Goal: Information Seeking & Learning: Learn about a topic

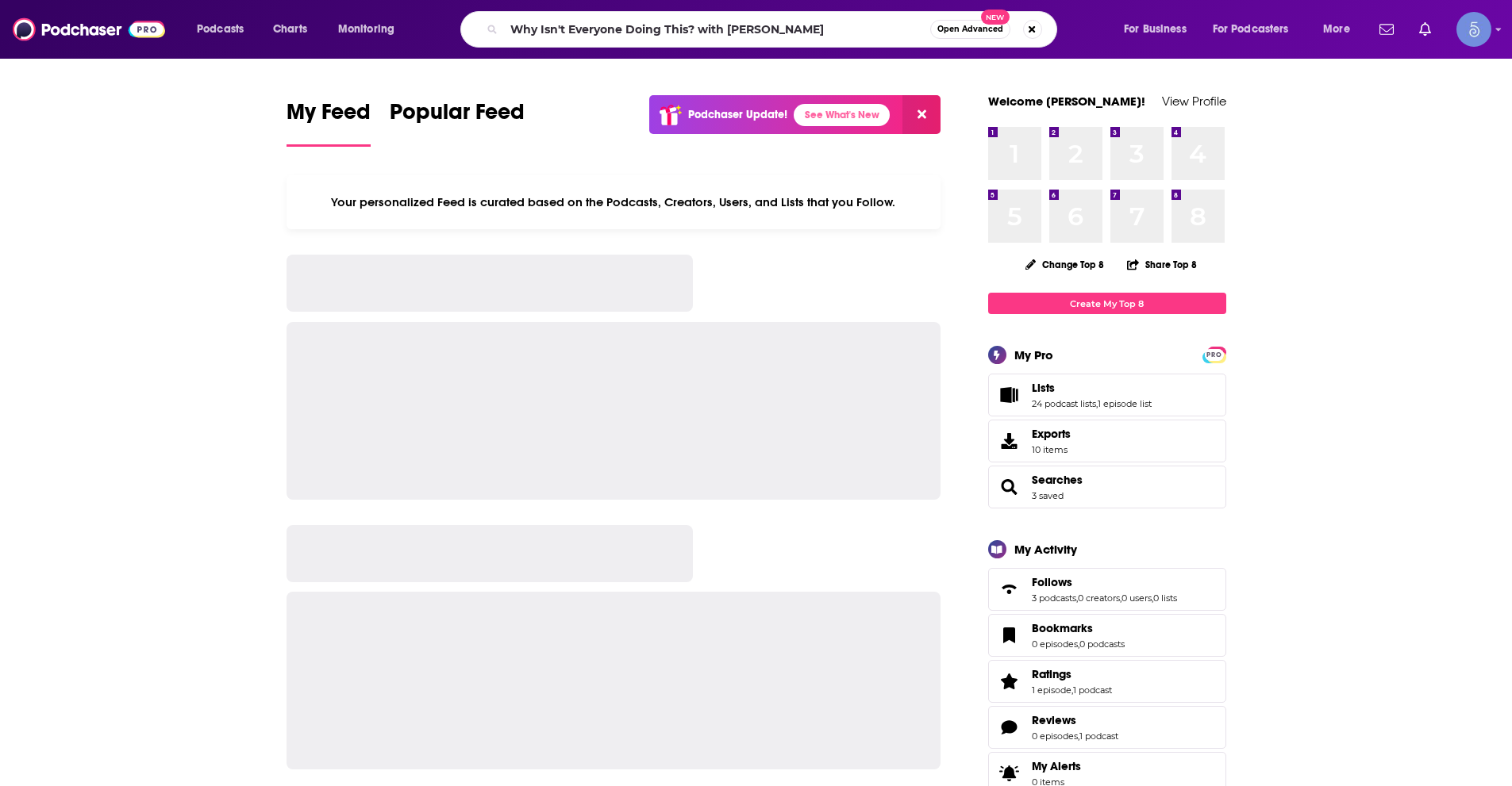
type input "Why Isn't Everyone Doing This? with Emily Fletcher"
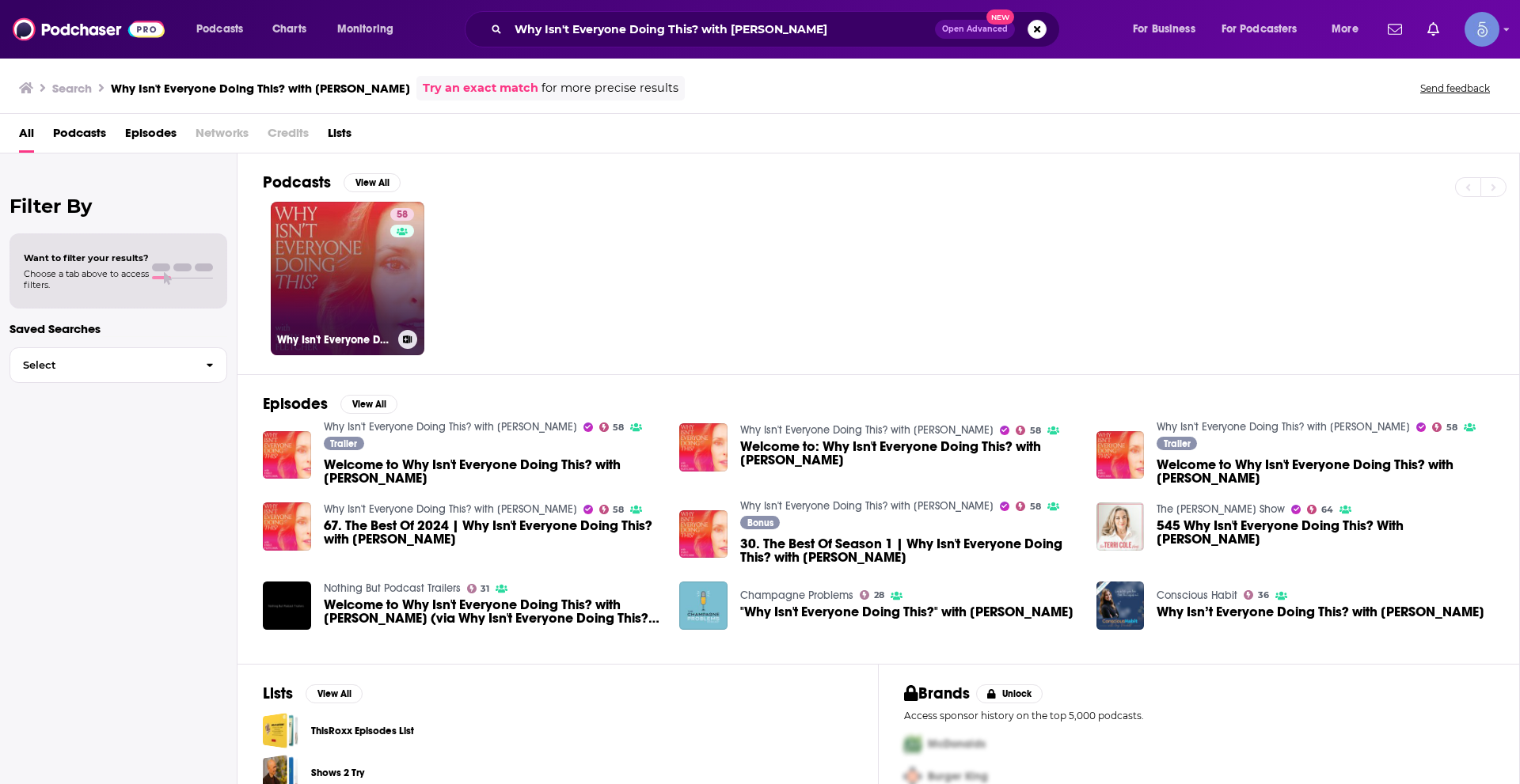
click at [354, 257] on link "58 Why Isn't Everyone Doing This? with Emily Fletcher" at bounding box center [347, 278] width 153 height 153
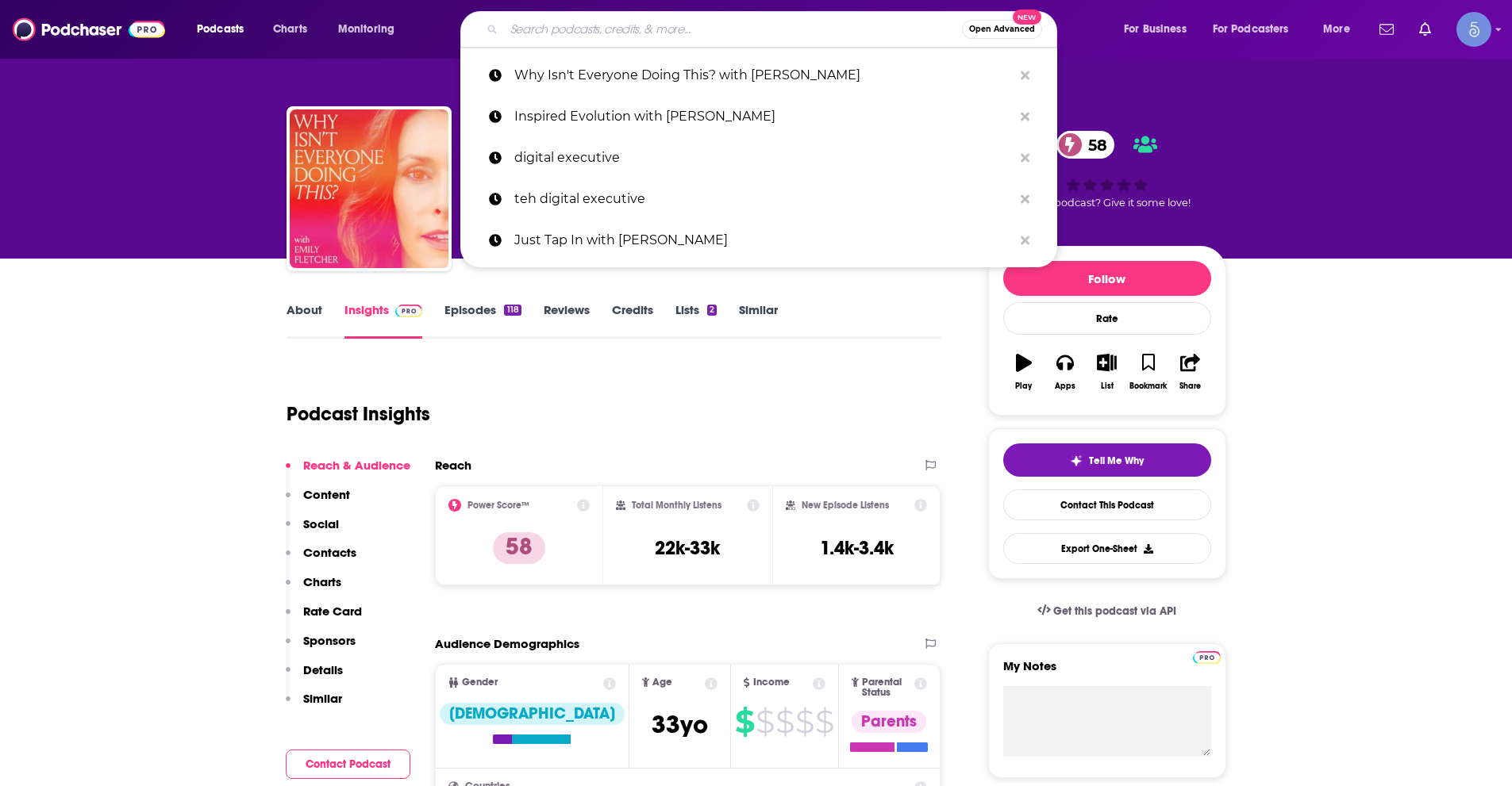
click at [621, 28] on input "Search podcasts, credits, & more..." at bounding box center [733, 29] width 458 height 26
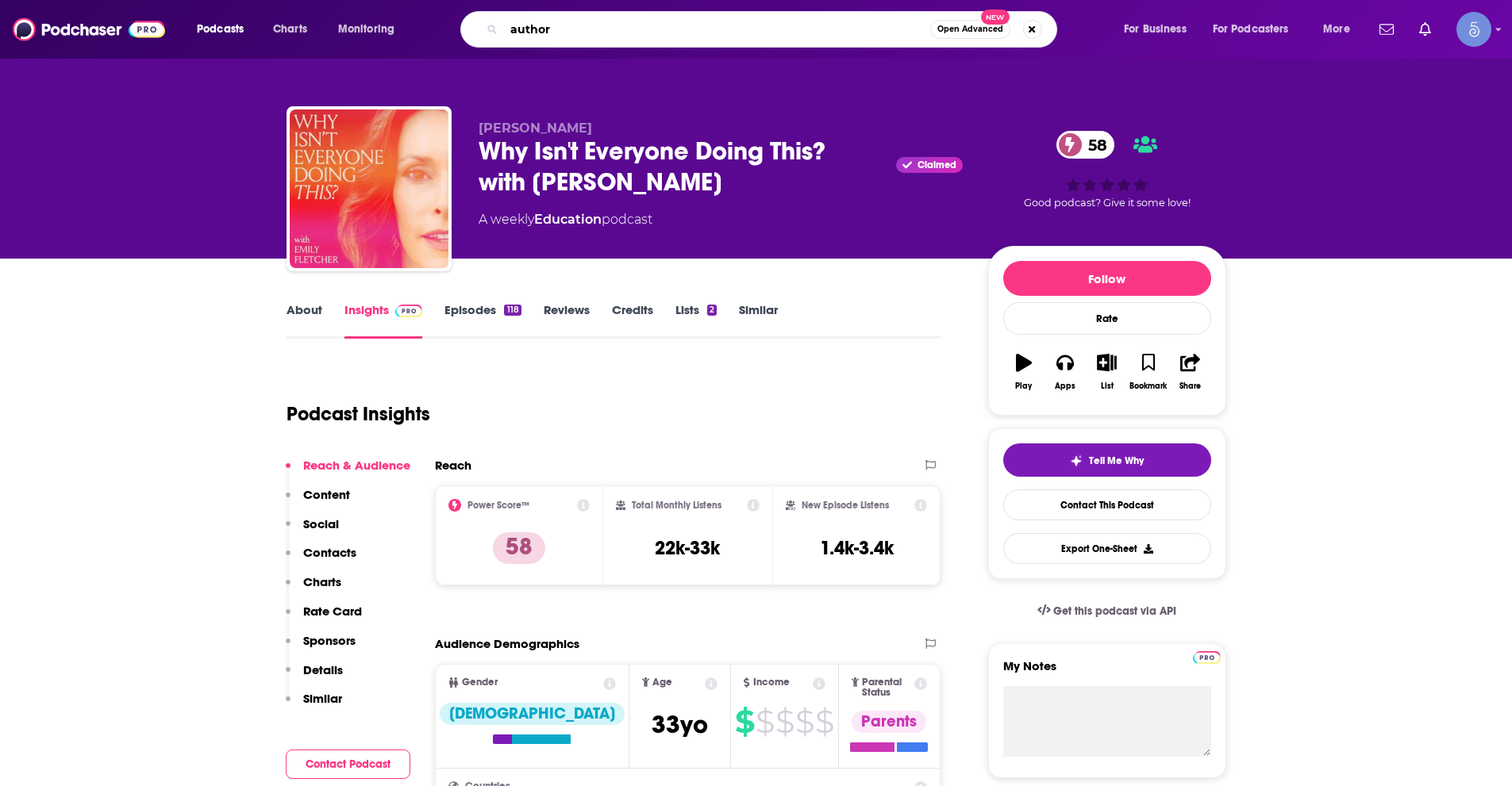
type input "authors"
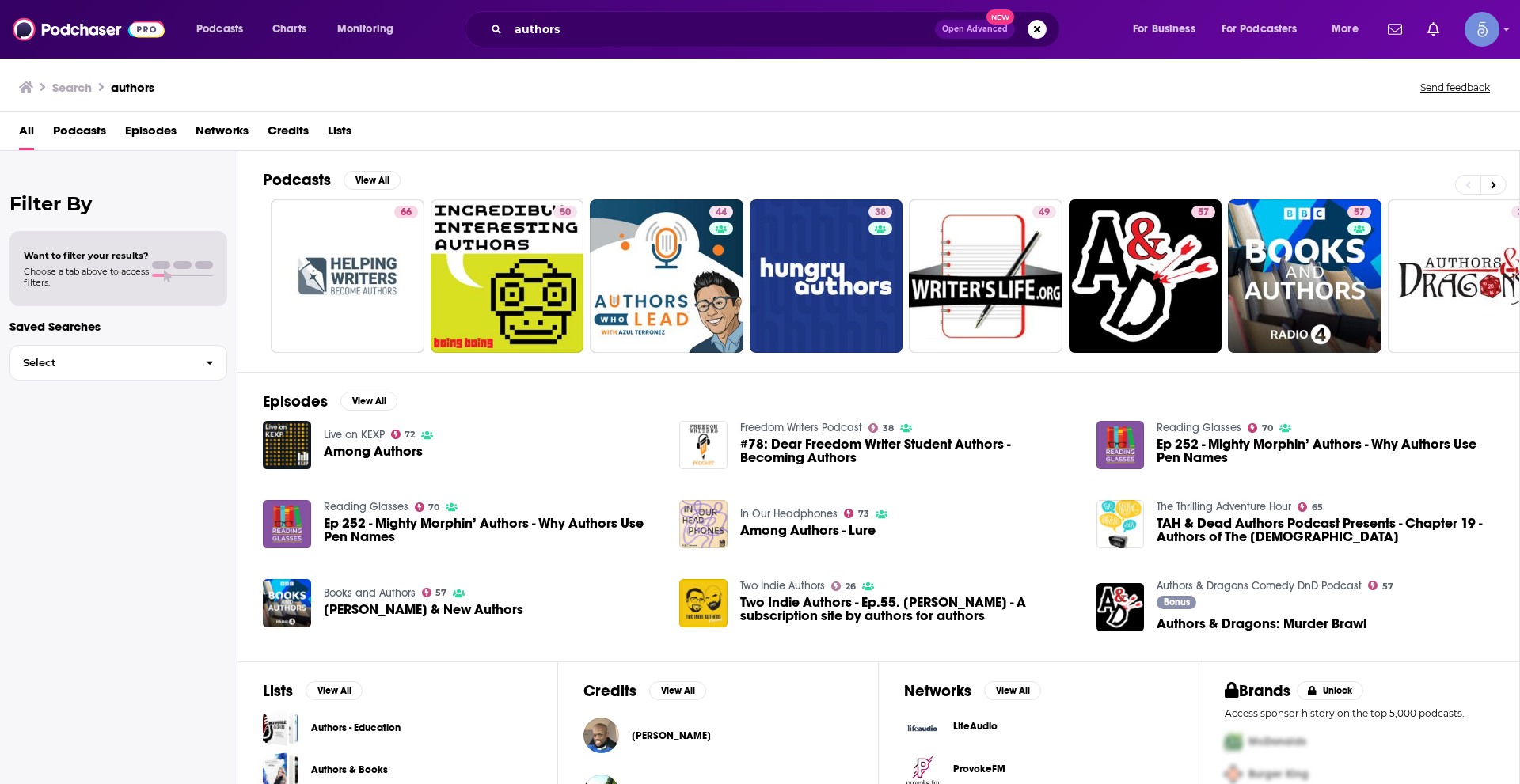
click at [94, 130] on span "Podcasts" at bounding box center [80, 134] width 53 height 32
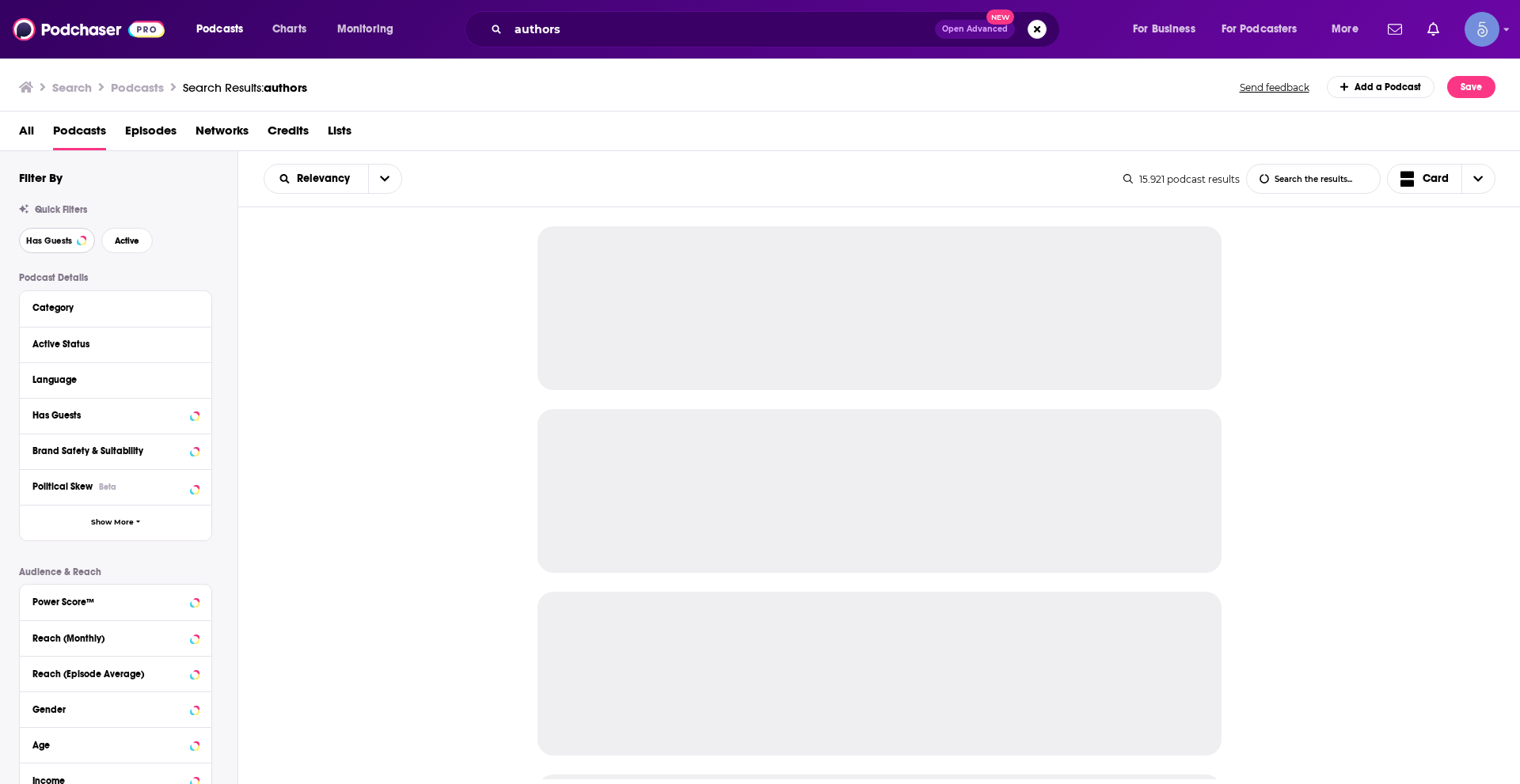
click at [59, 239] on span "Has Guests" at bounding box center [49, 240] width 46 height 8
click at [133, 246] on button "Active" at bounding box center [127, 241] width 51 height 26
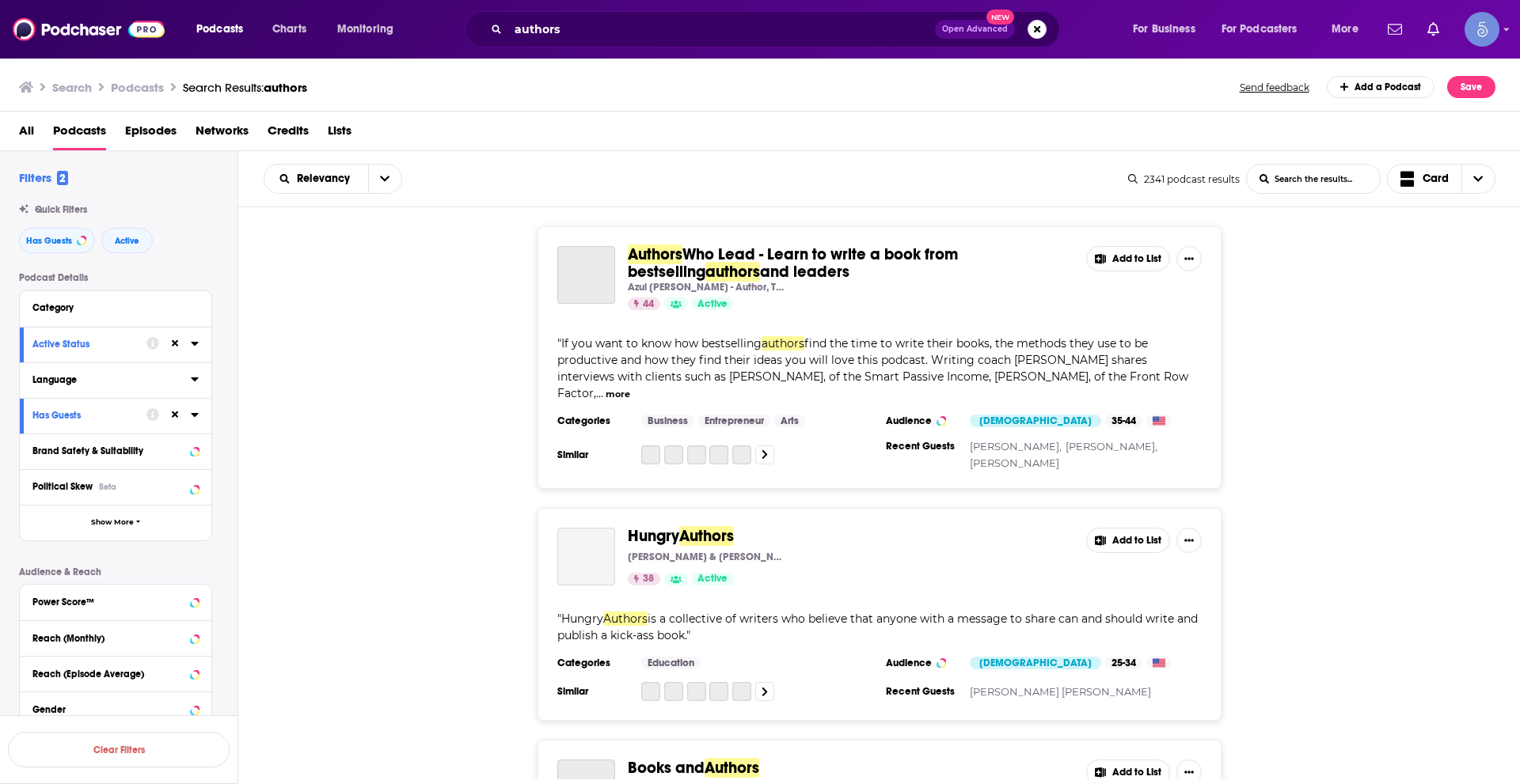
click at [192, 381] on icon at bounding box center [194, 379] width 8 height 13
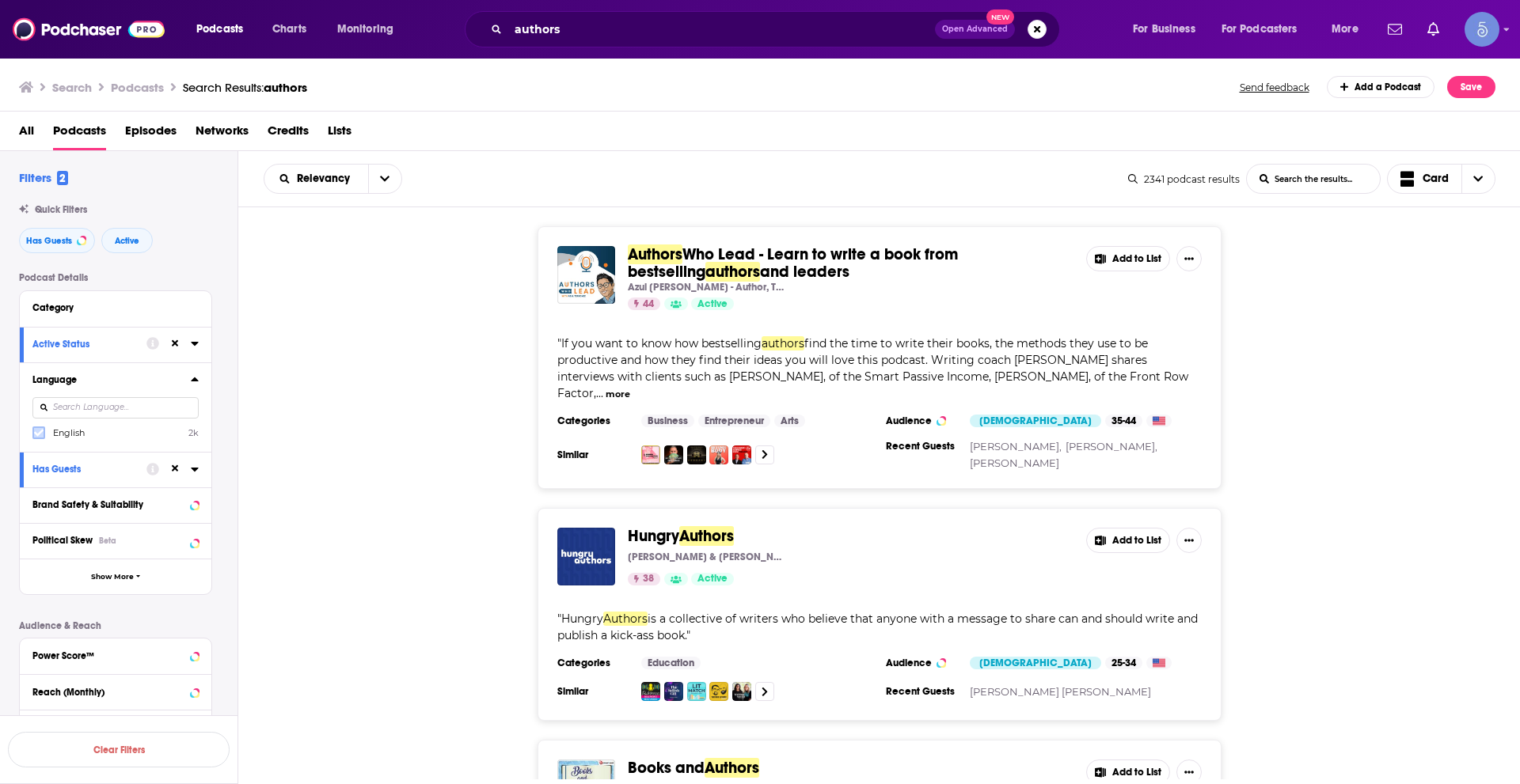
click at [40, 434] on icon at bounding box center [39, 433] width 9 height 9
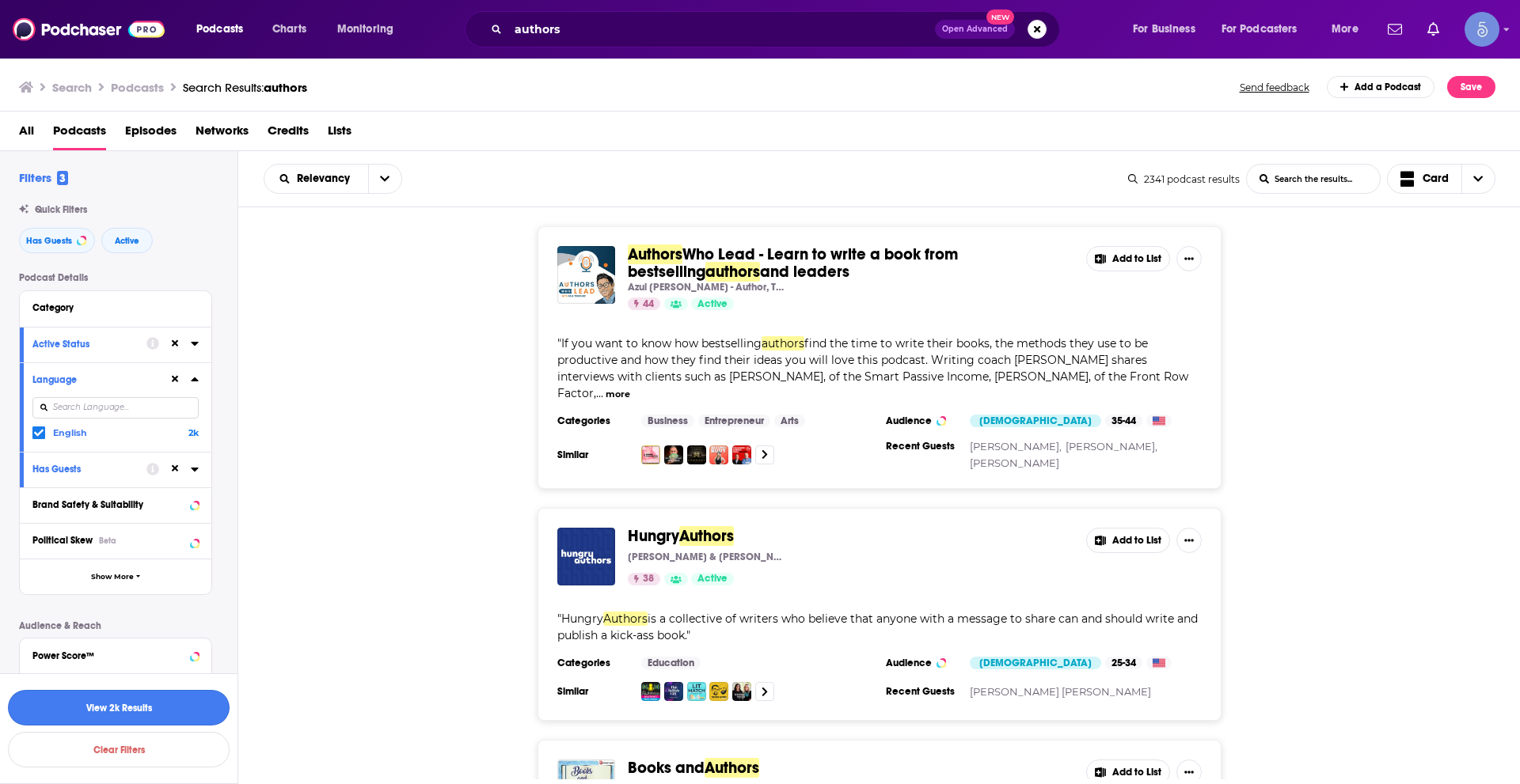
click at [162, 708] on button "View 2k Results" at bounding box center [119, 708] width 222 height 36
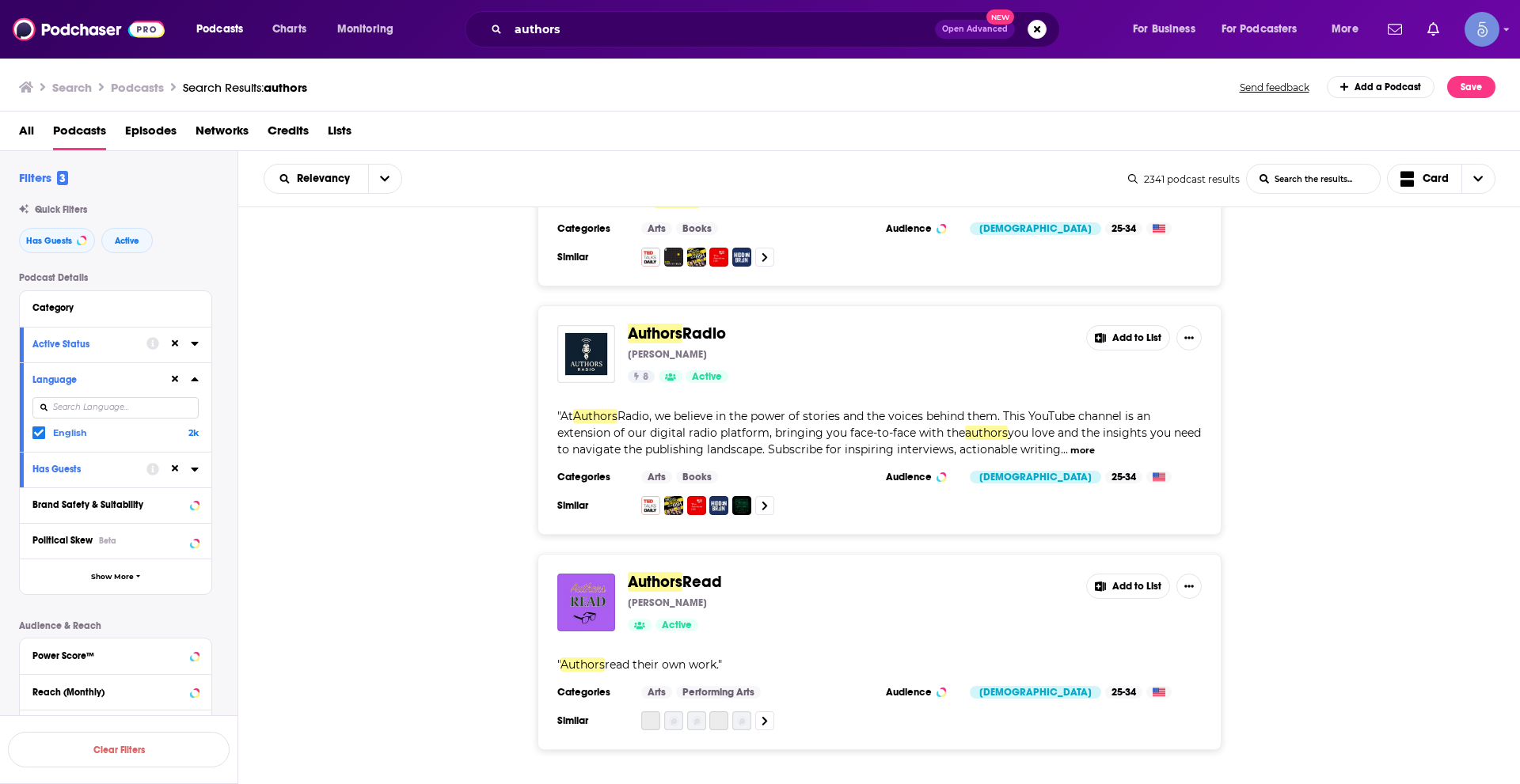
scroll to position [5627, 0]
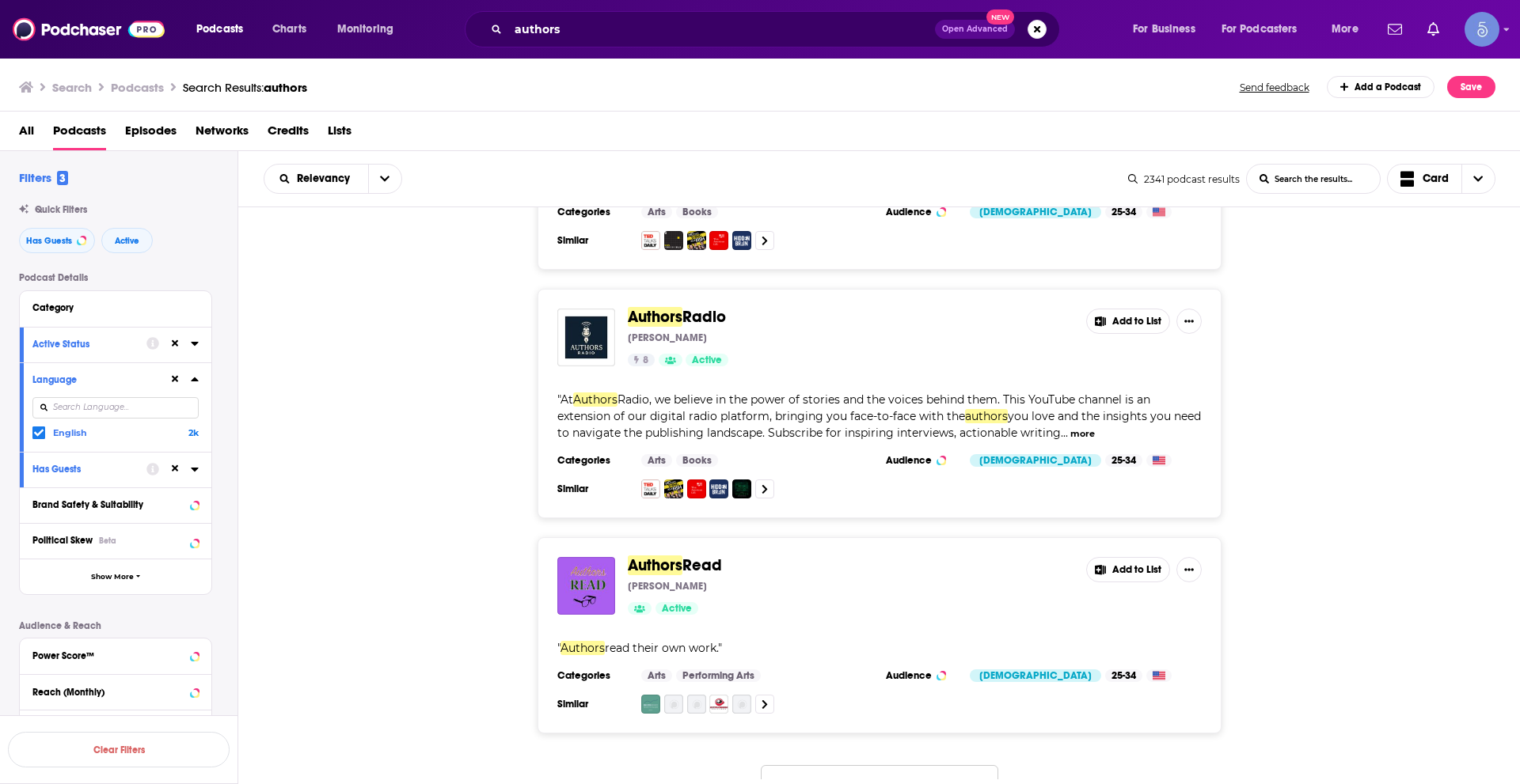
click at [895, 766] on button "Load More..." at bounding box center [879, 787] width 238 height 43
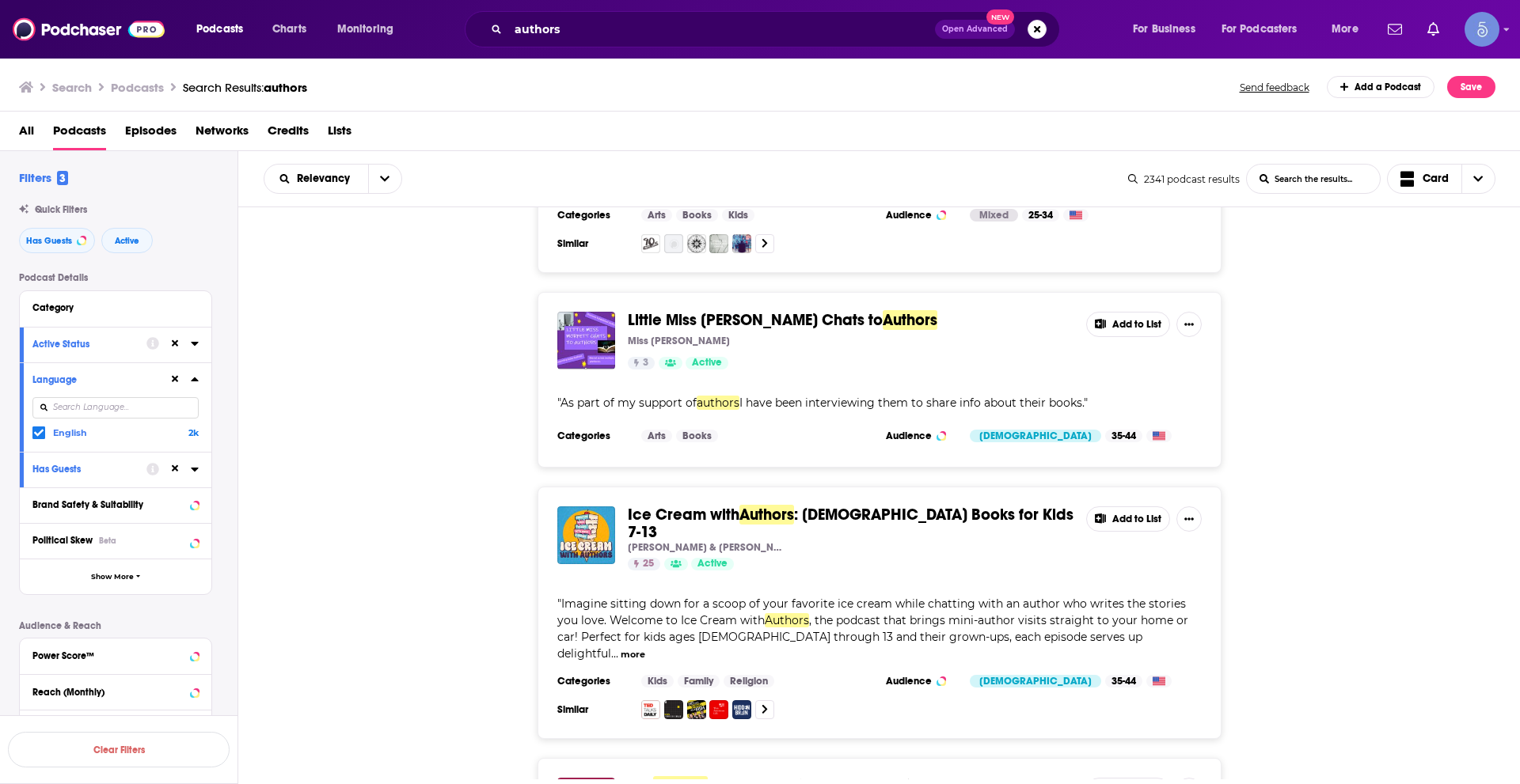
scroll to position [11621, 0]
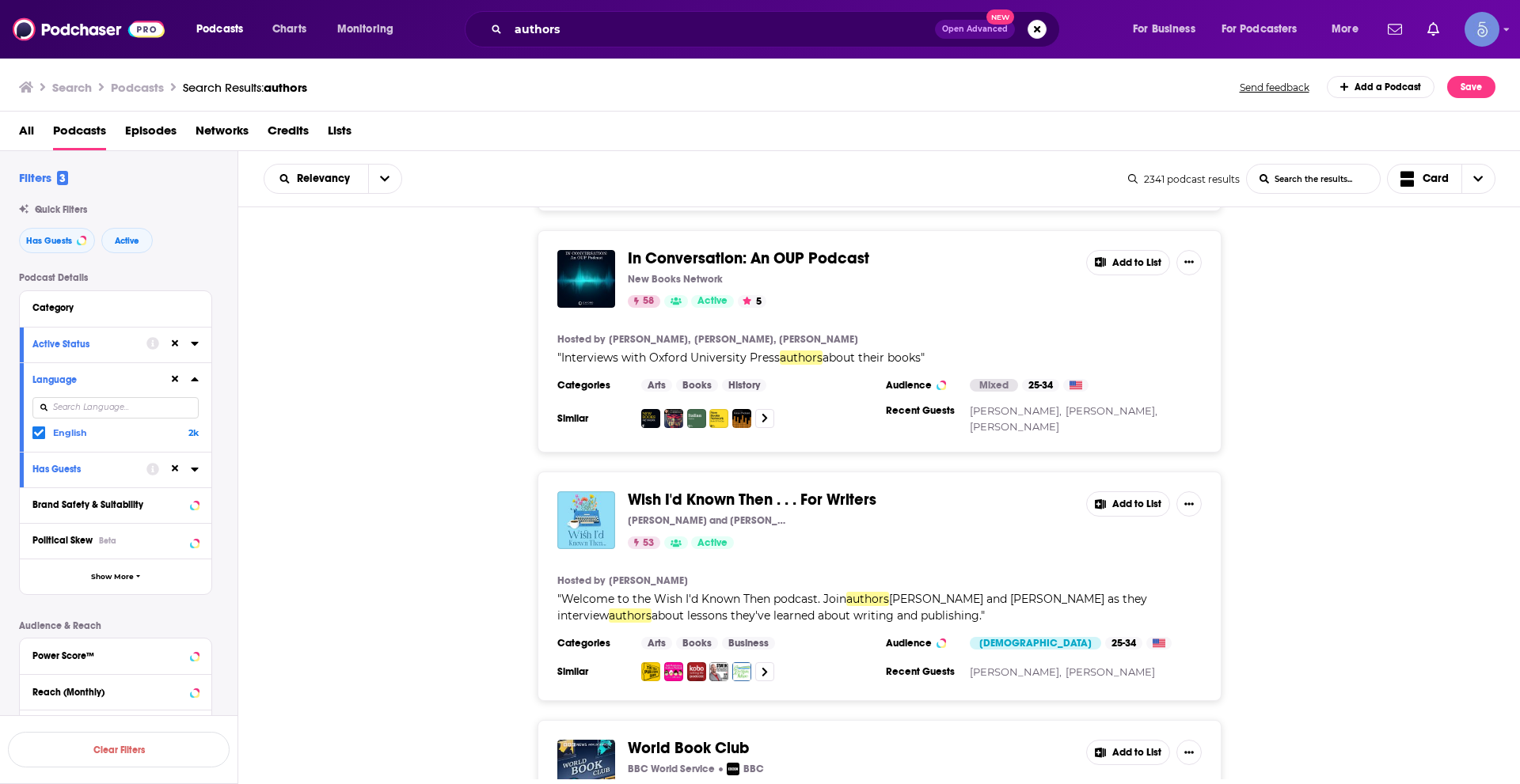
scroll to position [15102, 0]
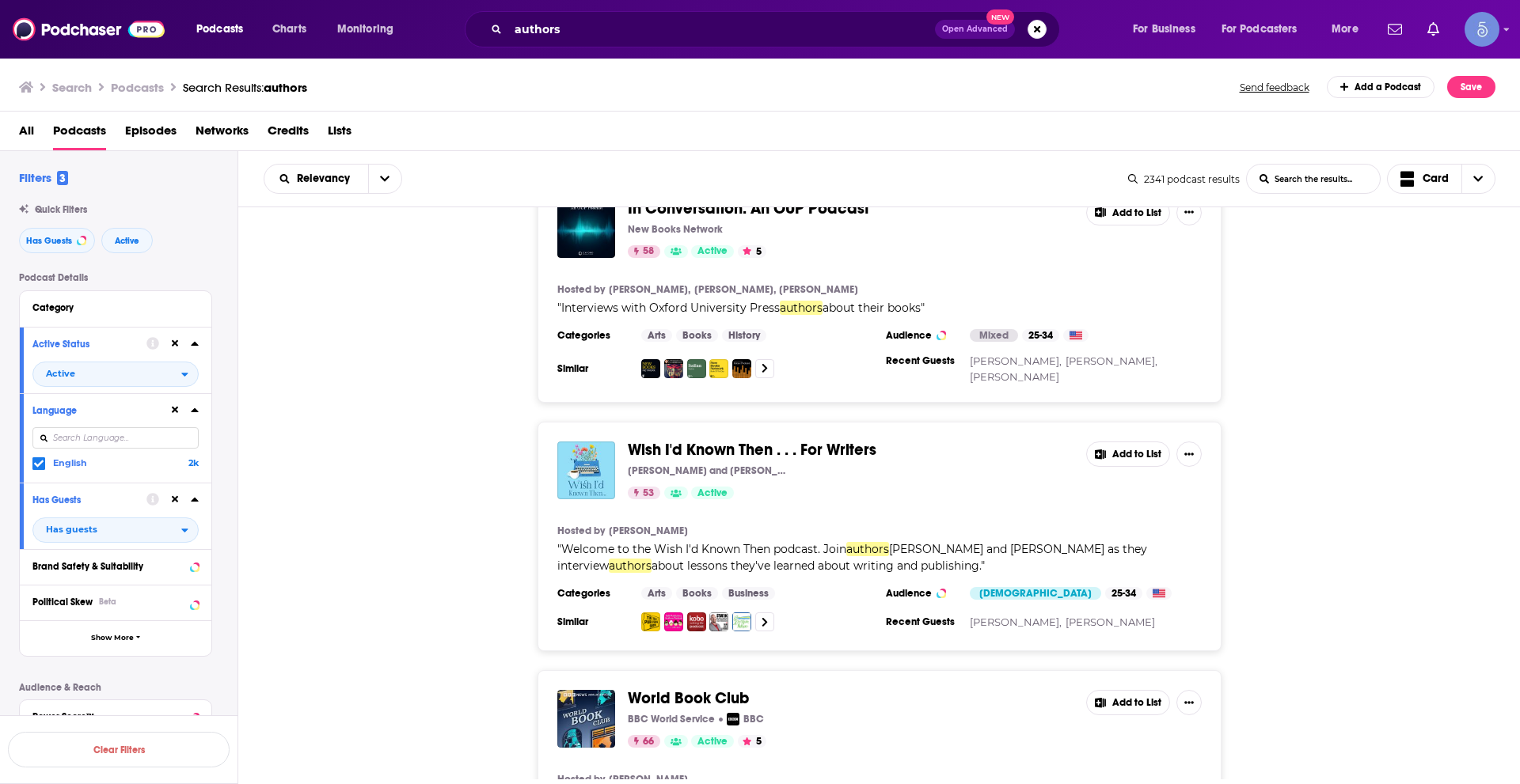
scroll to position [15114, 0]
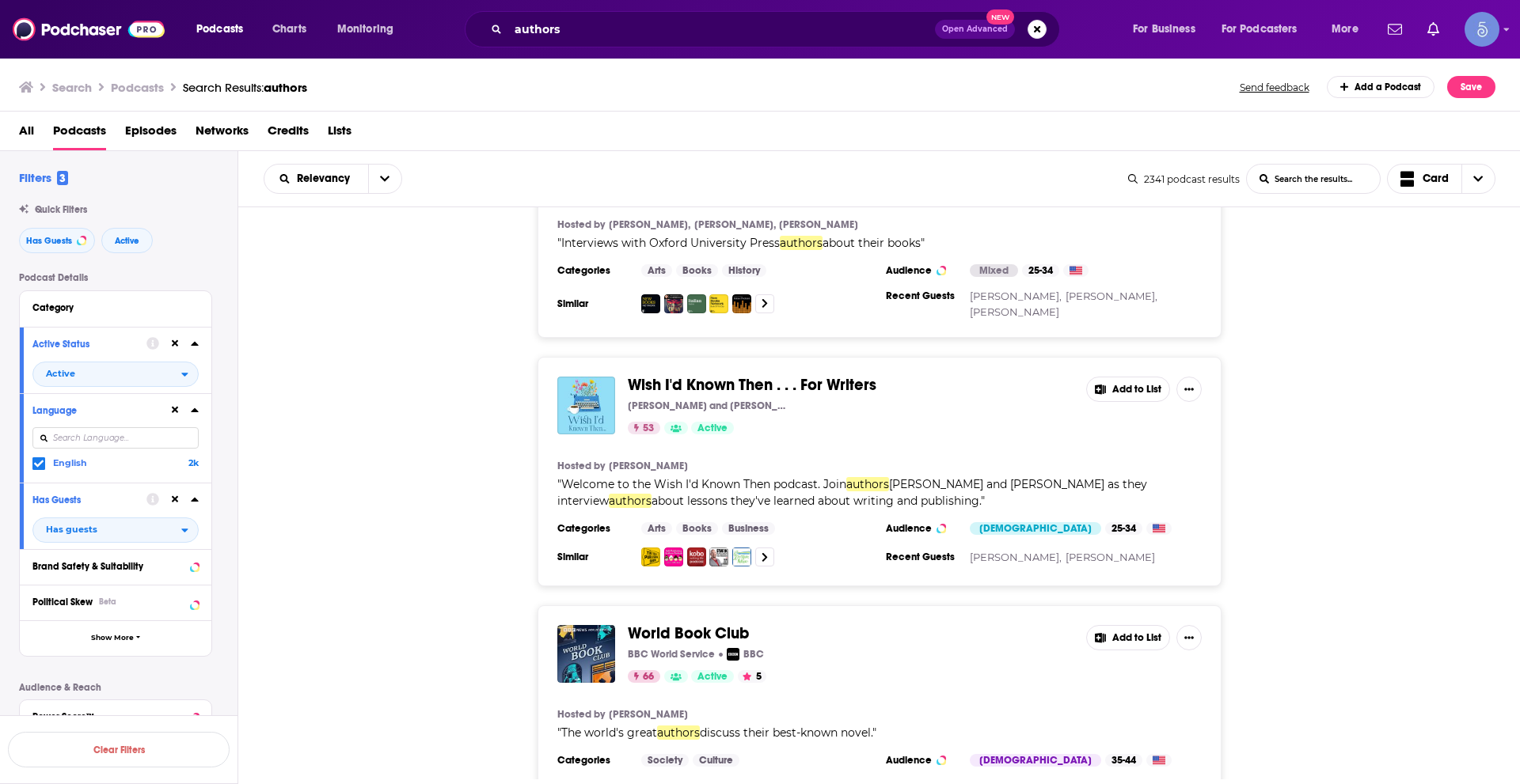
drag, startPoint x: 671, startPoint y: 472, endPoint x: 702, endPoint y: 479, distance: 31.8
click at [702, 624] on span "World Book Club" at bounding box center [688, 634] width 121 height 20
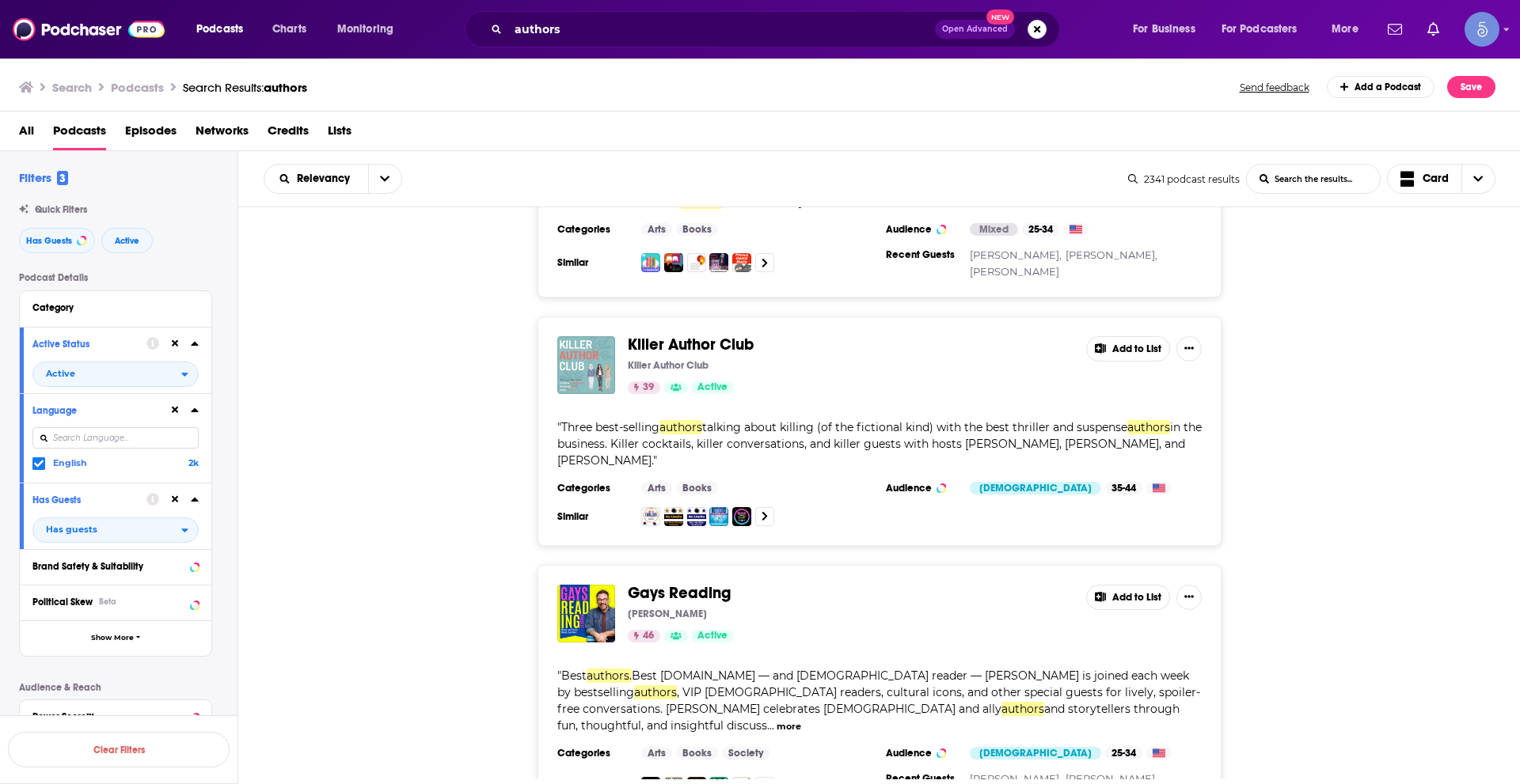
scroll to position [16843, 0]
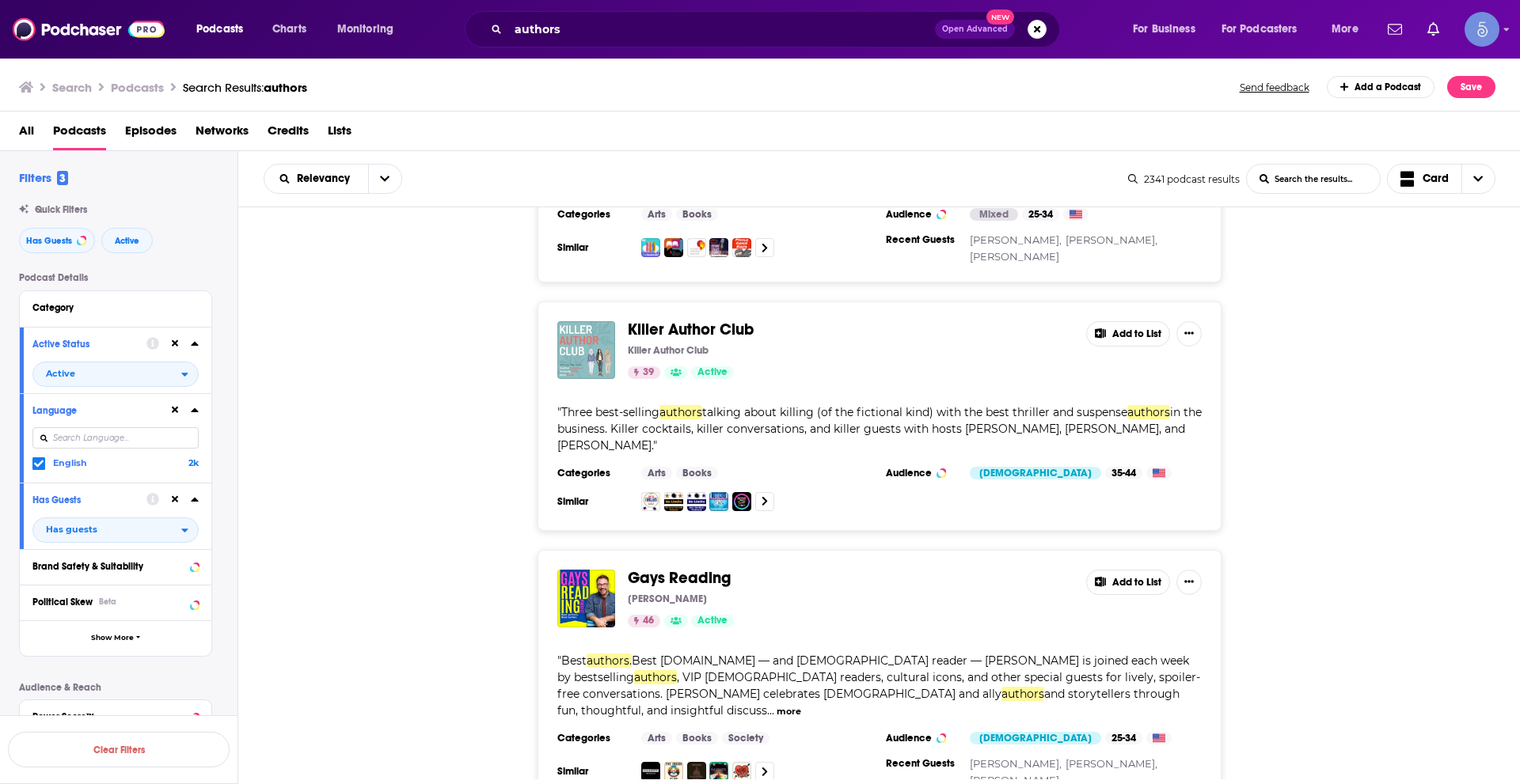
click at [801, 705] on button "more" at bounding box center [789, 712] width 25 height 14
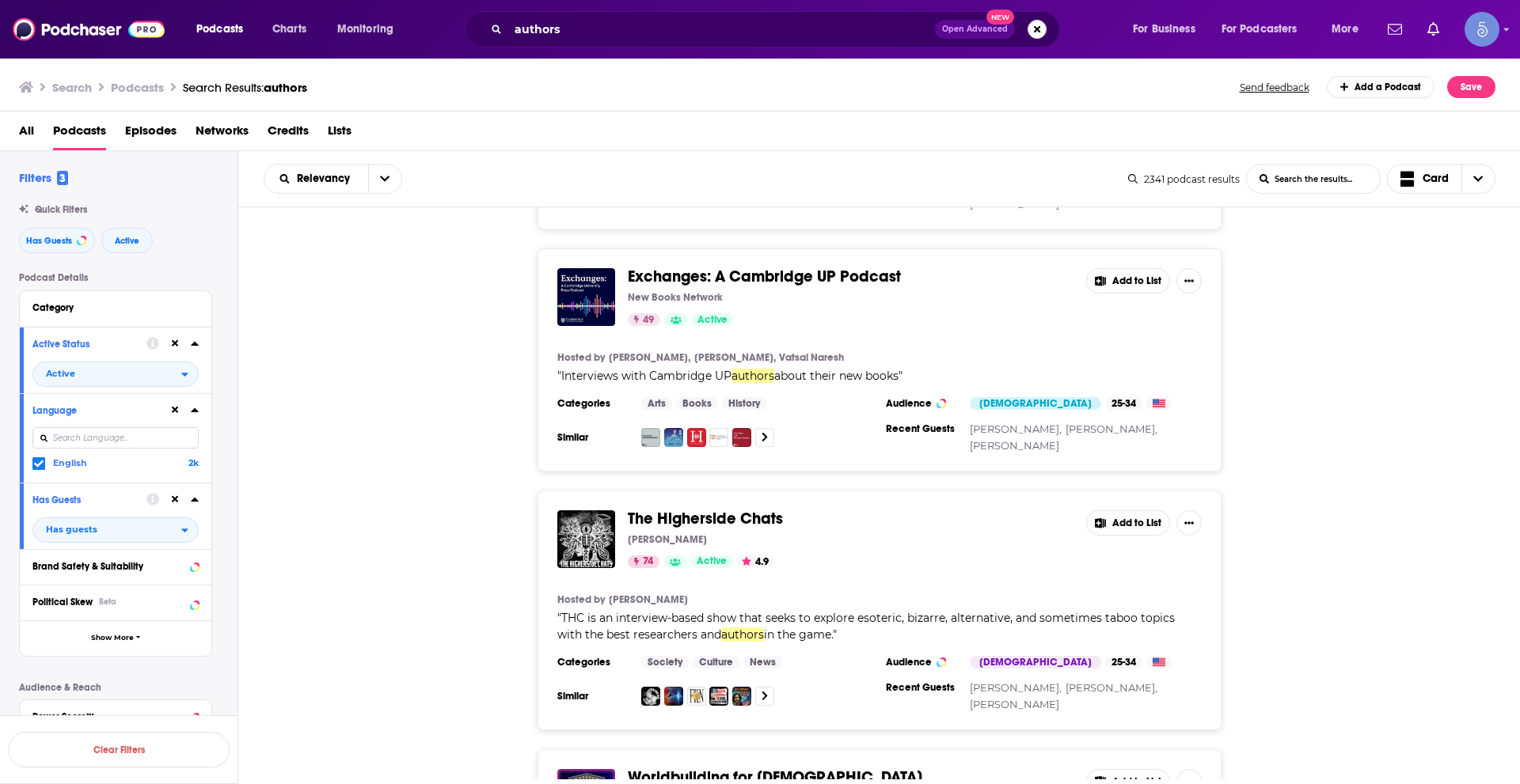
scroll to position [17747, 0]
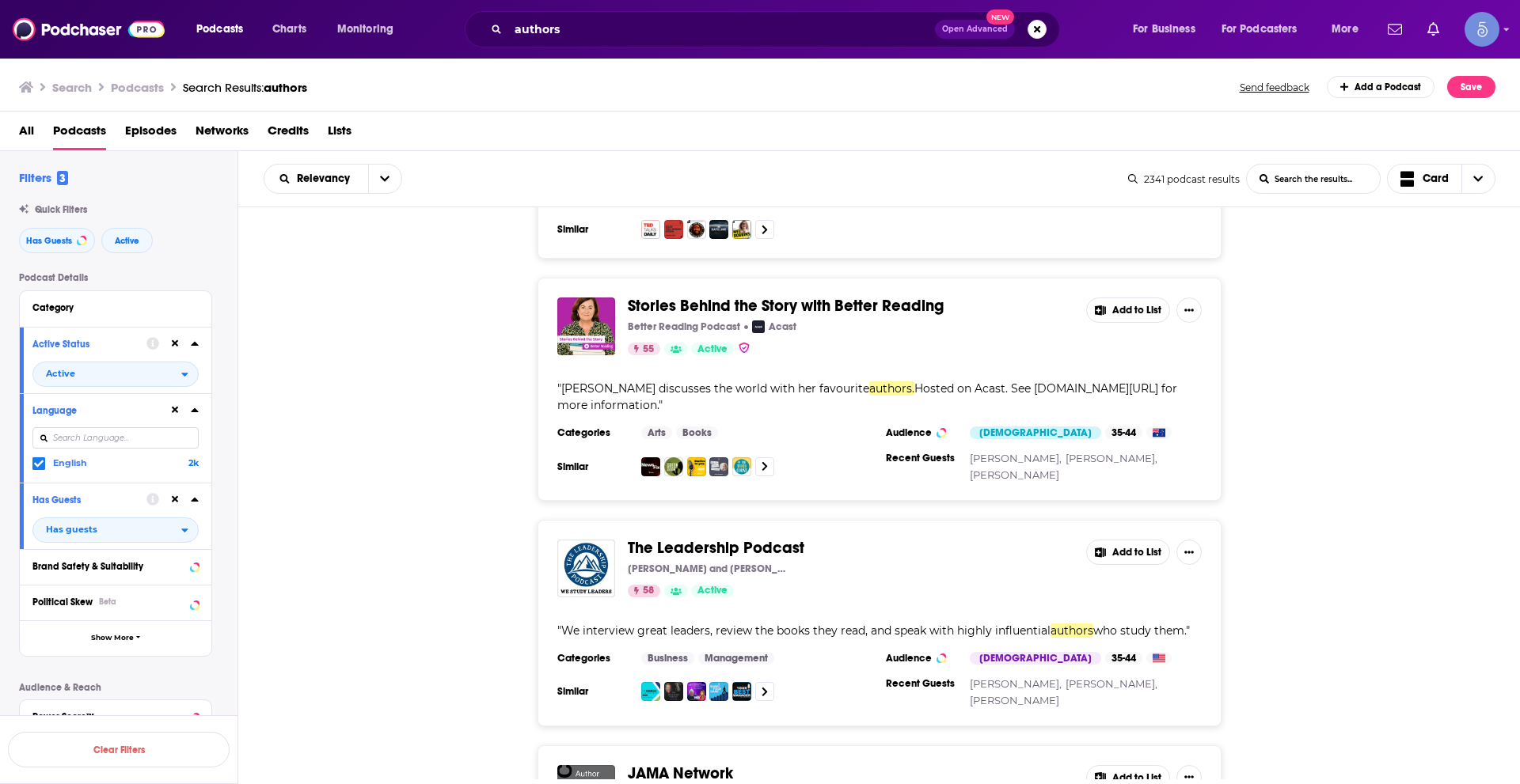
scroll to position [23682, 0]
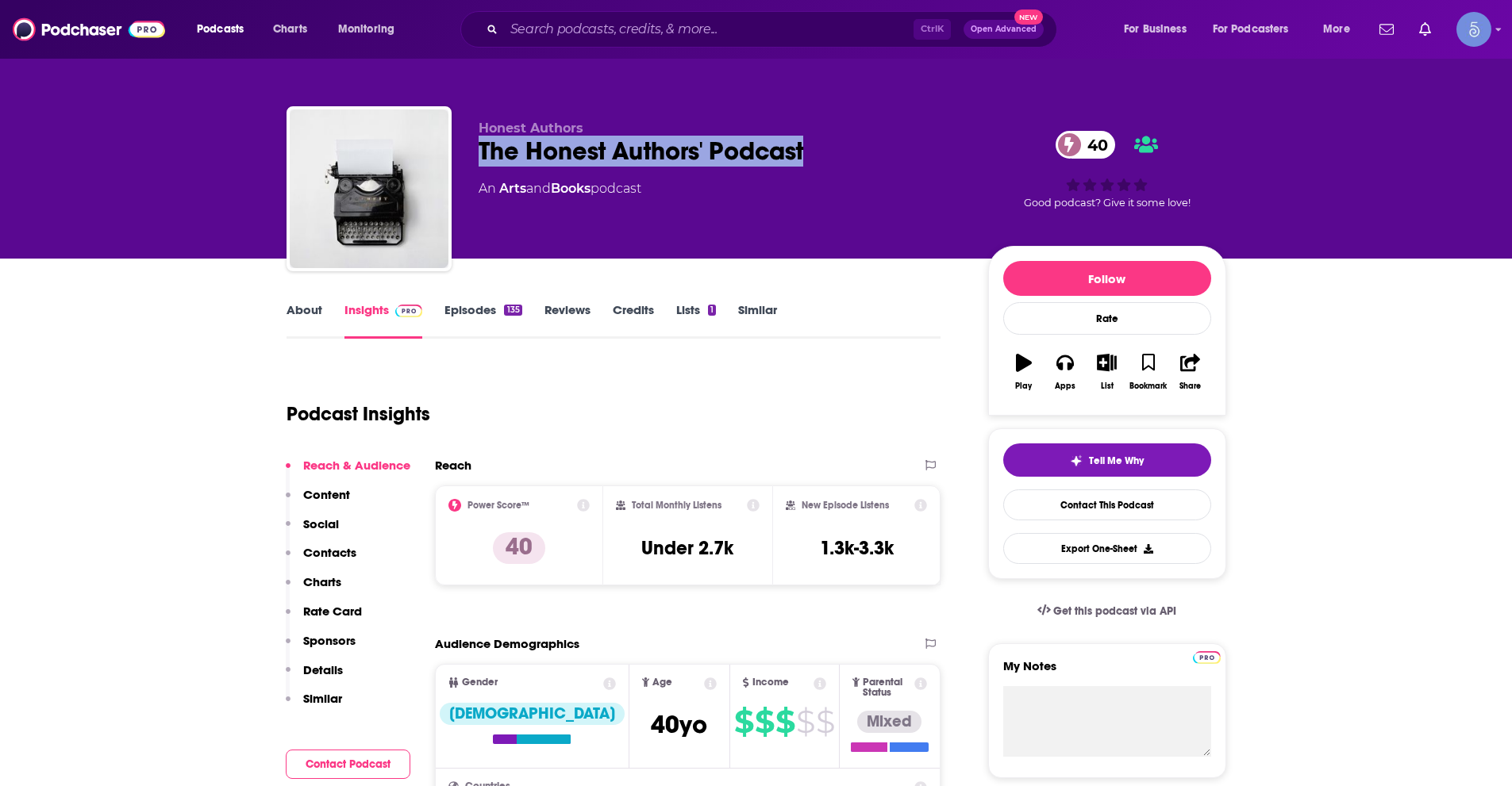
drag, startPoint x: 475, startPoint y: 154, endPoint x: 811, endPoint y: 156, distance: 336.0
click at [811, 156] on div "Honest Authors The Honest Authors' Podcast 40 An Arts and Books podcast 40 Good…" at bounding box center [757, 192] width 940 height 171
copy h2 "The Honest Authors' Podcast"
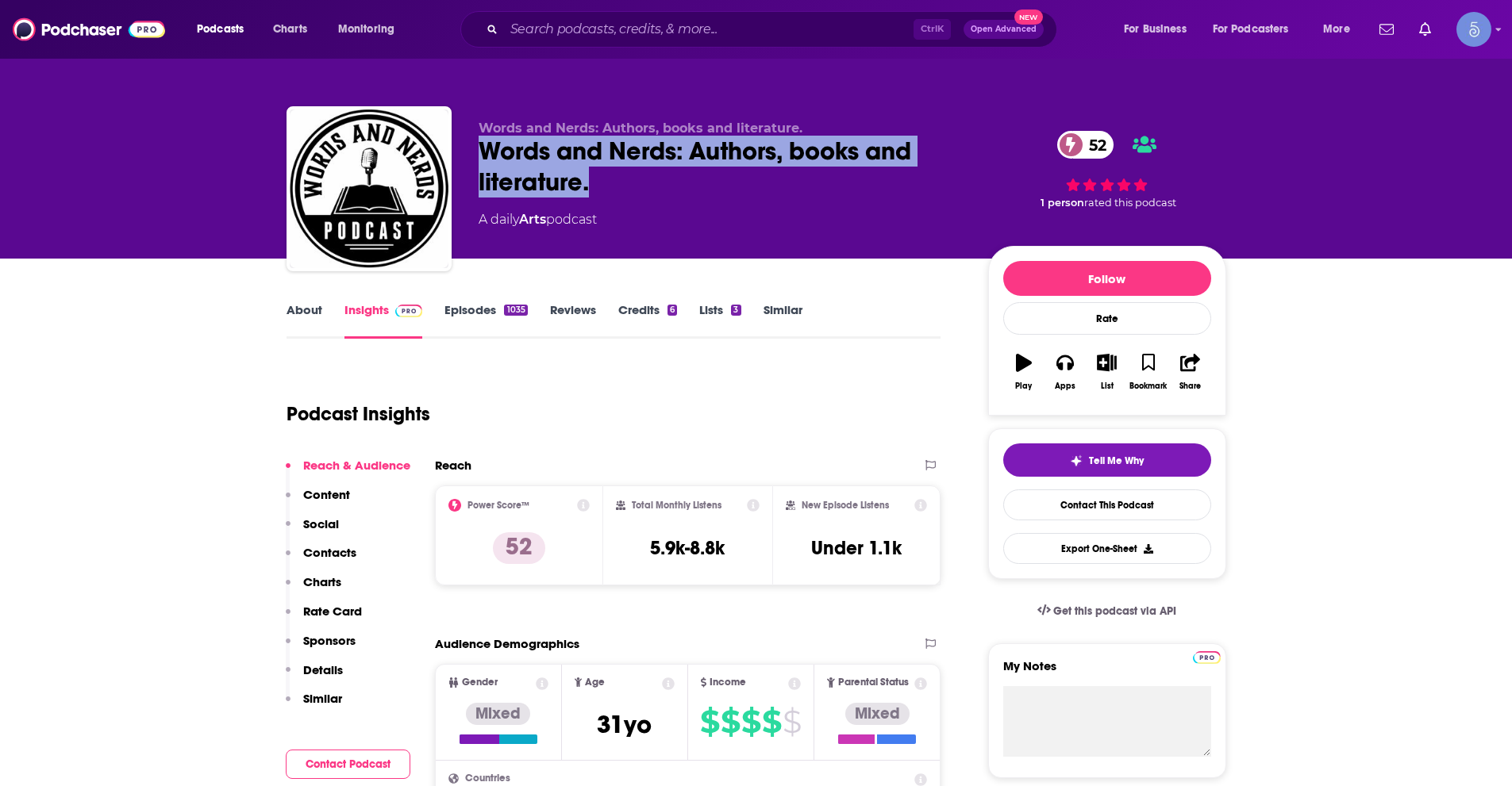
drag, startPoint x: 480, startPoint y: 144, endPoint x: 623, endPoint y: 174, distance: 146.1
click at [623, 174] on div "Words and Nerds: Authors, books and literature. 52" at bounding box center [720, 166] width 484 height 62
copy h2 "Words and Nerds: Authors, books and literature."
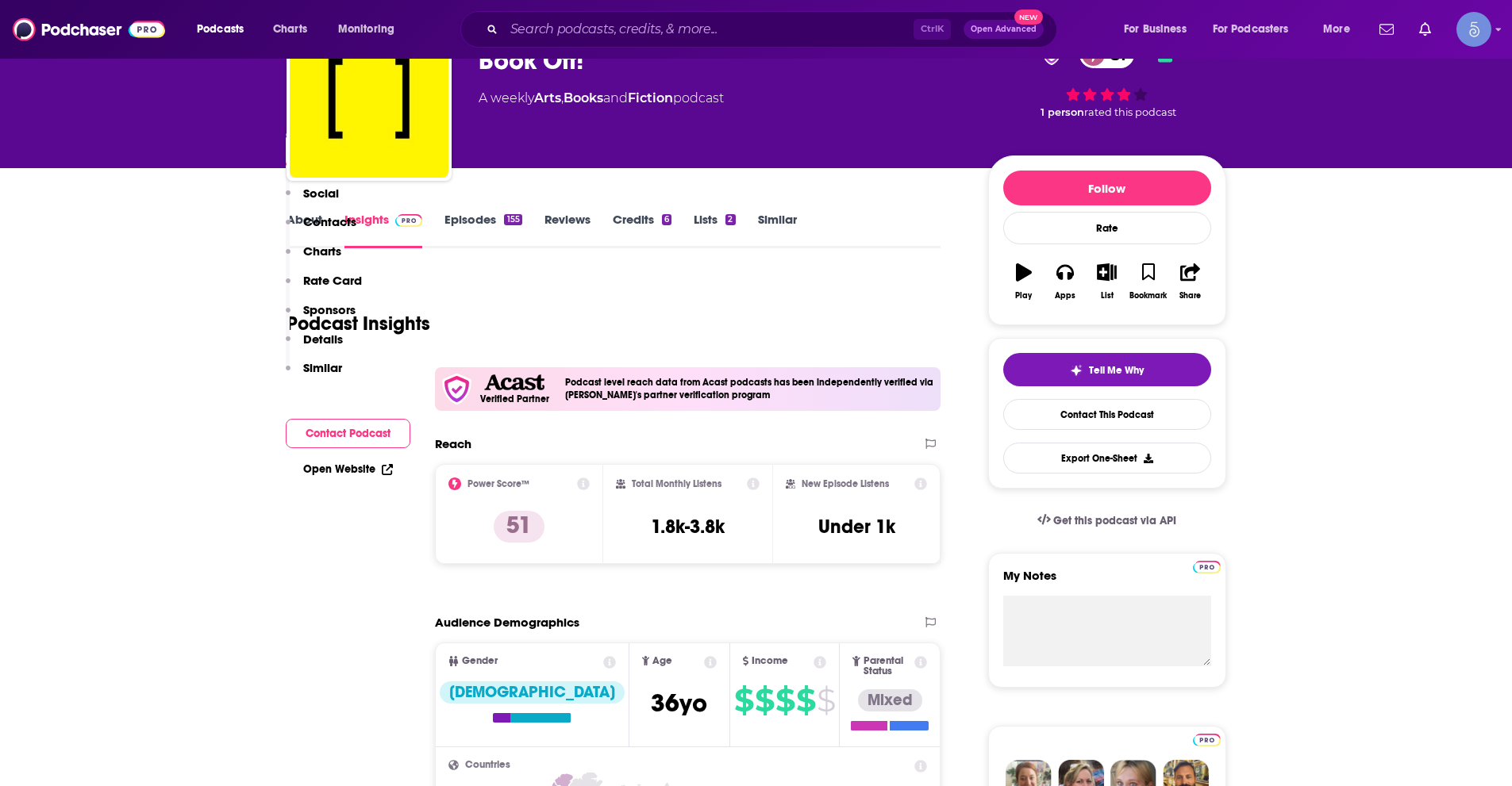
scroll to position [79, 0]
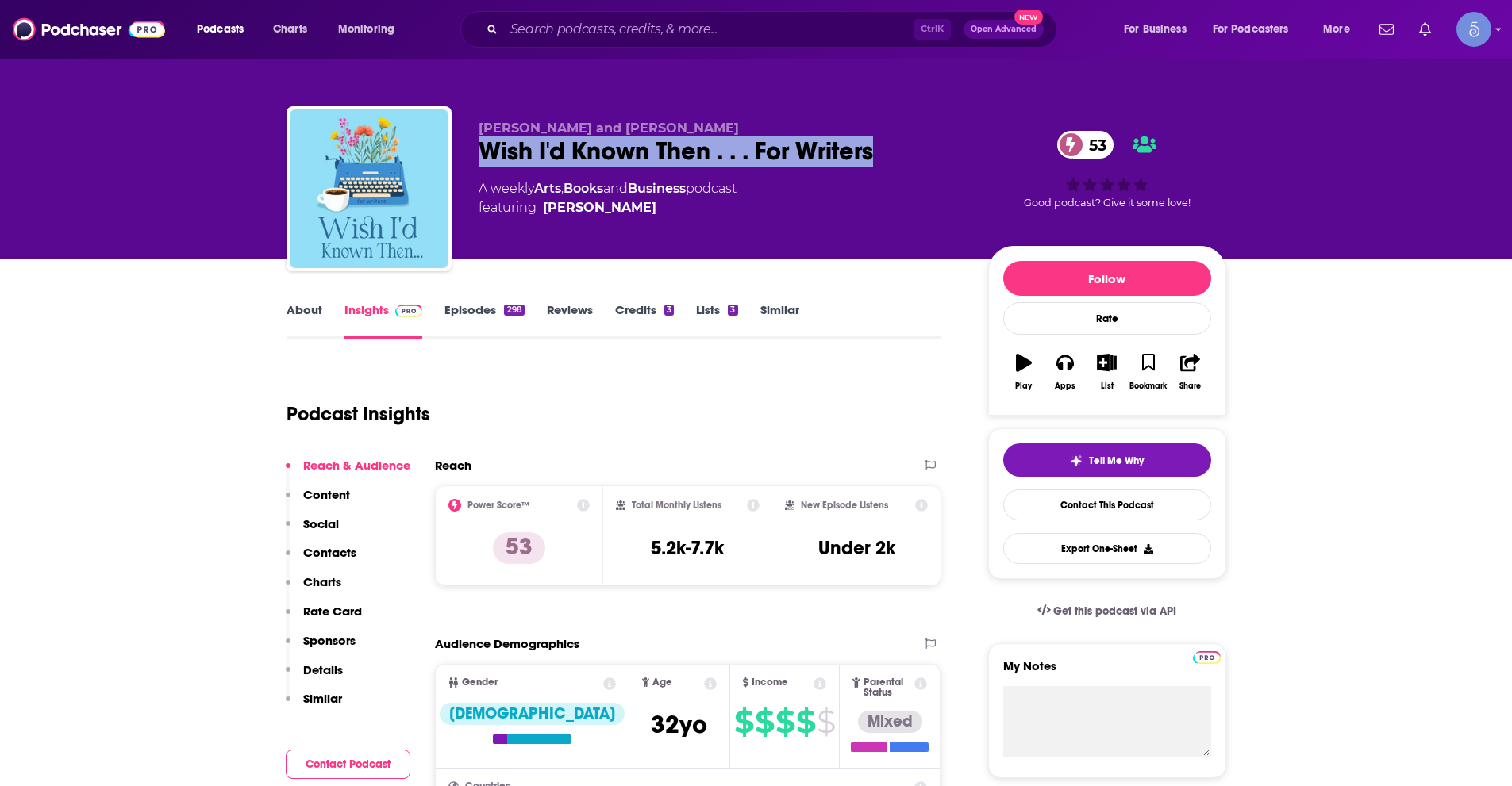
drag, startPoint x: 481, startPoint y: 146, endPoint x: 940, endPoint y: 153, distance: 459.1
click at [940, 153] on div "Wish I'd Known Then . . . For Writers 53" at bounding box center [720, 152] width 484 height 31
copy h2 "Wish I'd Known Then . . . For Writers"
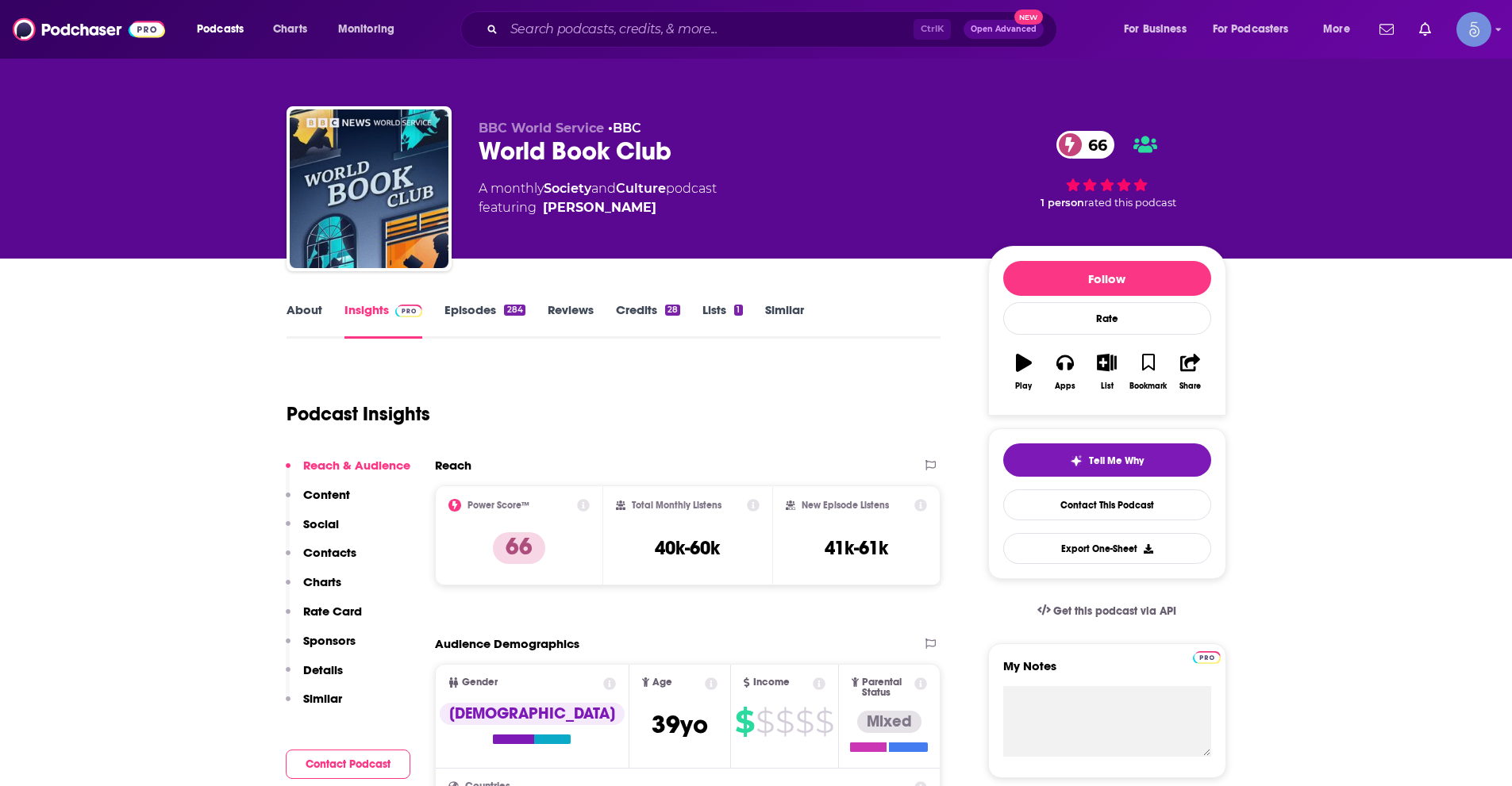
click at [304, 310] on link "About" at bounding box center [304, 321] width 36 height 37
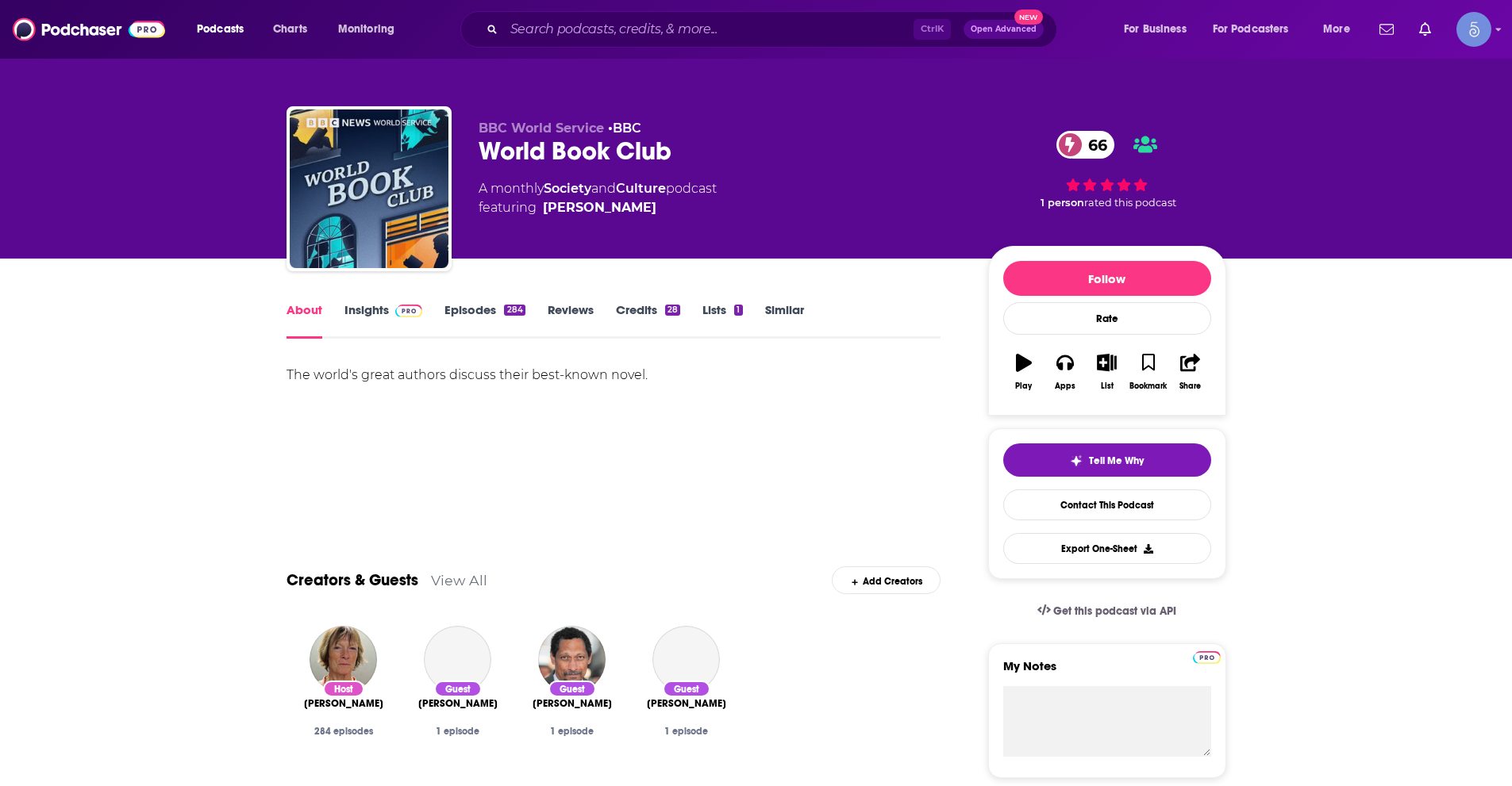
click at [373, 313] on link "Insights" at bounding box center [384, 321] width 78 height 37
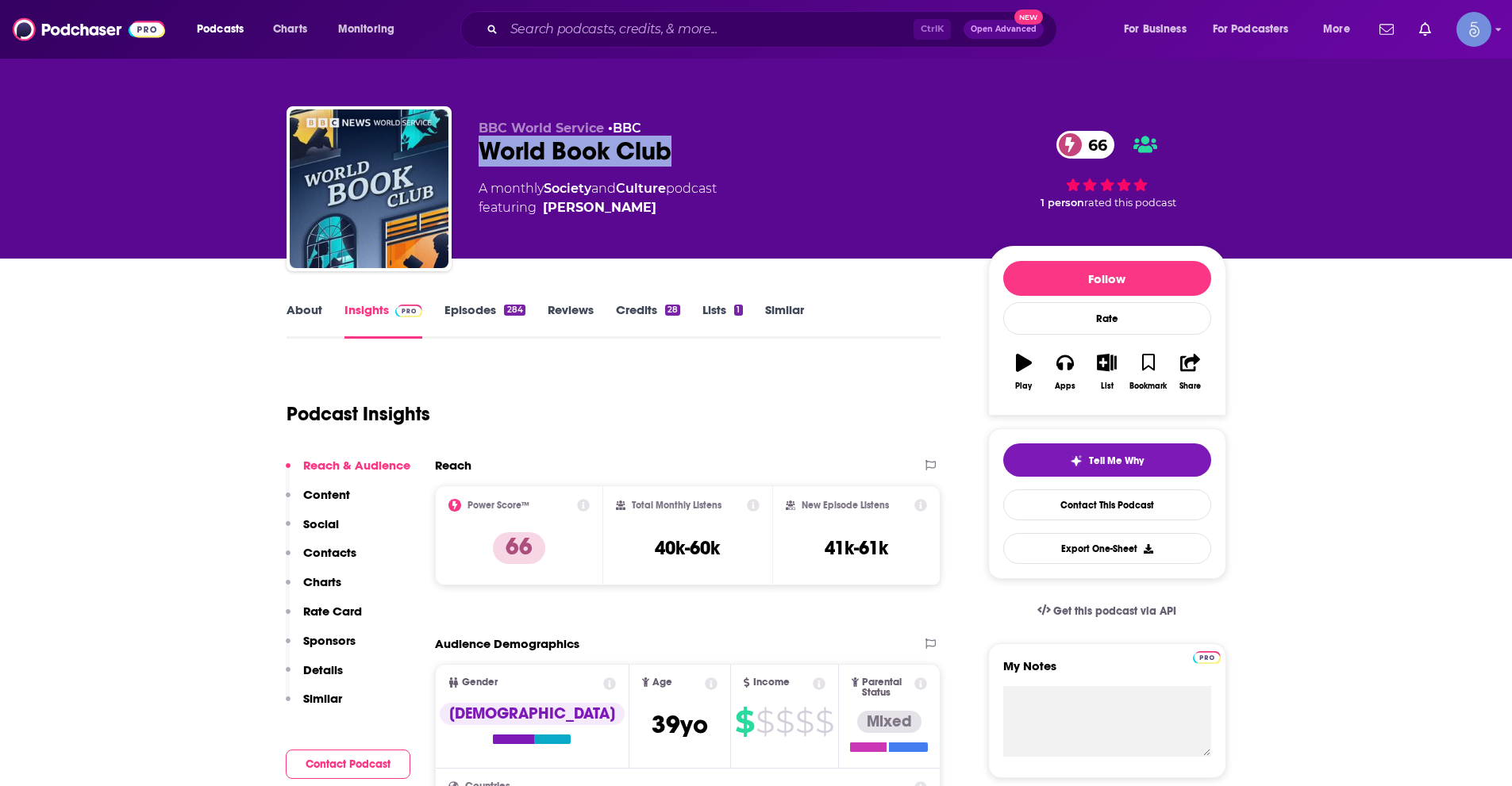
drag, startPoint x: 484, startPoint y: 148, endPoint x: 670, endPoint y: 148, distance: 186.0
click at [670, 148] on div "World Book Club 66" at bounding box center [720, 152] width 484 height 31
copy h2 "World Book Club"
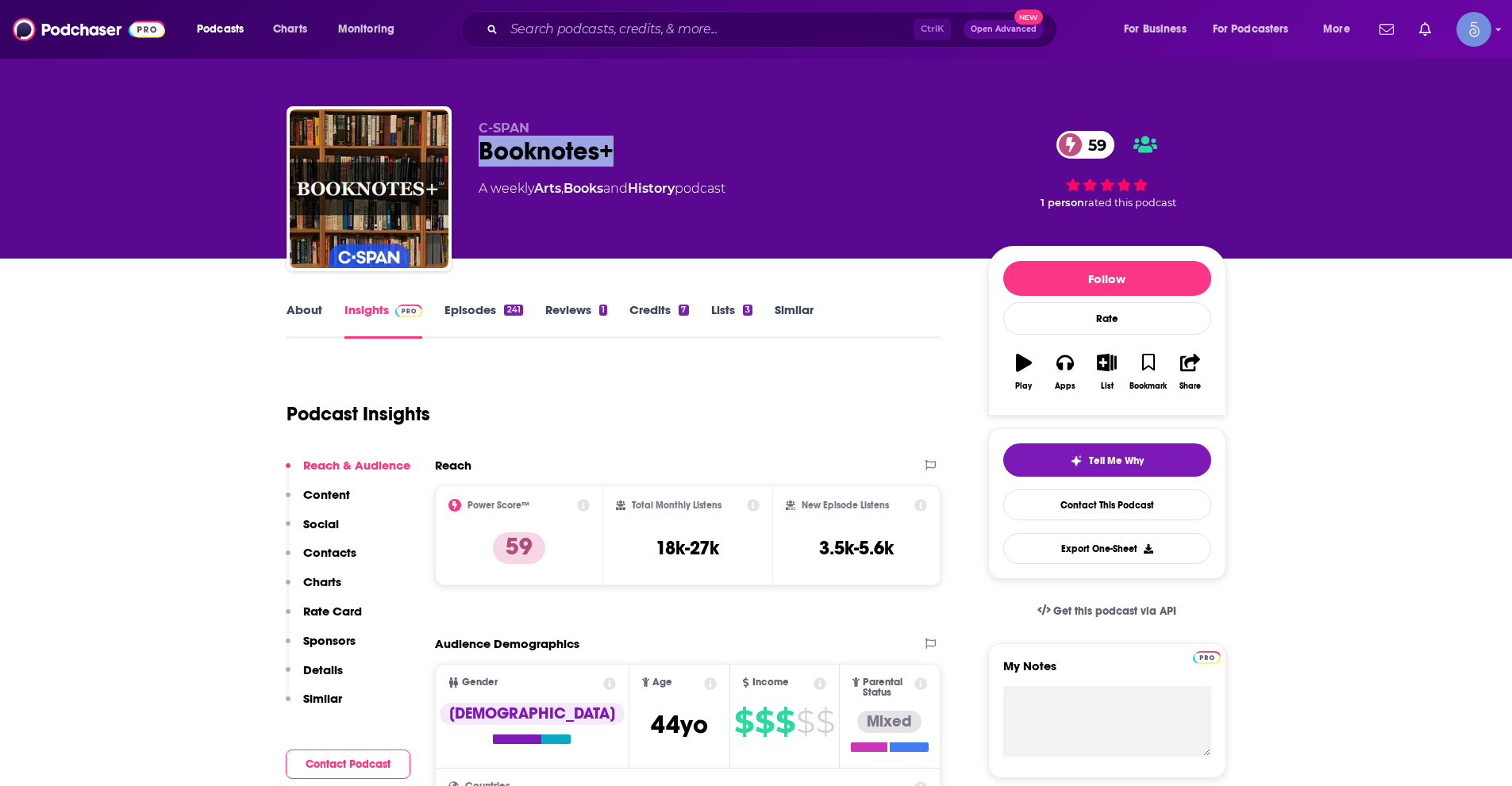
drag, startPoint x: 478, startPoint y: 149, endPoint x: 645, endPoint y: 142, distance: 167.1
click at [645, 142] on div "Booknotes+ 59" at bounding box center [720, 152] width 484 height 31
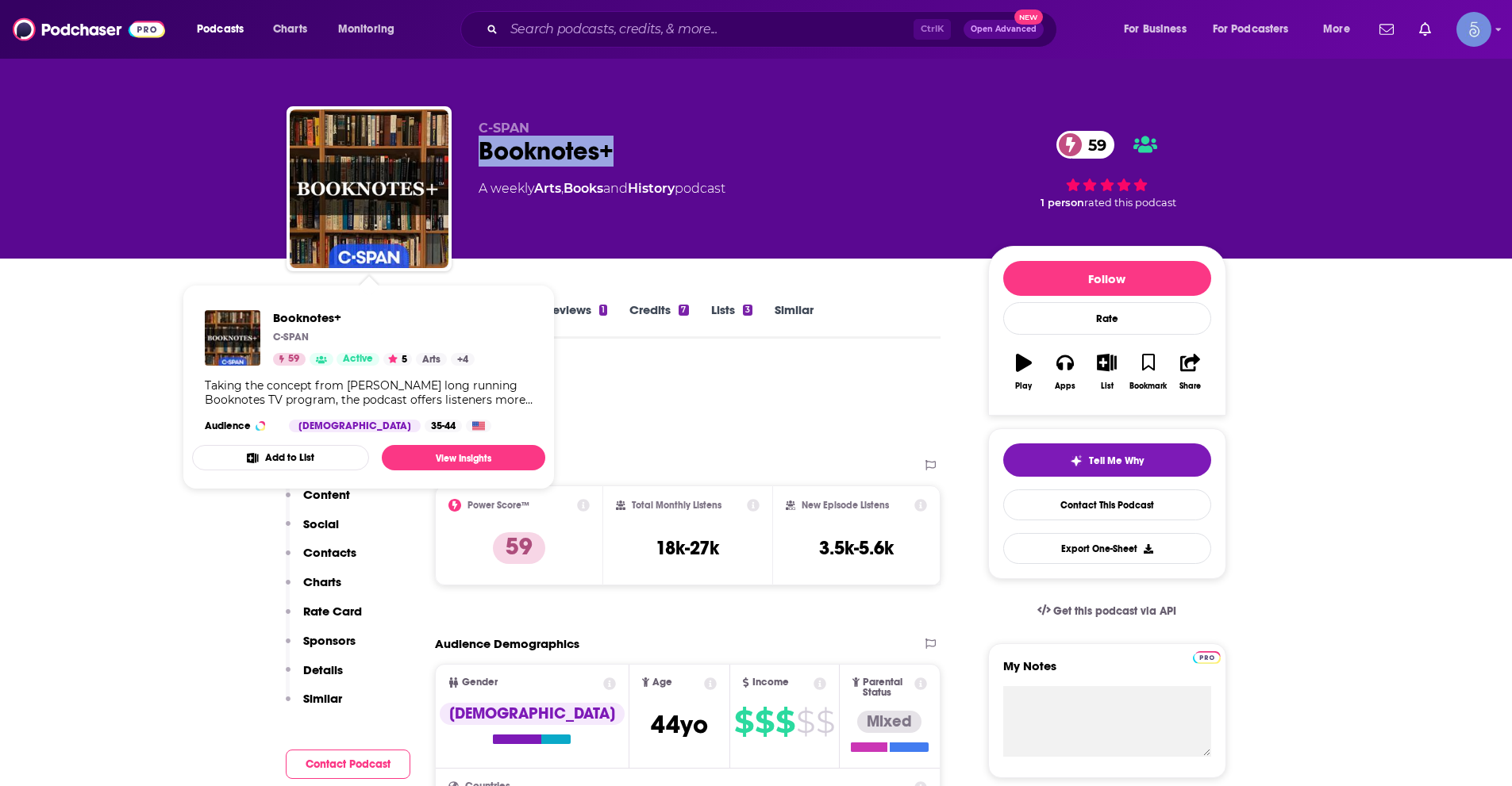
copy h2 "Booknotes+"
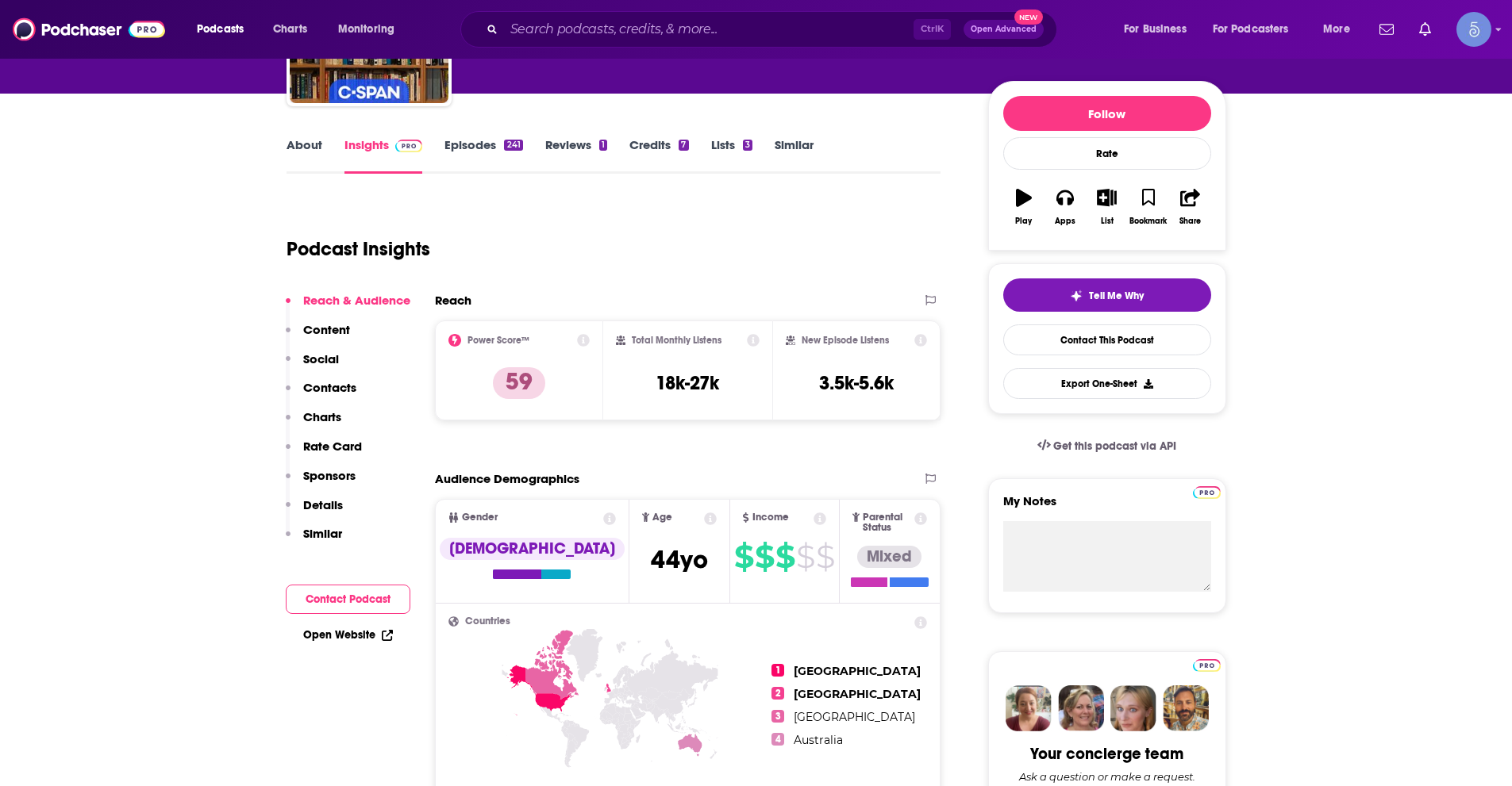
scroll to position [159, 0]
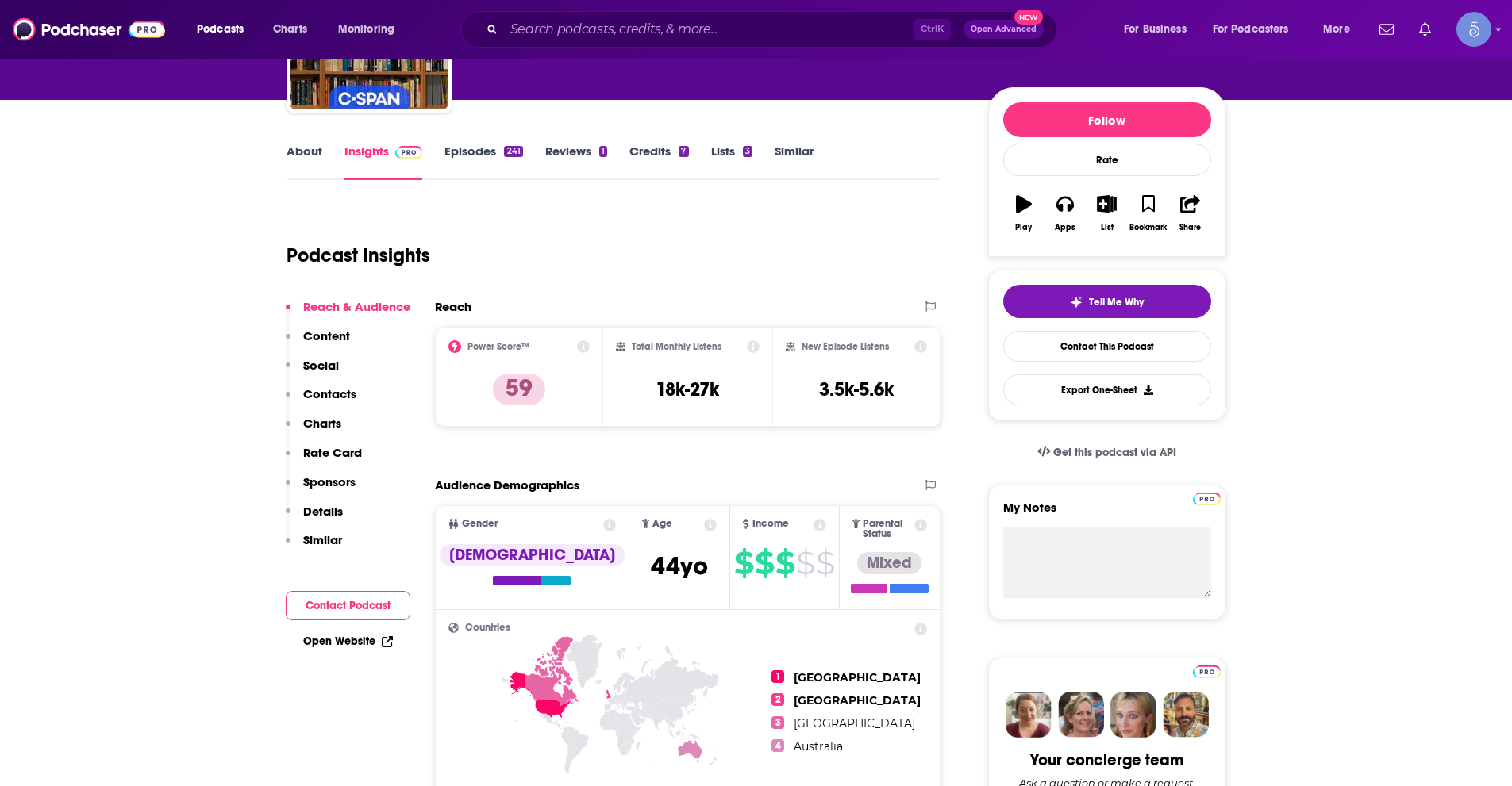
click at [287, 159] on link "About" at bounding box center [304, 162] width 36 height 37
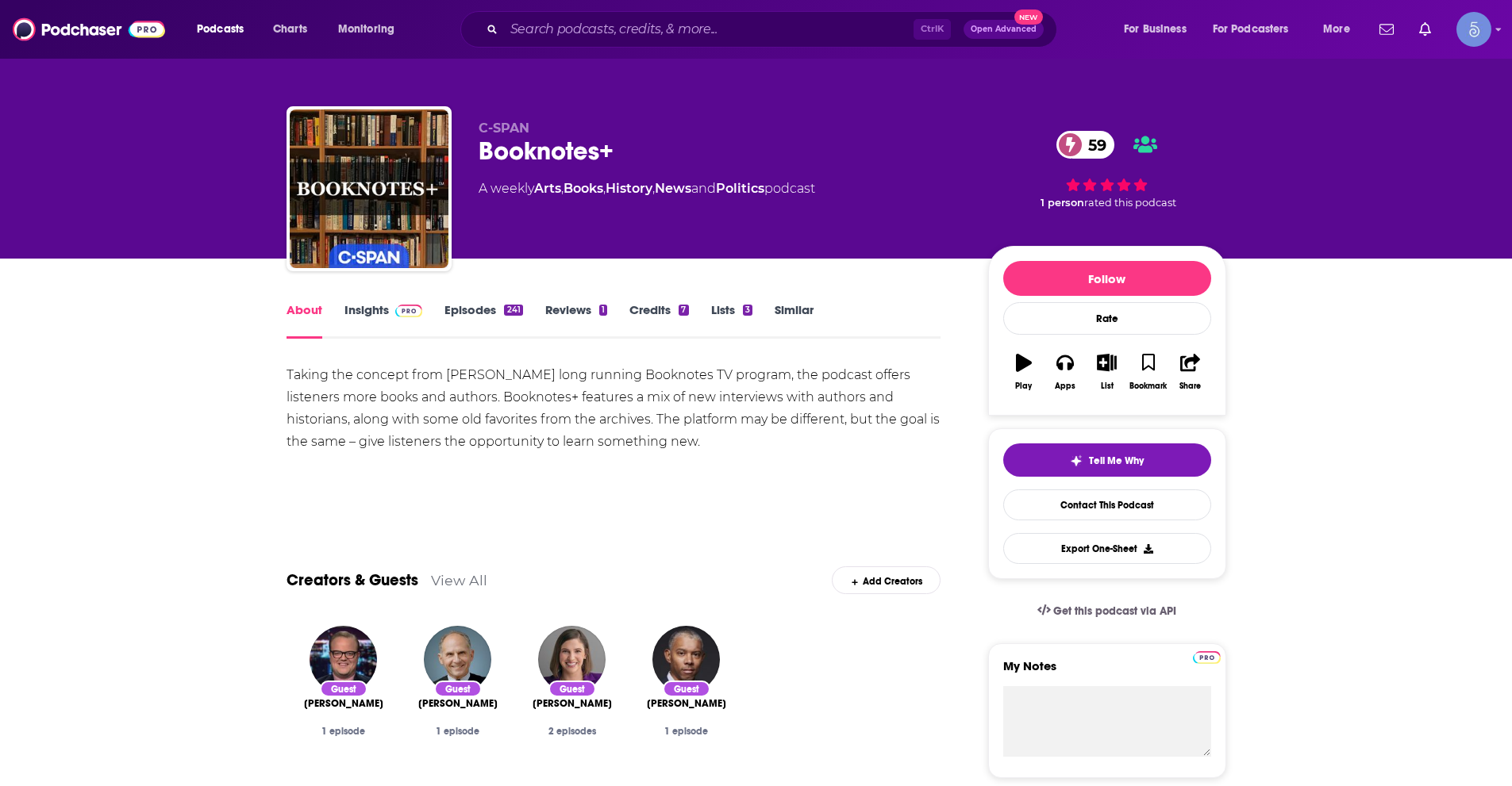
click at [379, 311] on link "Insights" at bounding box center [384, 321] width 78 height 37
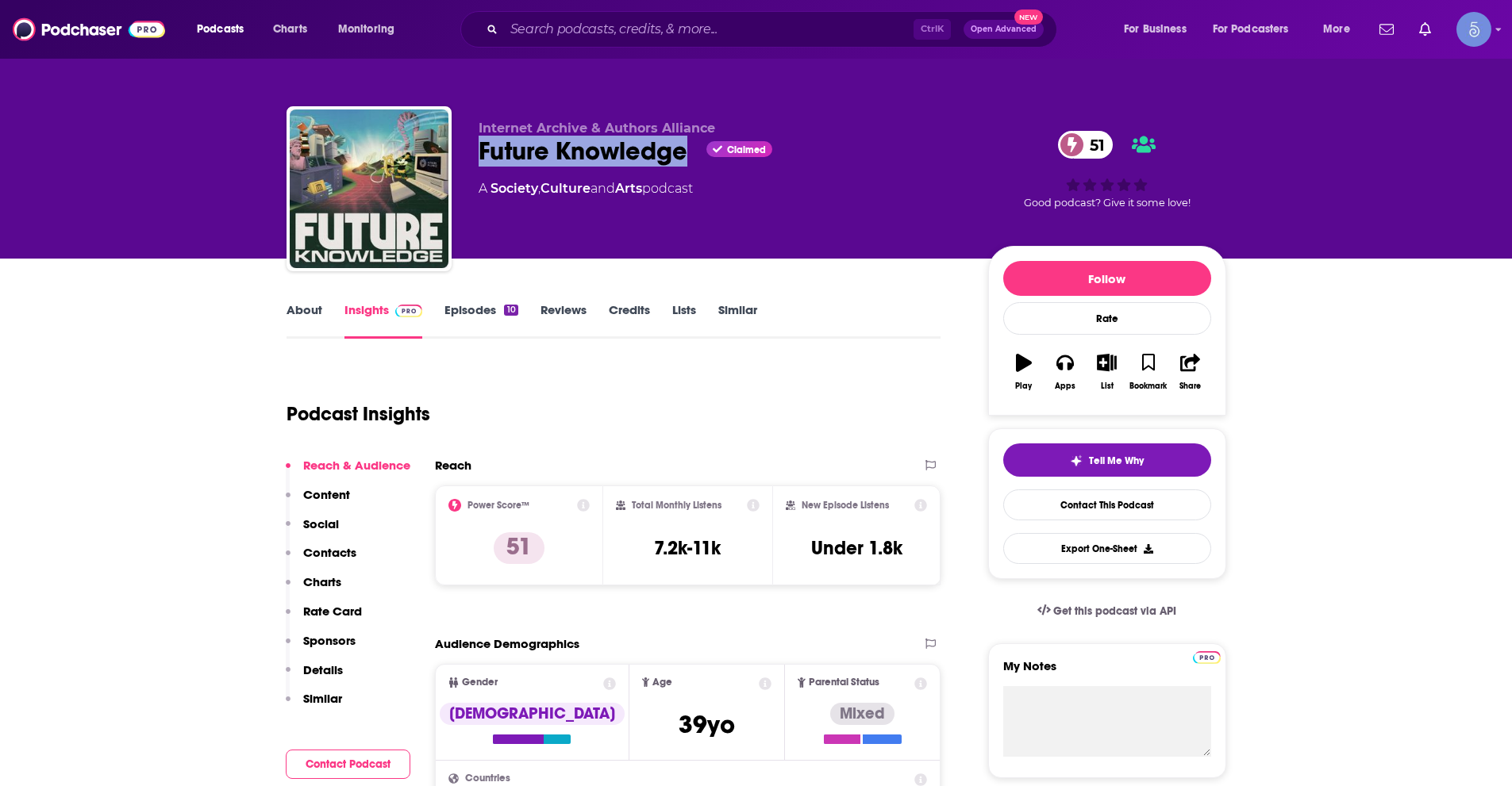
drag, startPoint x: 482, startPoint y: 147, endPoint x: 683, endPoint y: 154, distance: 201.1
click at [683, 154] on div "Future Knowledge Claimed 51" at bounding box center [720, 152] width 484 height 31
copy h2 "Future Knowledge"
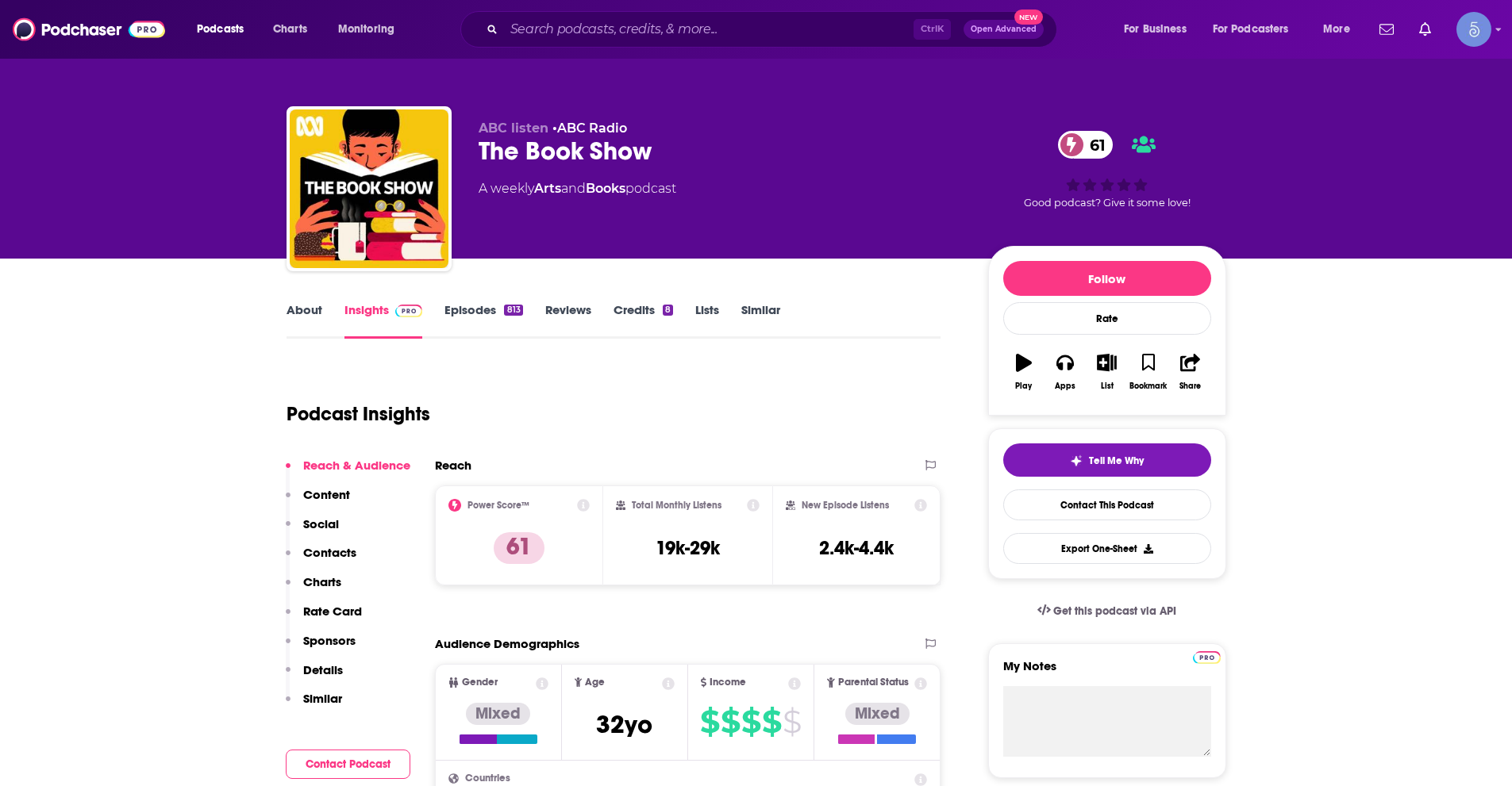
click at [293, 317] on link "About" at bounding box center [304, 321] width 36 height 37
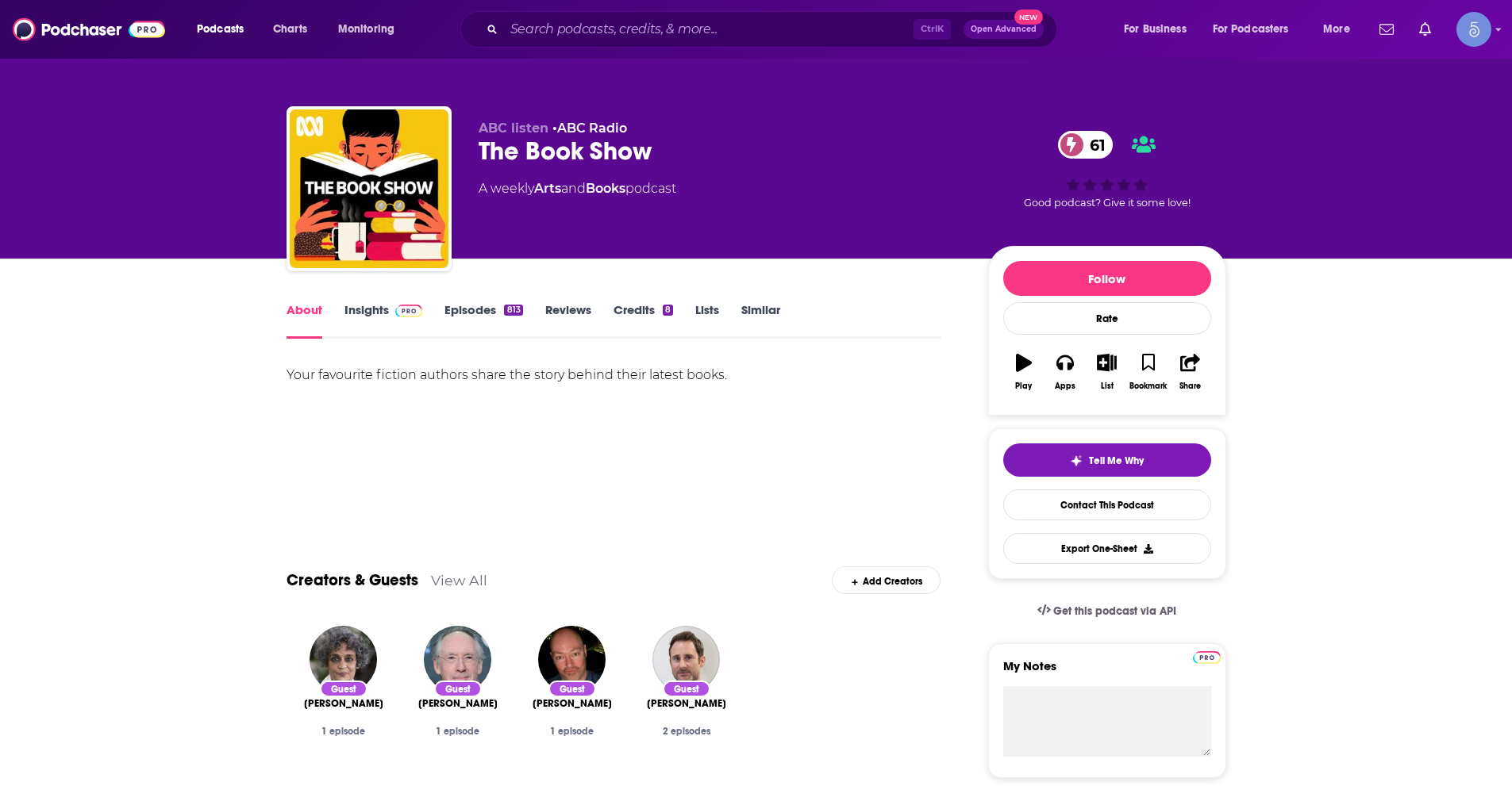
click at [378, 316] on link "Insights" at bounding box center [384, 321] width 78 height 37
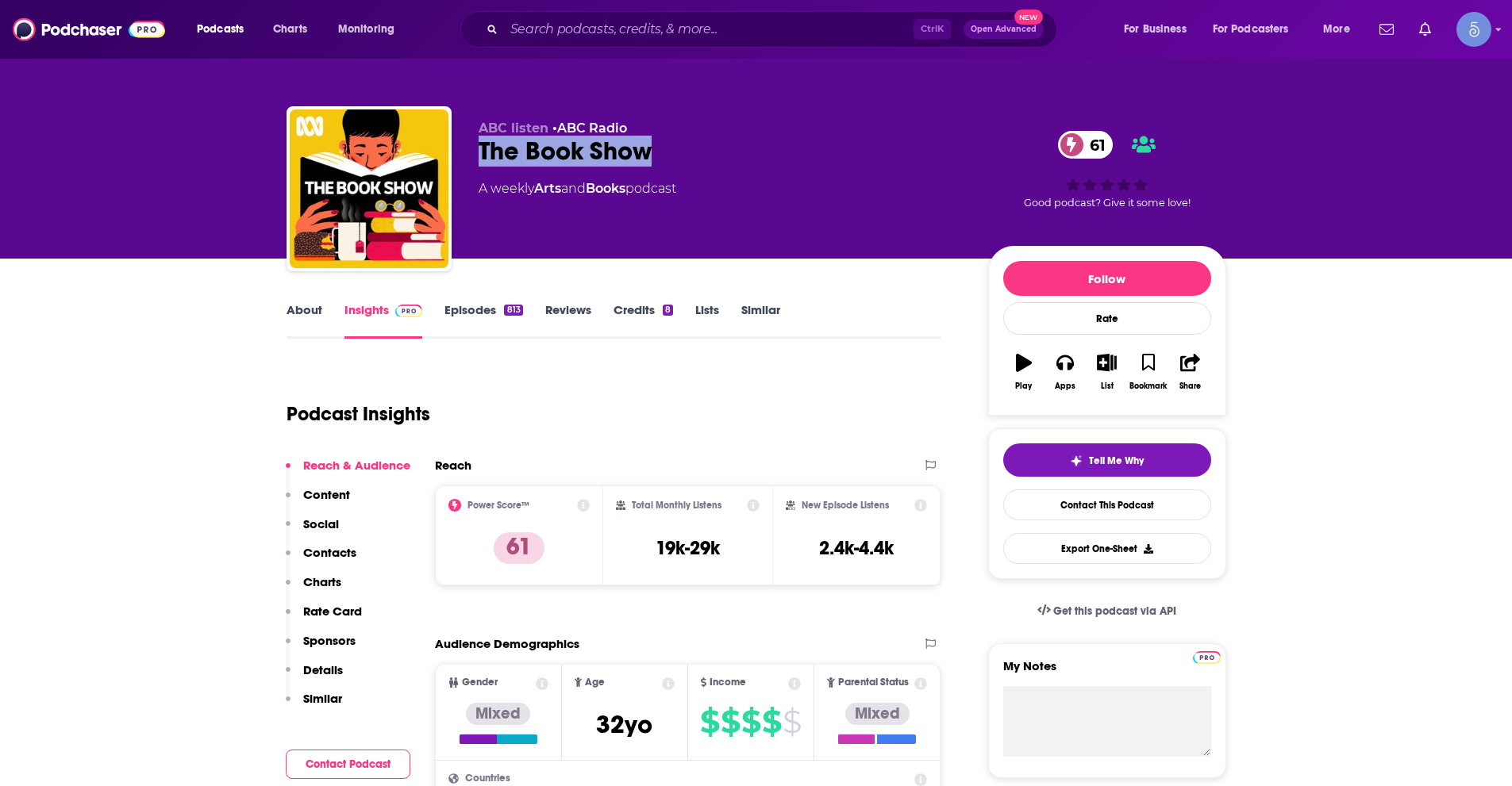
drag, startPoint x: 479, startPoint y: 154, endPoint x: 651, endPoint y: 148, distance: 172.1
click at [651, 148] on div "The Book Show 61" at bounding box center [720, 152] width 484 height 31
copy h2 "The Book Show"
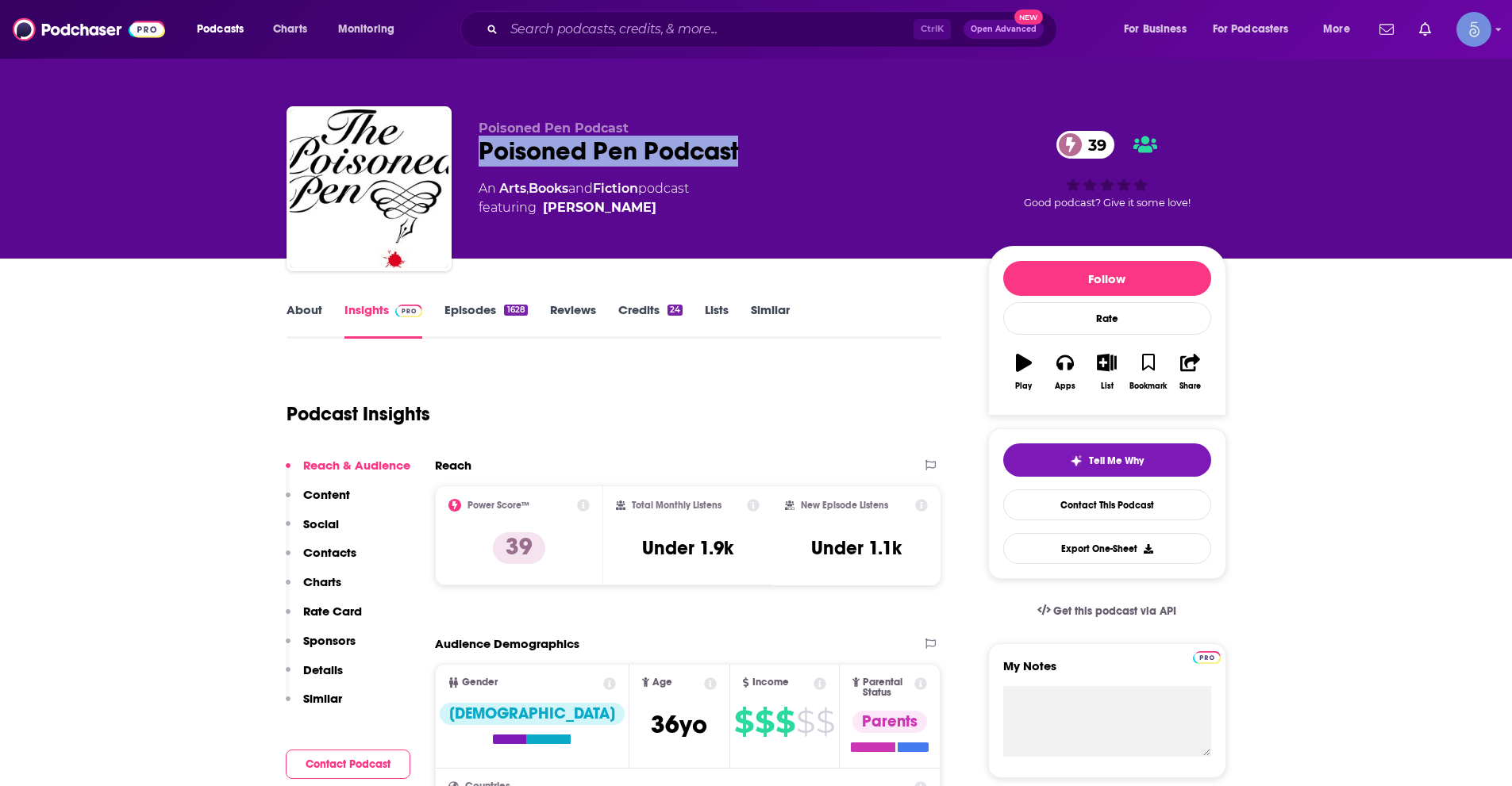
drag, startPoint x: 484, startPoint y: 148, endPoint x: 739, endPoint y: 162, distance: 255.4
click at [739, 162] on div "Poisoned Pen Podcast 39" at bounding box center [720, 152] width 484 height 31
copy h2 "Poisoned Pen Podcast"
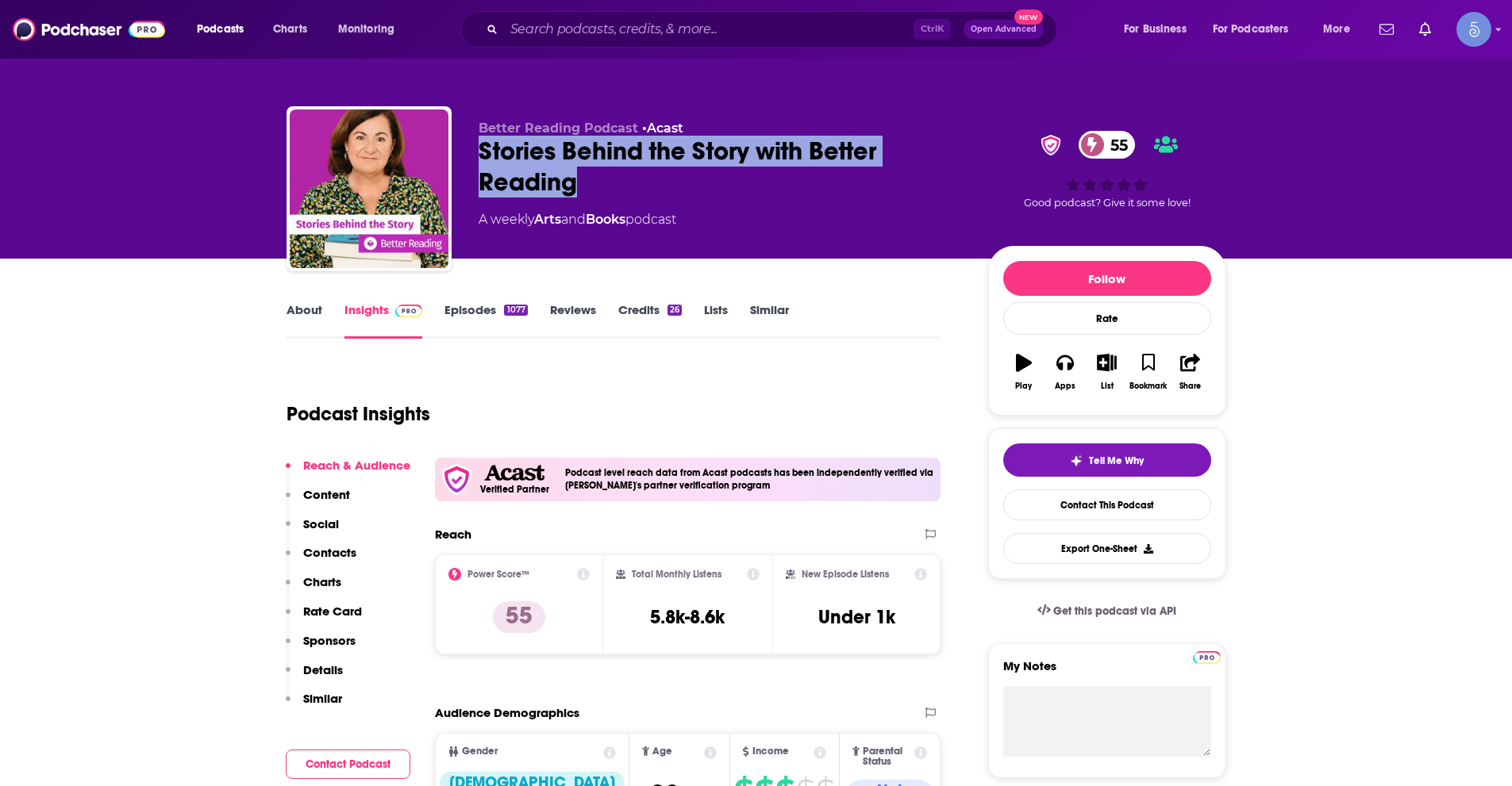
drag, startPoint x: 482, startPoint y: 148, endPoint x: 572, endPoint y: 182, distance: 96.2
click at [588, 182] on div "Stories Behind the Story with Better Reading 55" at bounding box center [720, 166] width 484 height 62
copy h2 "Stories Behind the Story with Better Reading"
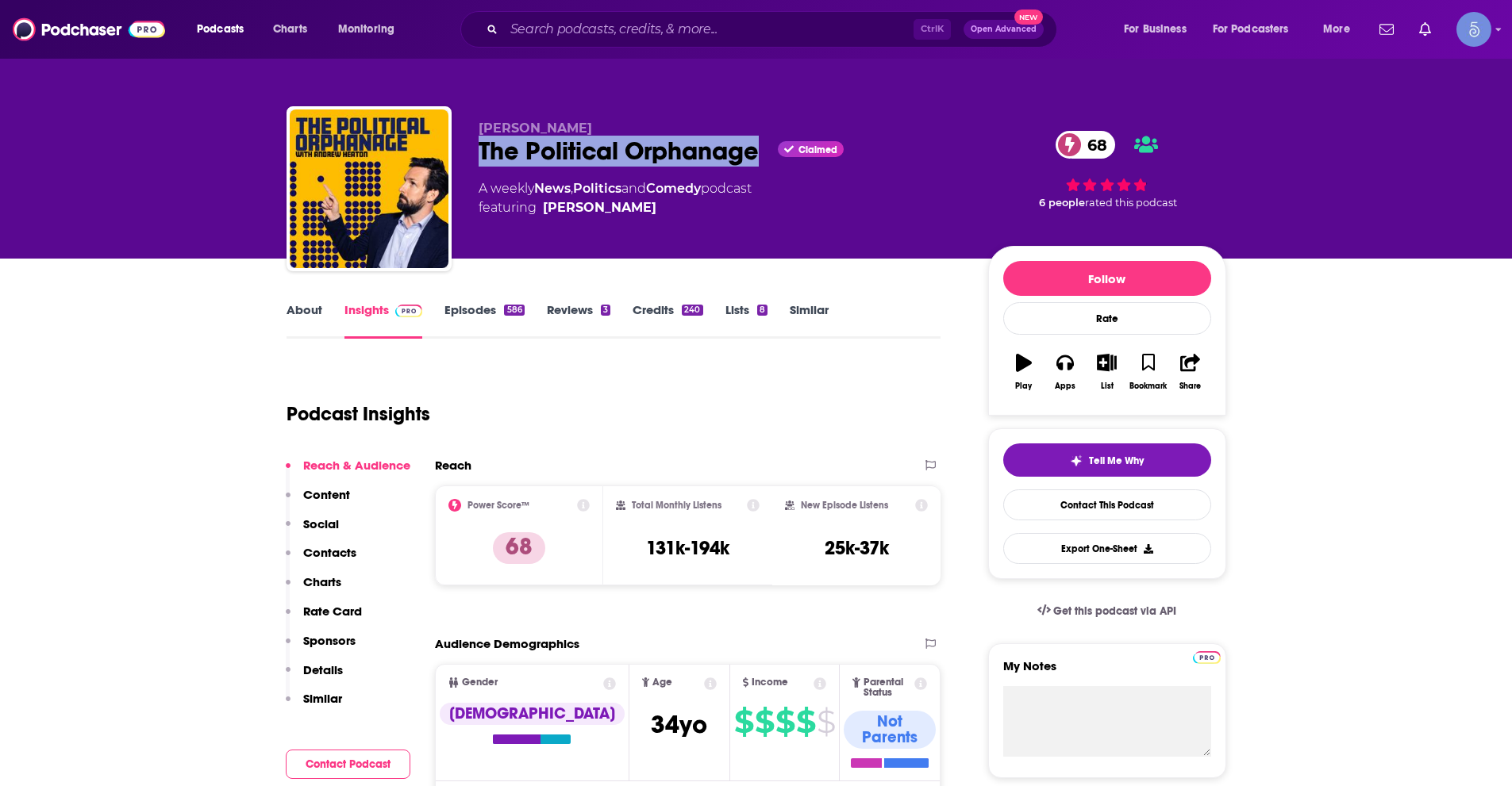
drag, startPoint x: 476, startPoint y: 155, endPoint x: 755, endPoint y: 152, distance: 279.0
click at [755, 152] on div "[PERSON_NAME] The Political Orphanage Claimed 68 A weekly News , Politics and C…" at bounding box center [757, 192] width 940 height 171
copy h2 "The Political Orphanage"
click at [299, 310] on link "About" at bounding box center [304, 321] width 36 height 37
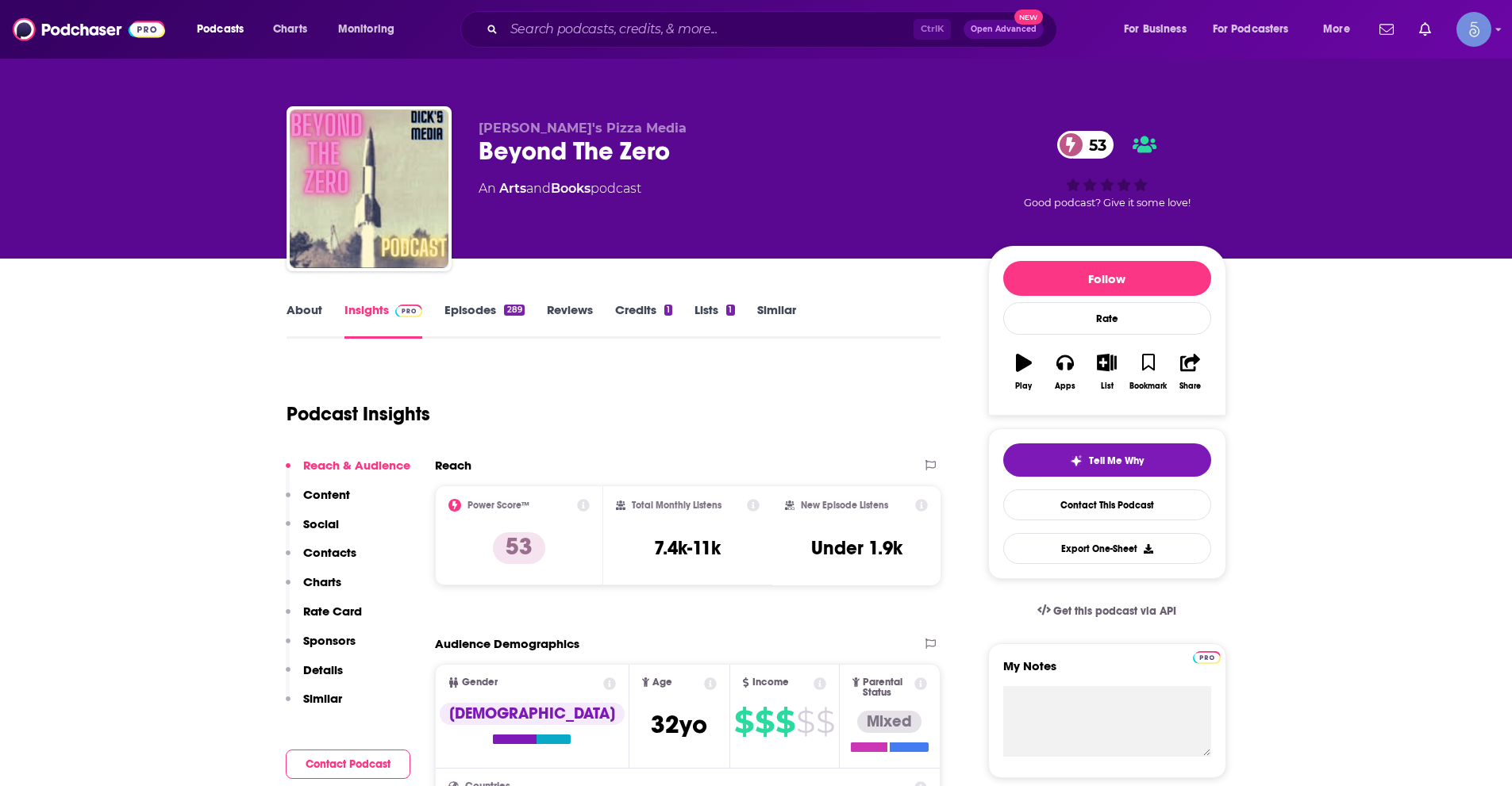
click at [301, 317] on link "About" at bounding box center [304, 321] width 36 height 37
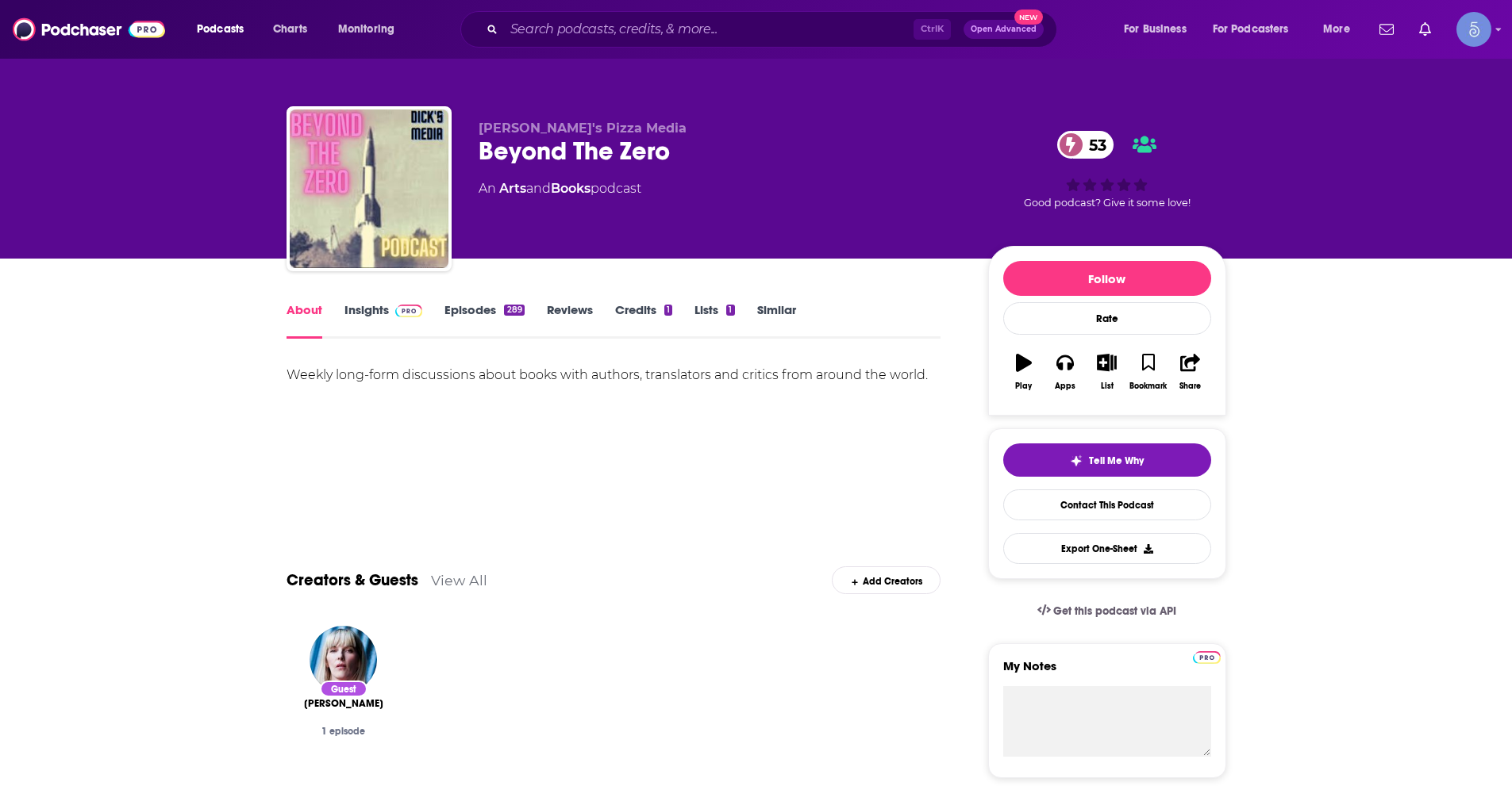
click at [354, 314] on link "Insights" at bounding box center [384, 321] width 78 height 37
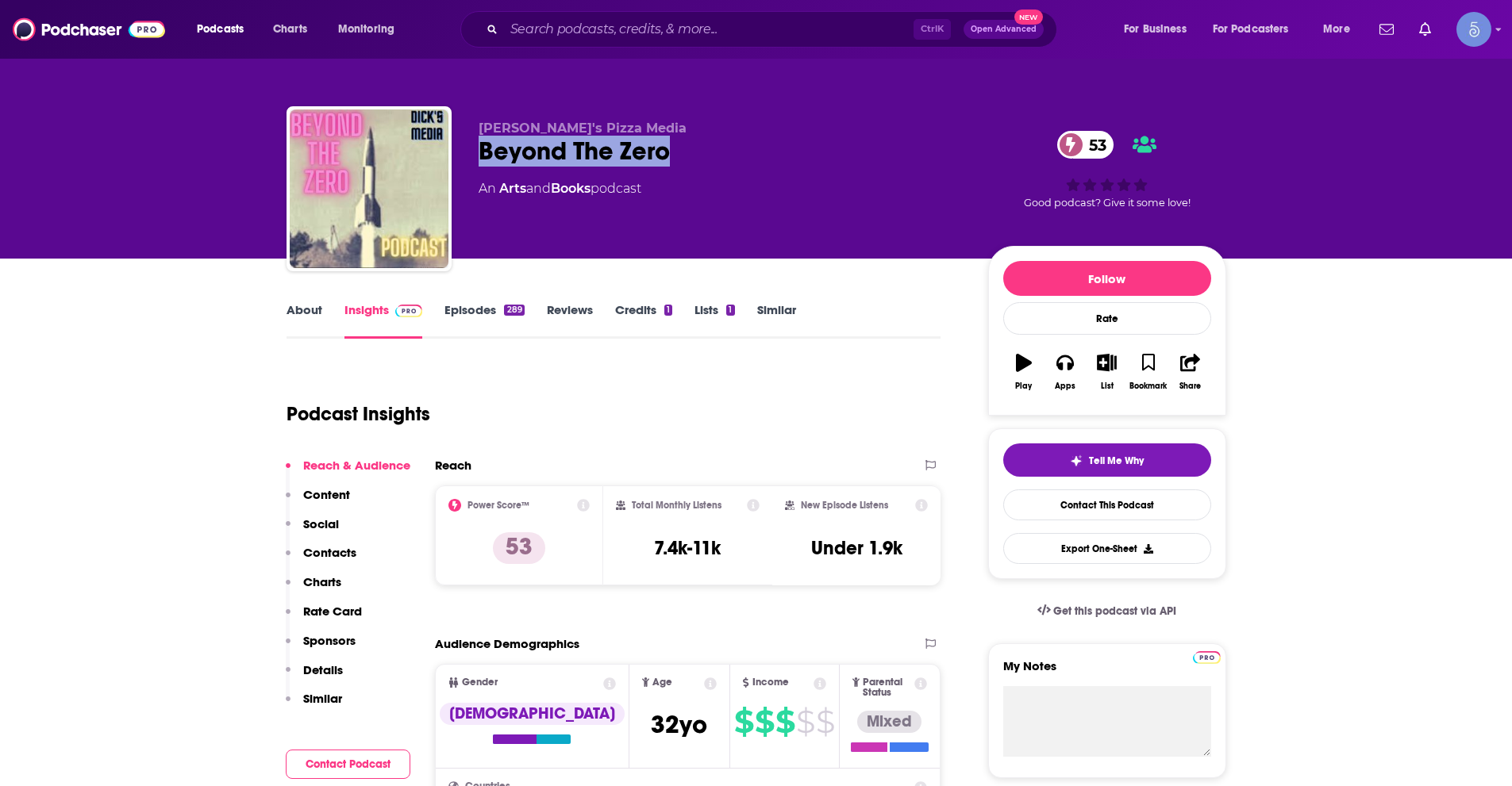
drag, startPoint x: 480, startPoint y: 159, endPoint x: 673, endPoint y: 160, distance: 193.0
click at [673, 160] on div "Beyond The Zero 53" at bounding box center [720, 152] width 484 height 31
copy h2 "Beyond The Zero"
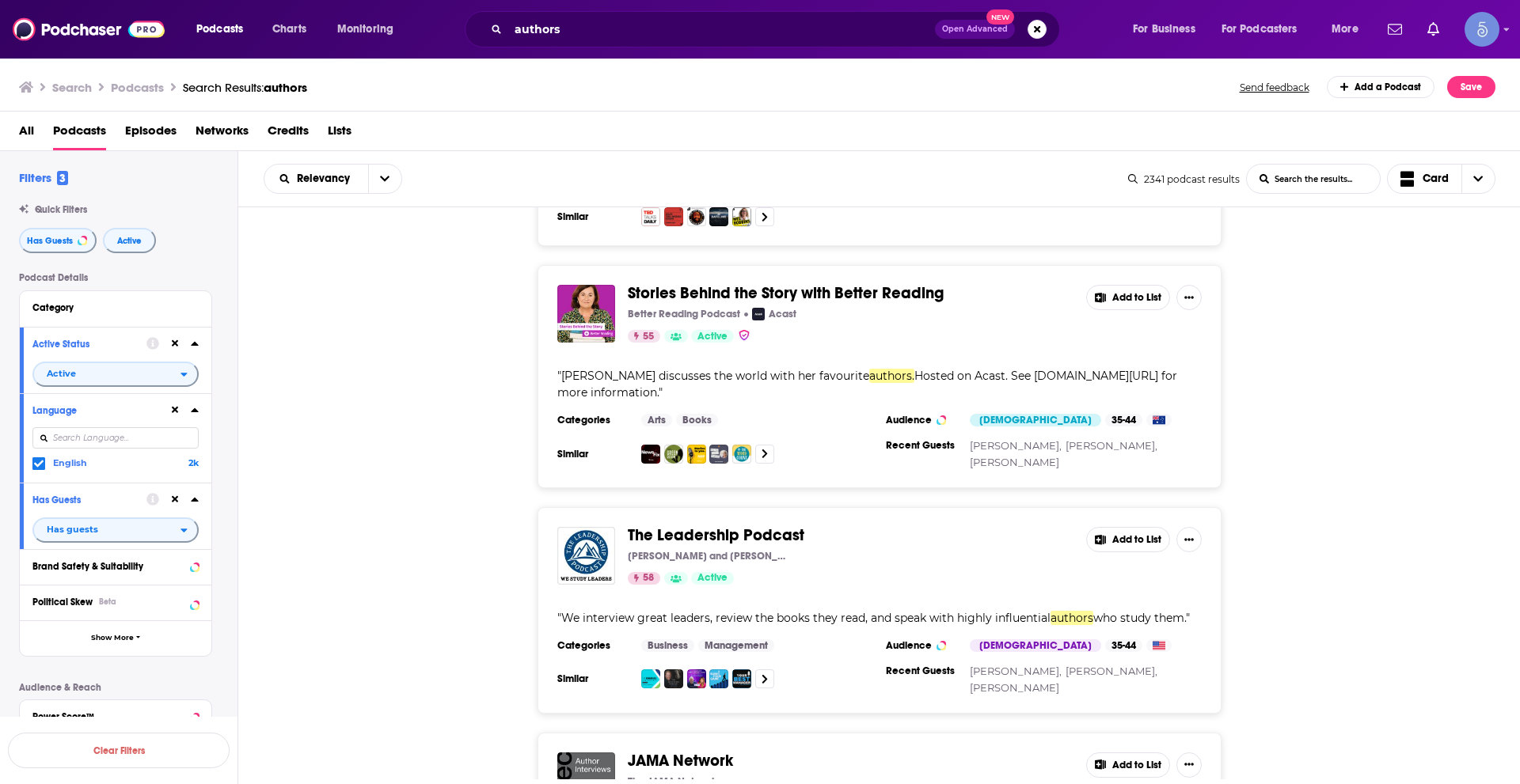
scroll to position [23704, 0]
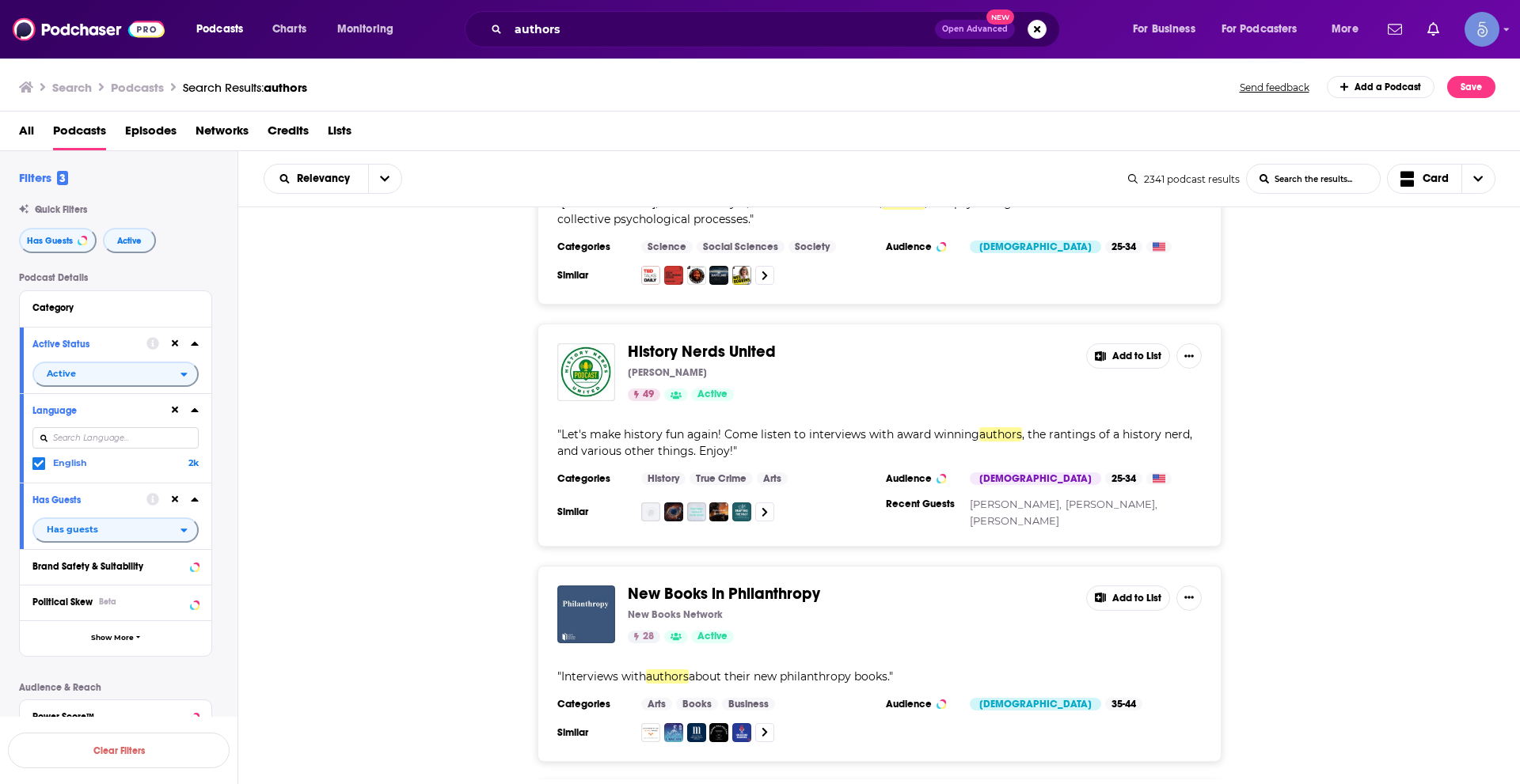
scroll to position [29683, 0]
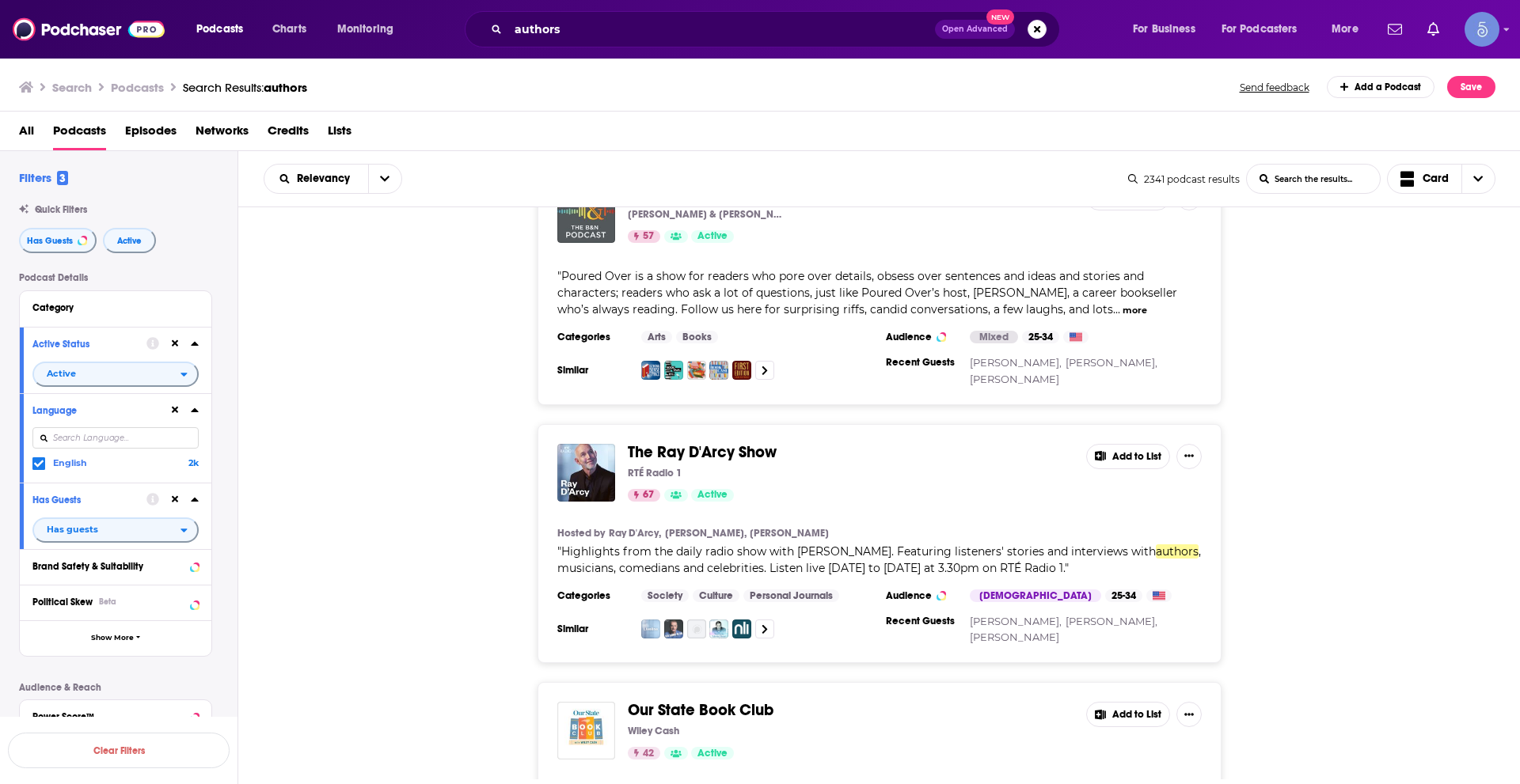
scroll to position [32215, 0]
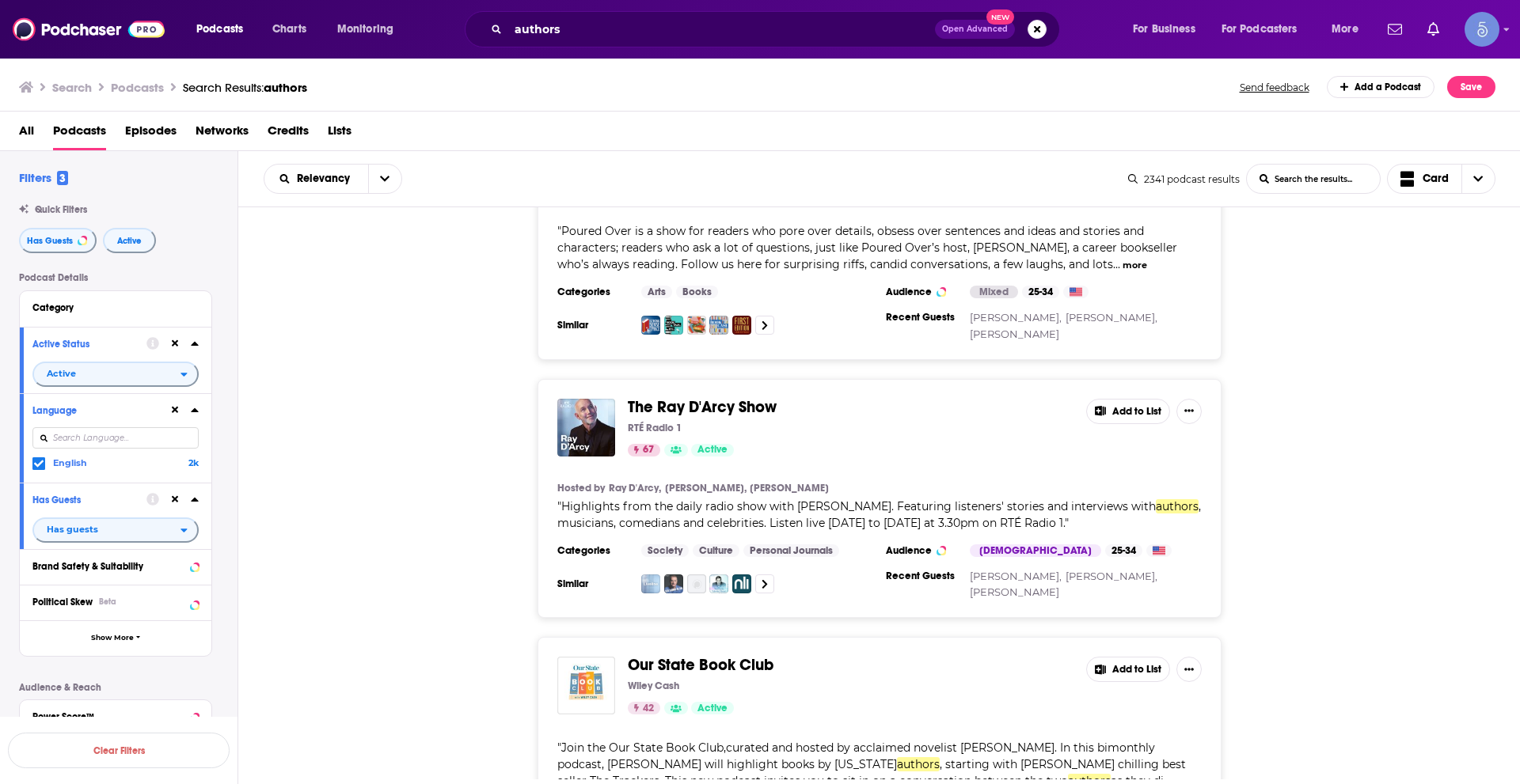
click at [1173, 776] on button "more" at bounding box center [1185, 782] width 25 height 14
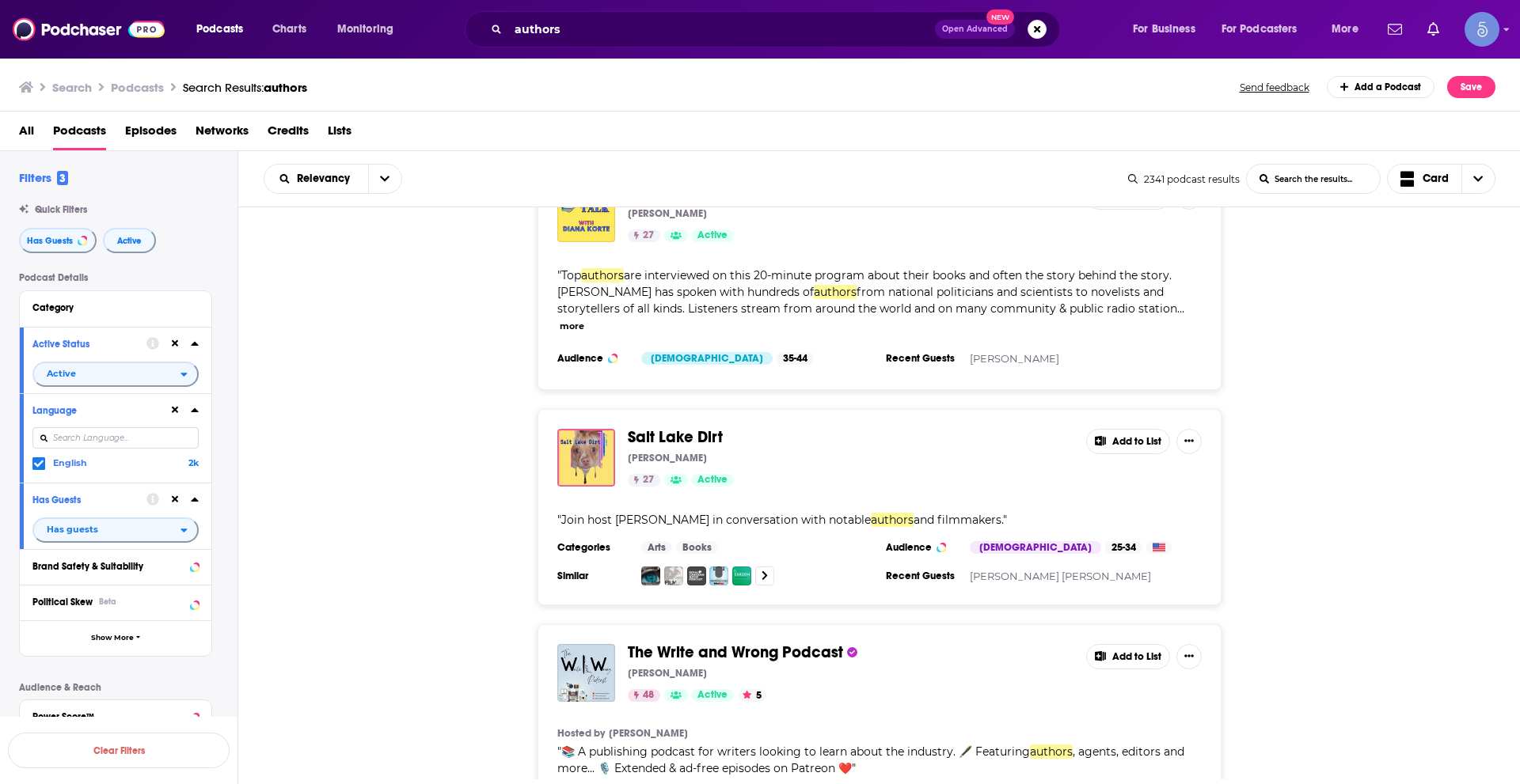
scroll to position [35749, 0]
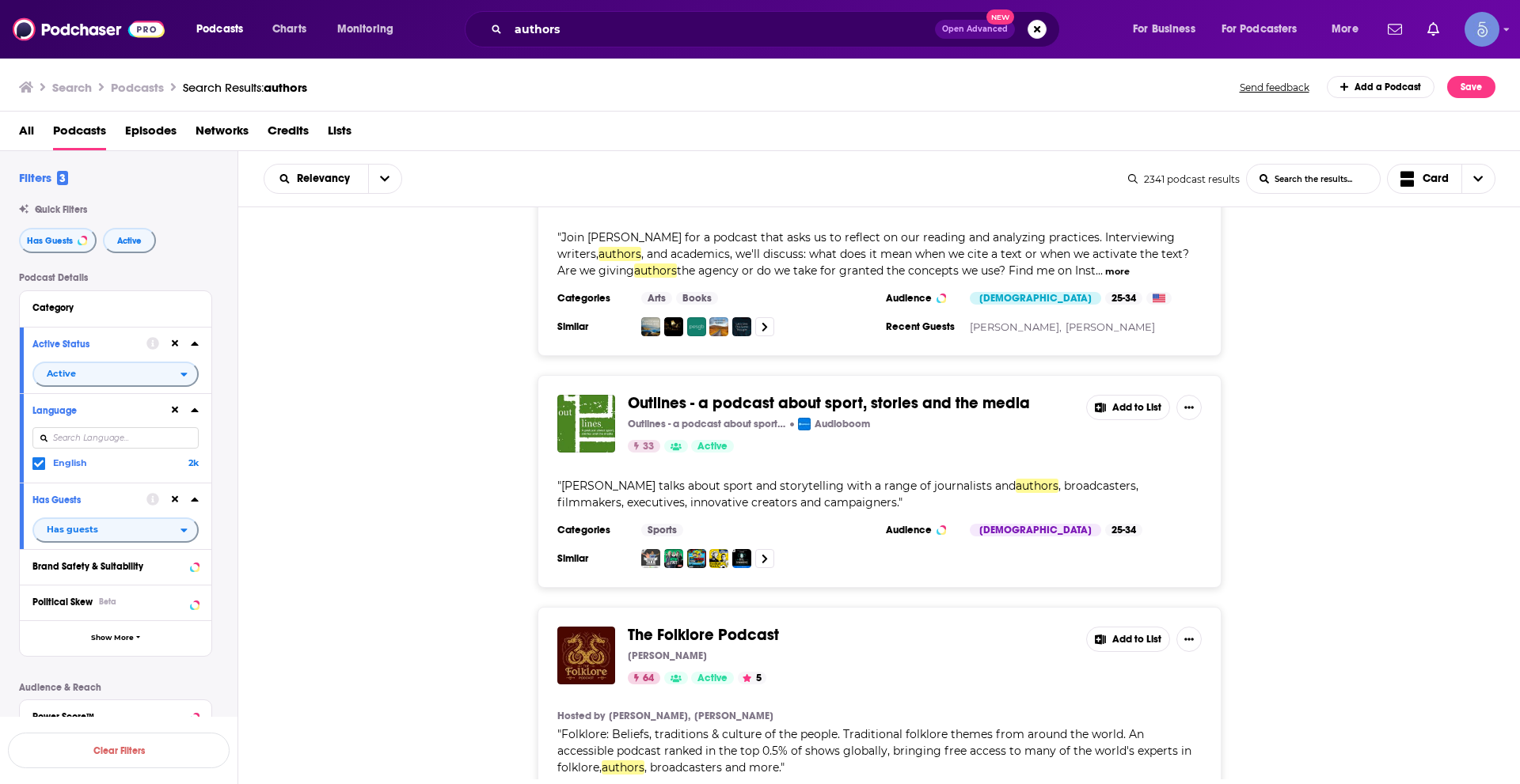
scroll to position [41864, 0]
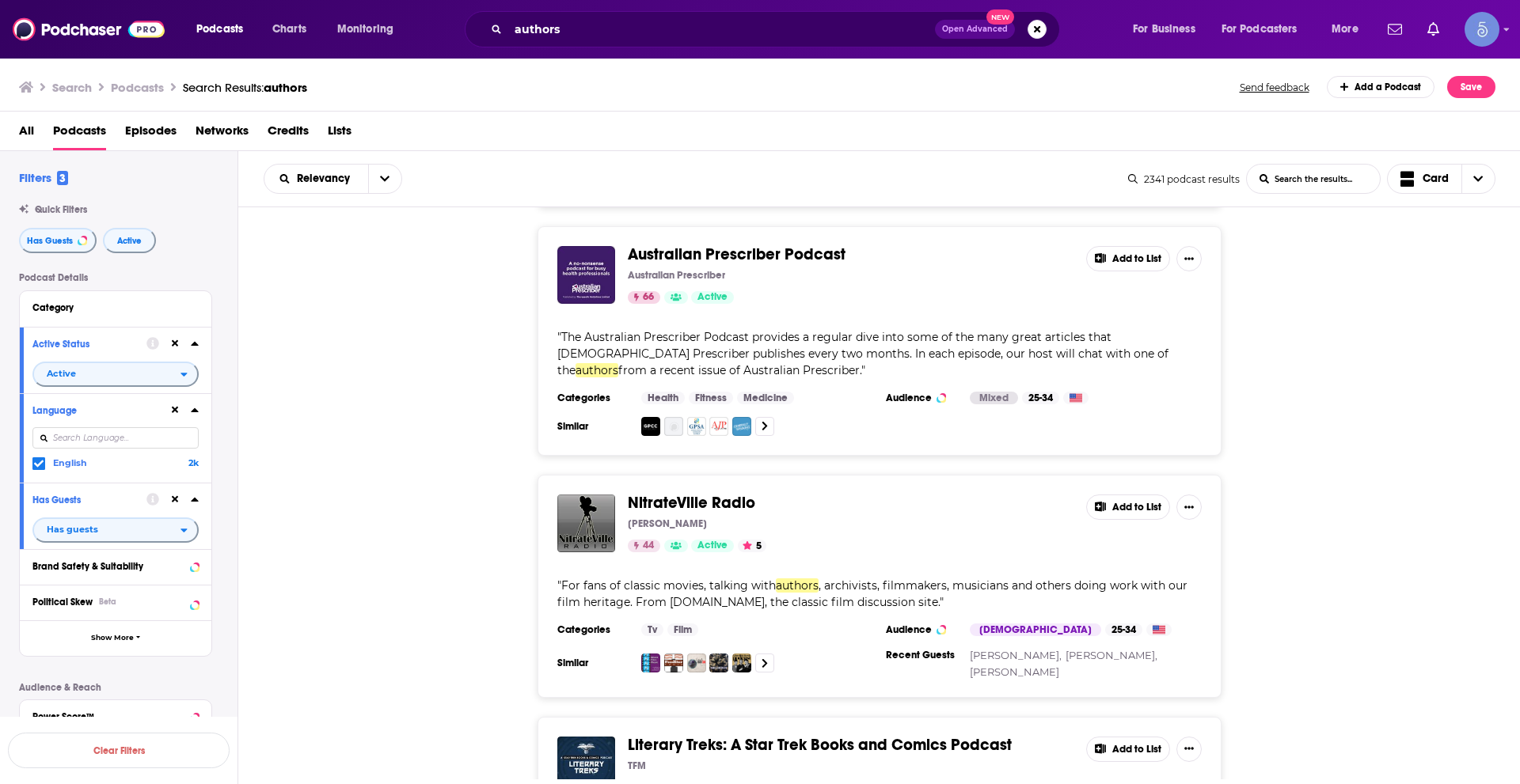
scroll to position [47953, 0]
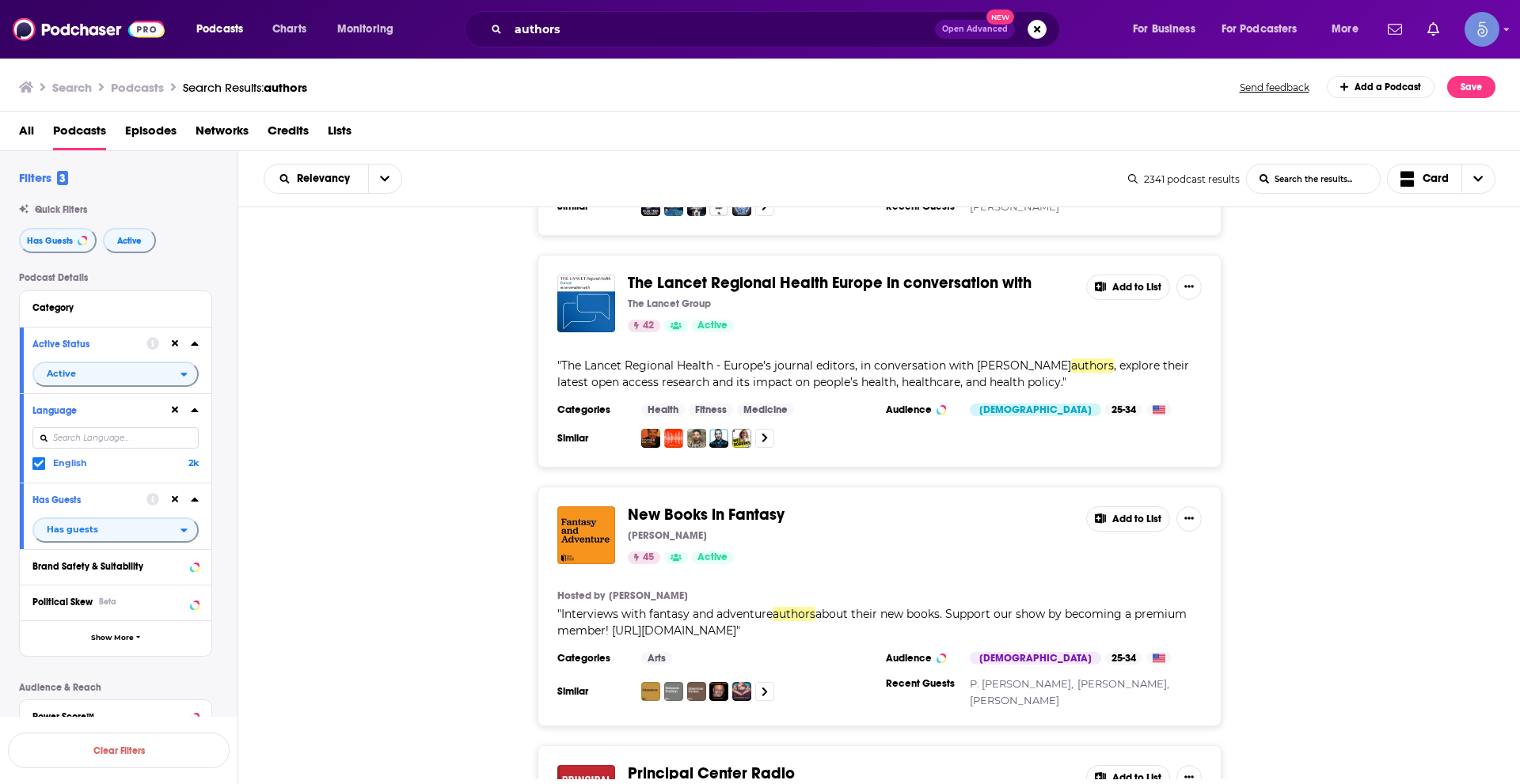
scroll to position [48823, 0]
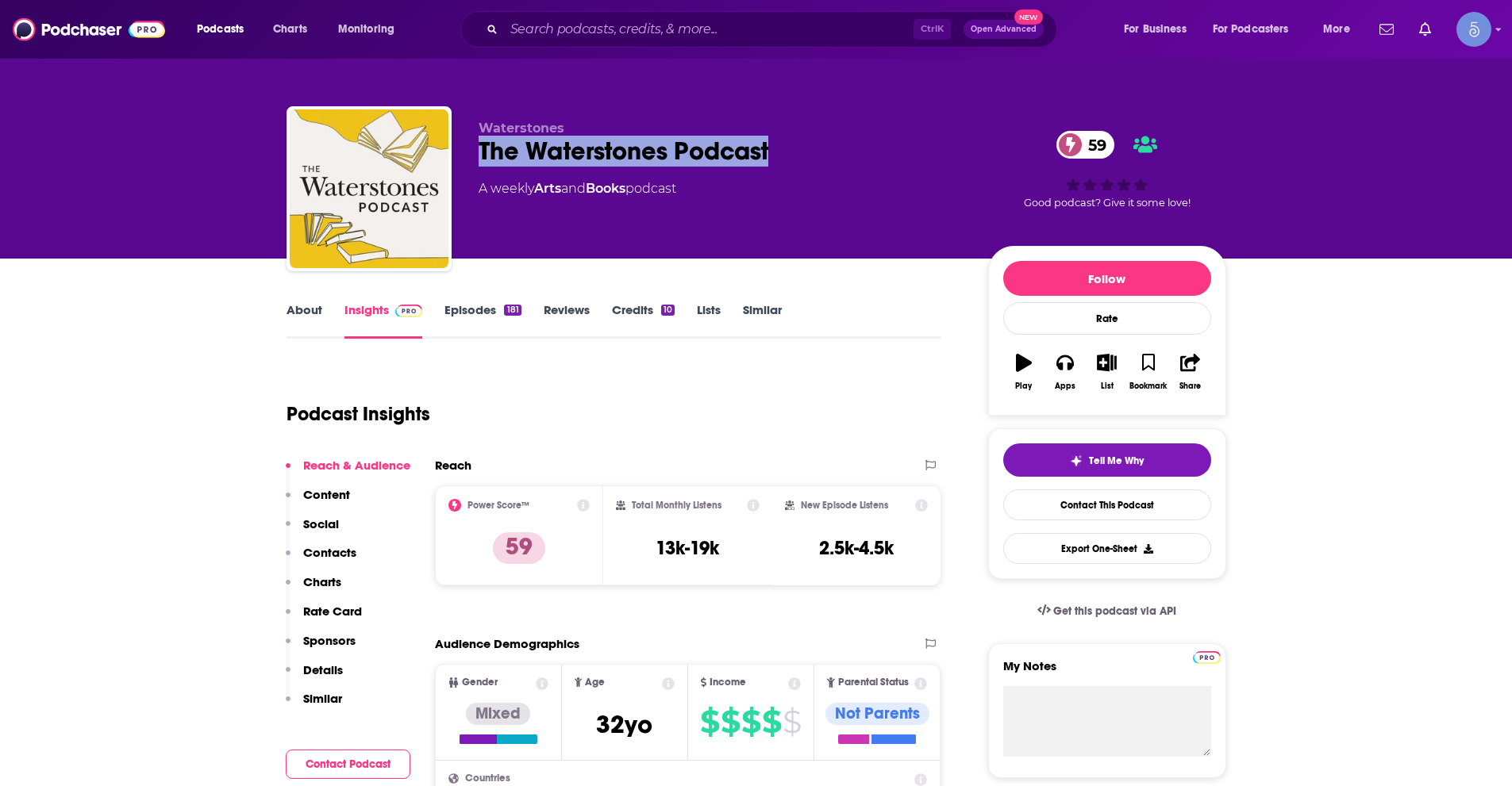
drag, startPoint x: 478, startPoint y: 154, endPoint x: 782, endPoint y: 145, distance: 304.1
click at [782, 145] on div "The Waterstones Podcast 59" at bounding box center [720, 152] width 484 height 31
copy h2 "The Waterstones Podcast"
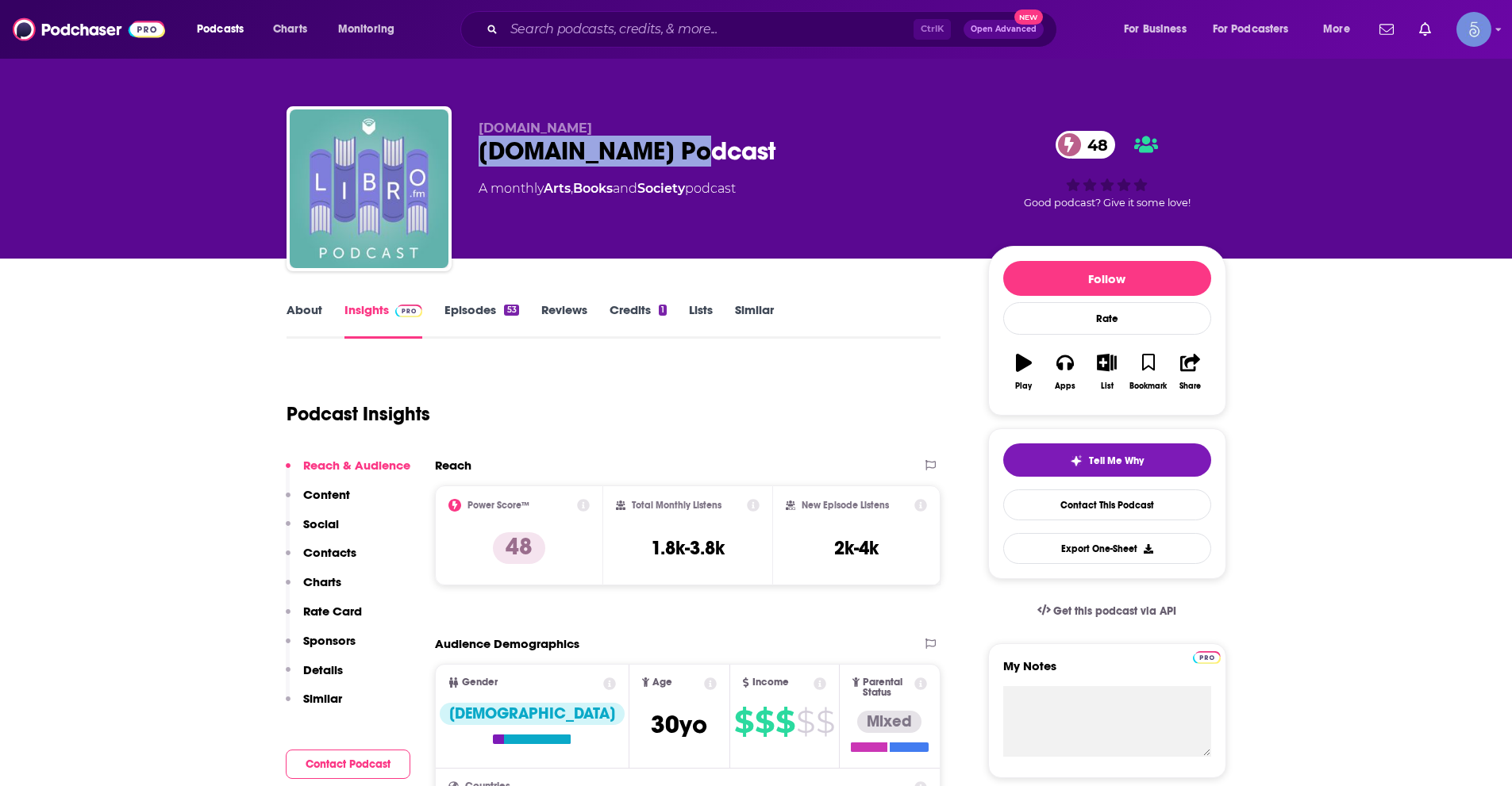
drag, startPoint x: 481, startPoint y: 150, endPoint x: 687, endPoint y: 142, distance: 206.2
click at [687, 142] on div "[DOMAIN_NAME] Podcast 48" at bounding box center [720, 152] width 484 height 31
copy h2 "[DOMAIN_NAME] Podcast"
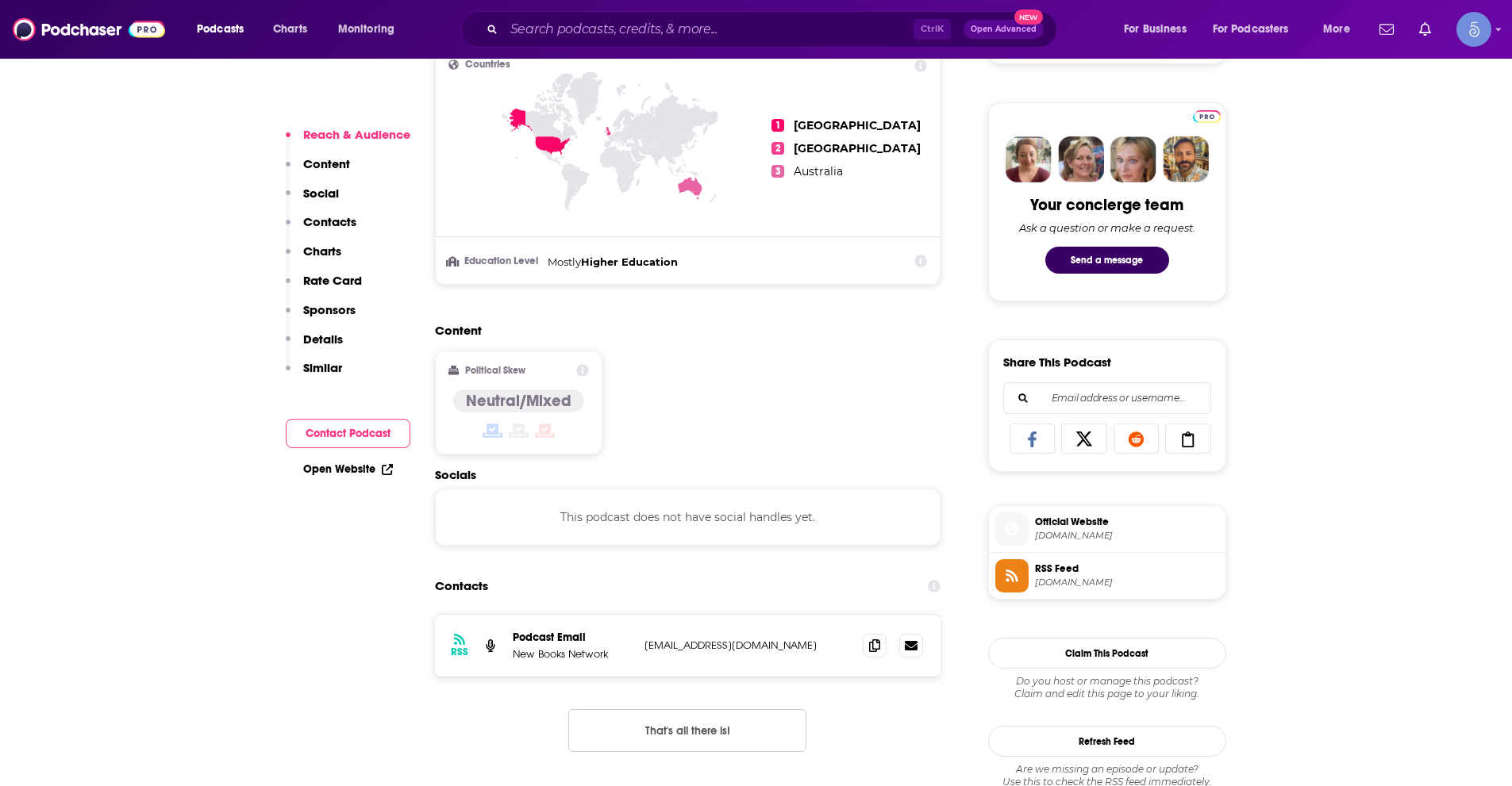
scroll to position [1111, 0]
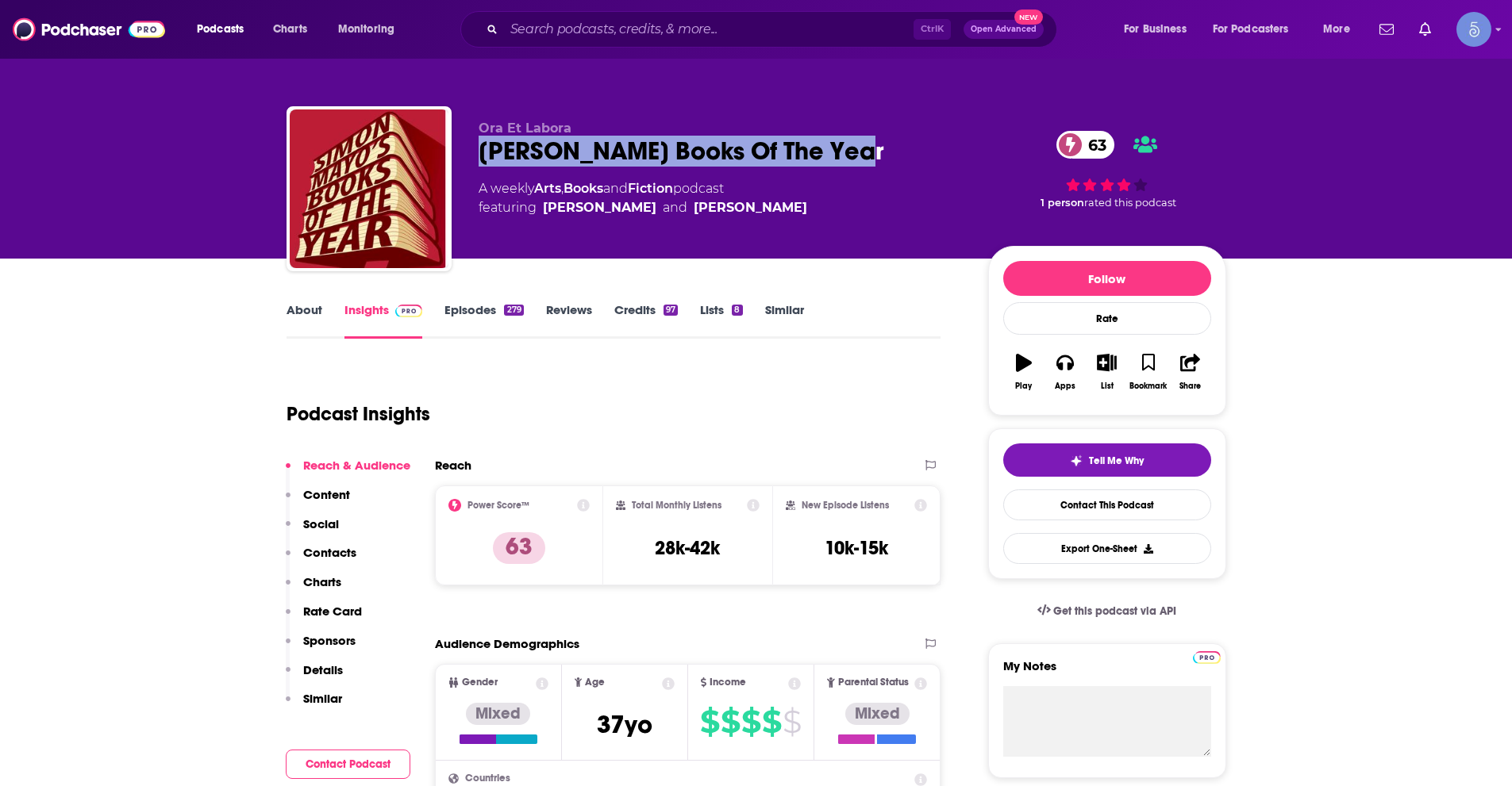
drag, startPoint x: 480, startPoint y: 153, endPoint x: 853, endPoint y: 162, distance: 373.1
click at [853, 162] on div "Simon Mayo's Books Of The Year 63" at bounding box center [720, 152] width 484 height 31
copy h2 "Simon Mayo's Books Of The Year"
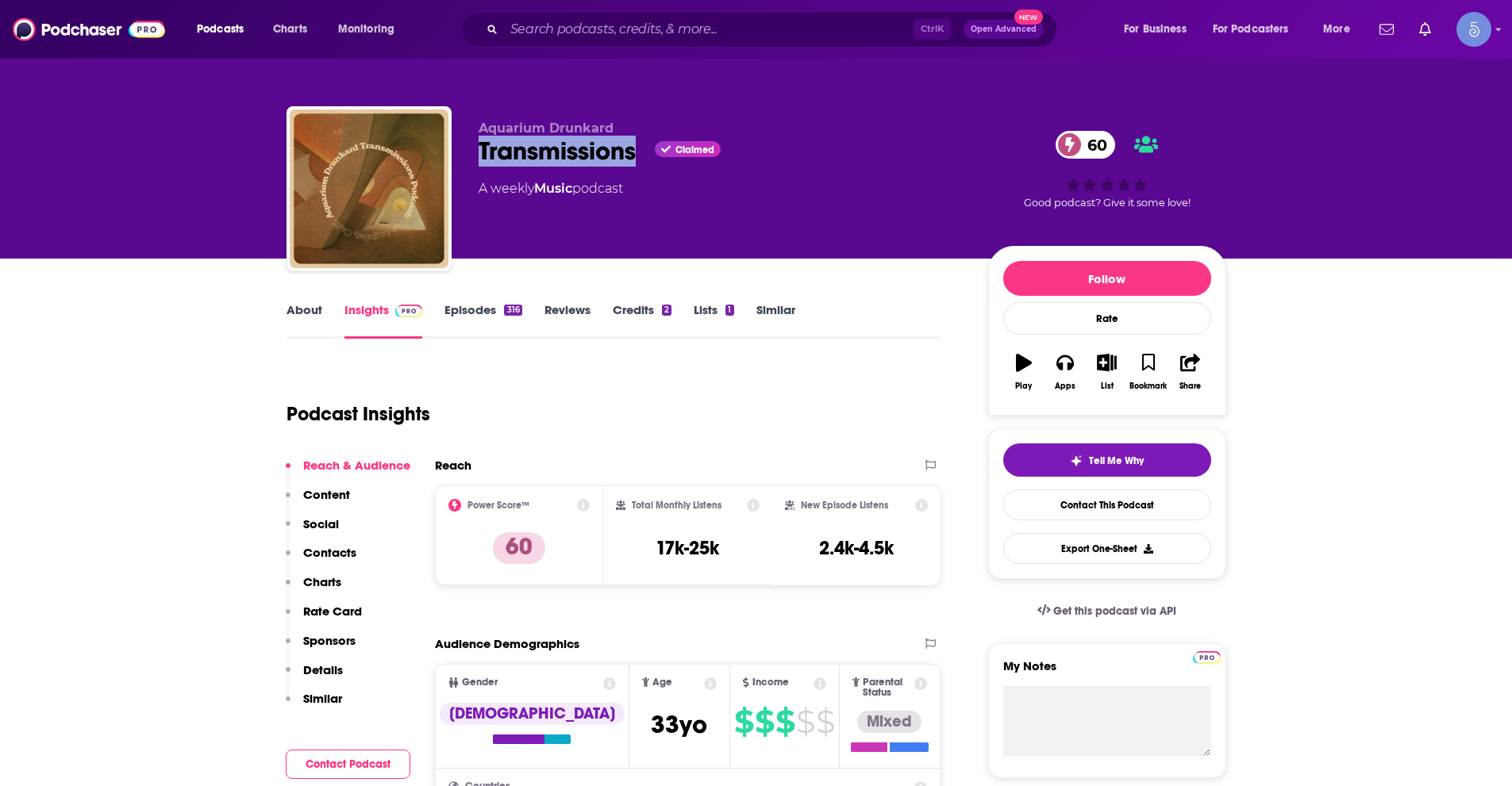
drag, startPoint x: 481, startPoint y: 150, endPoint x: 641, endPoint y: 158, distance: 160.2
click at [641, 158] on div "Transmissions Claimed 60" at bounding box center [720, 152] width 484 height 31
copy h2 "Transmissions"
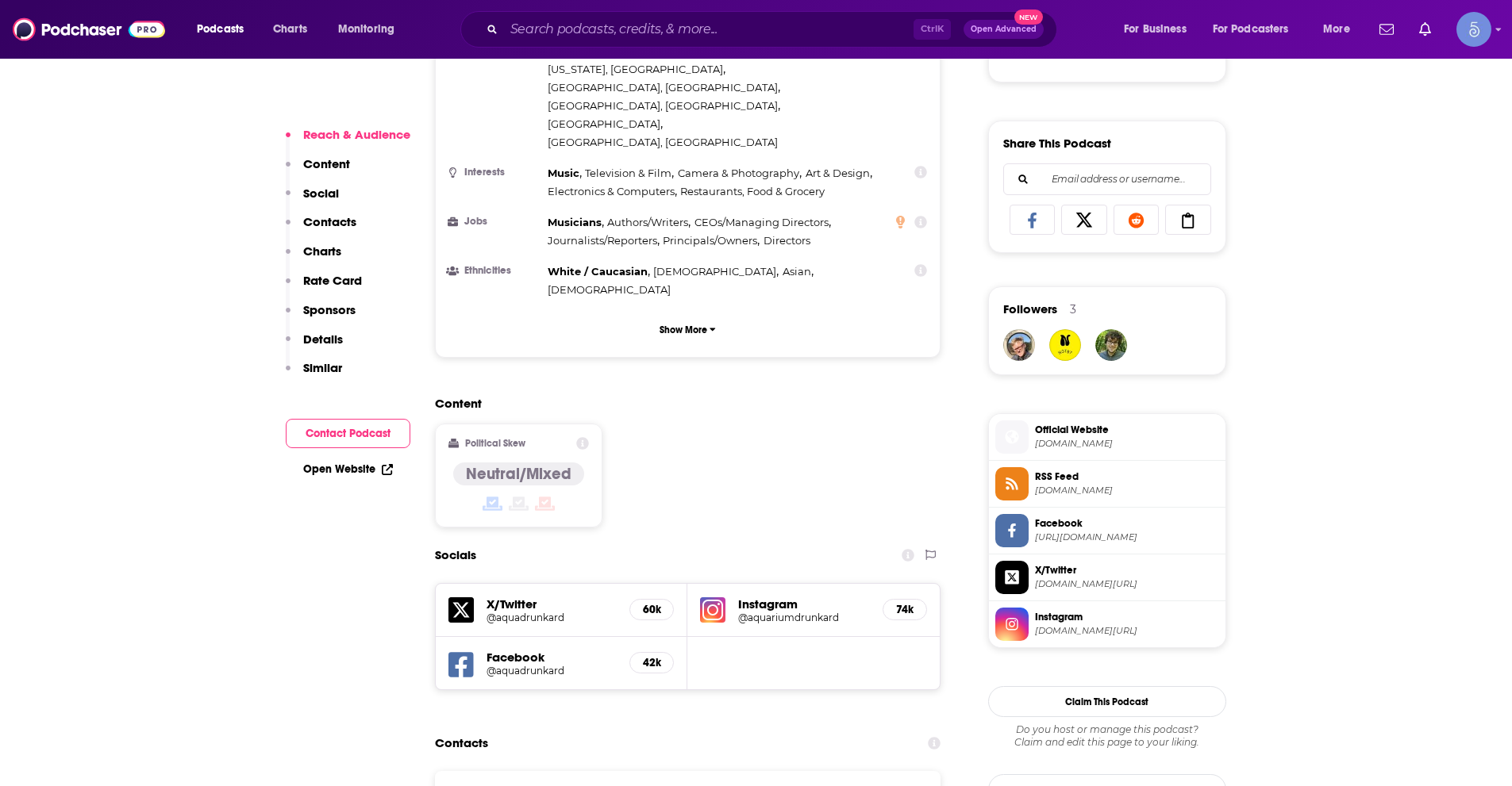
scroll to position [952, 0]
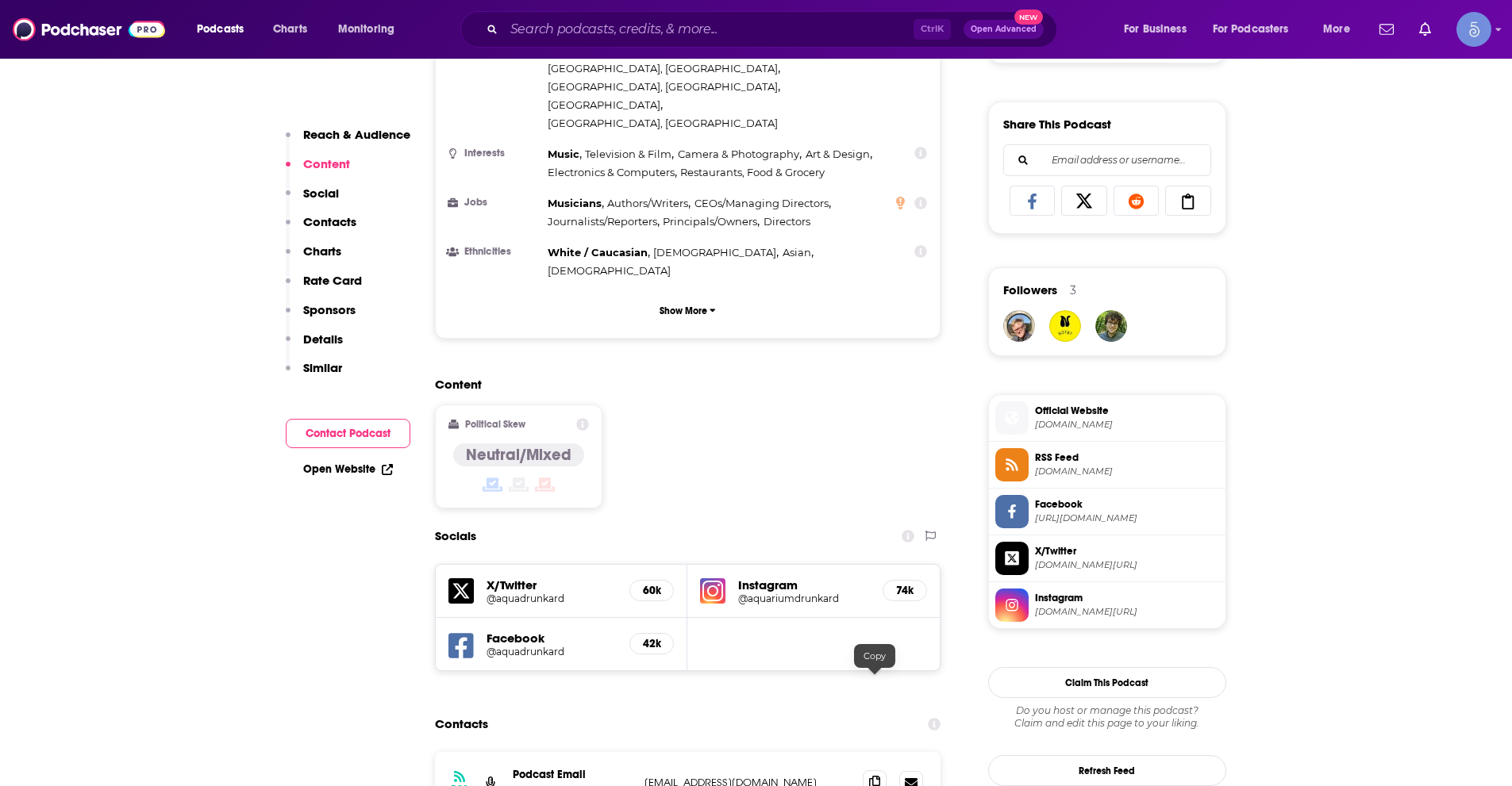
click at [878, 776] on icon at bounding box center [875, 782] width 11 height 13
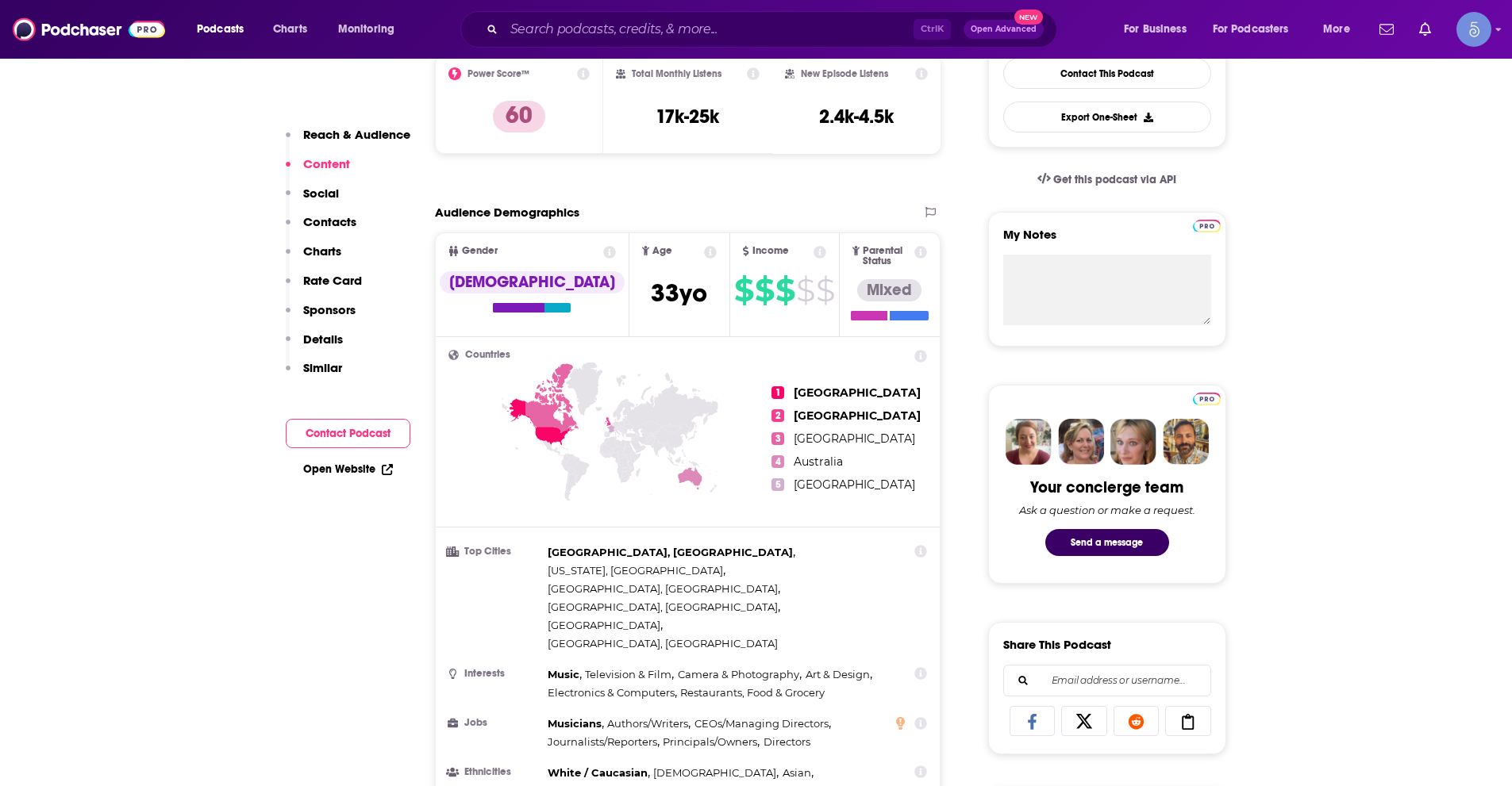
scroll to position [0, 0]
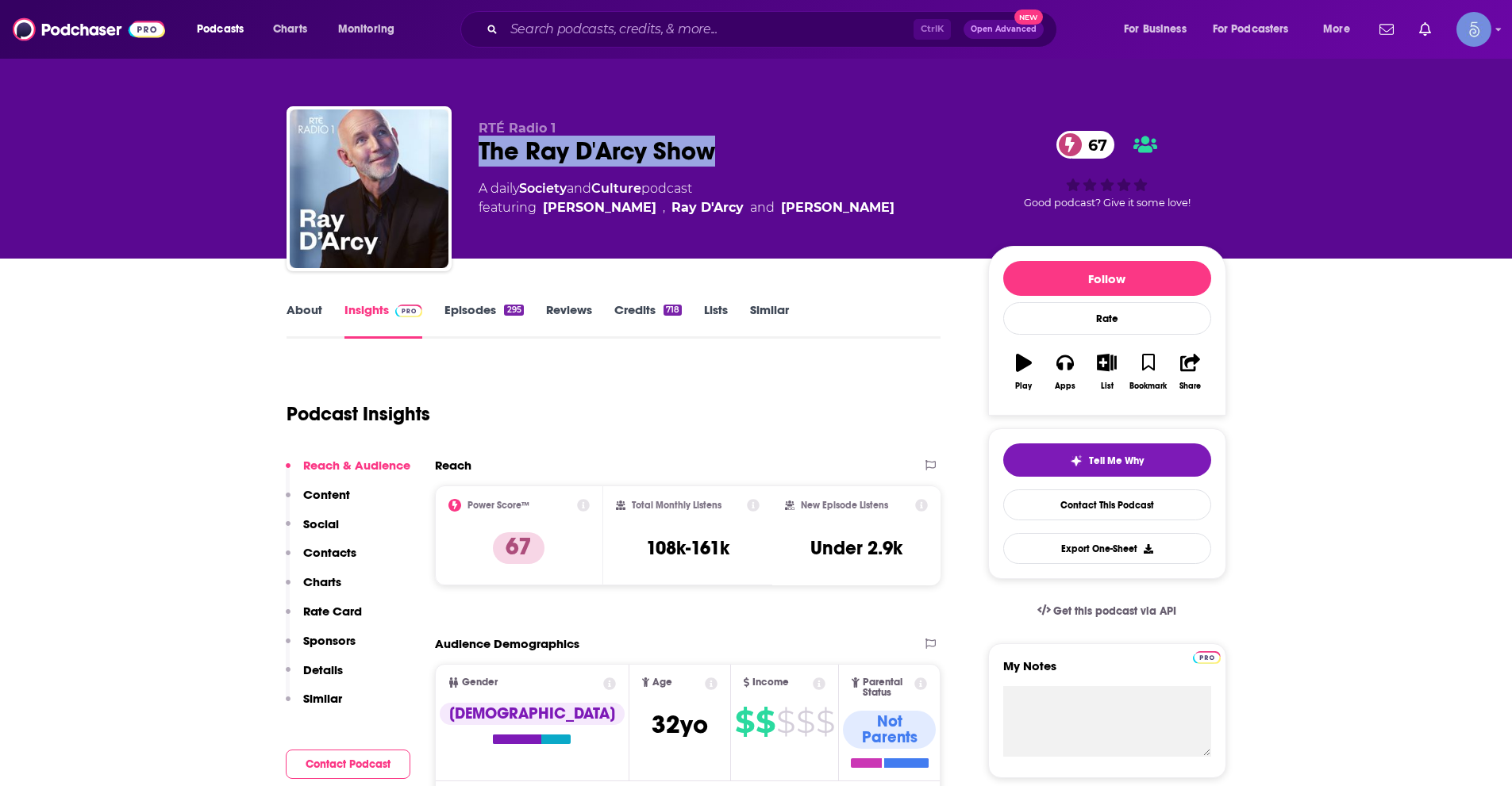
drag, startPoint x: 478, startPoint y: 148, endPoint x: 739, endPoint y: 153, distance: 261.0
click at [735, 149] on div "The Ray D'Arcy Show 67" at bounding box center [720, 152] width 484 height 31
copy h2 "The Ray D'Arcy Show"
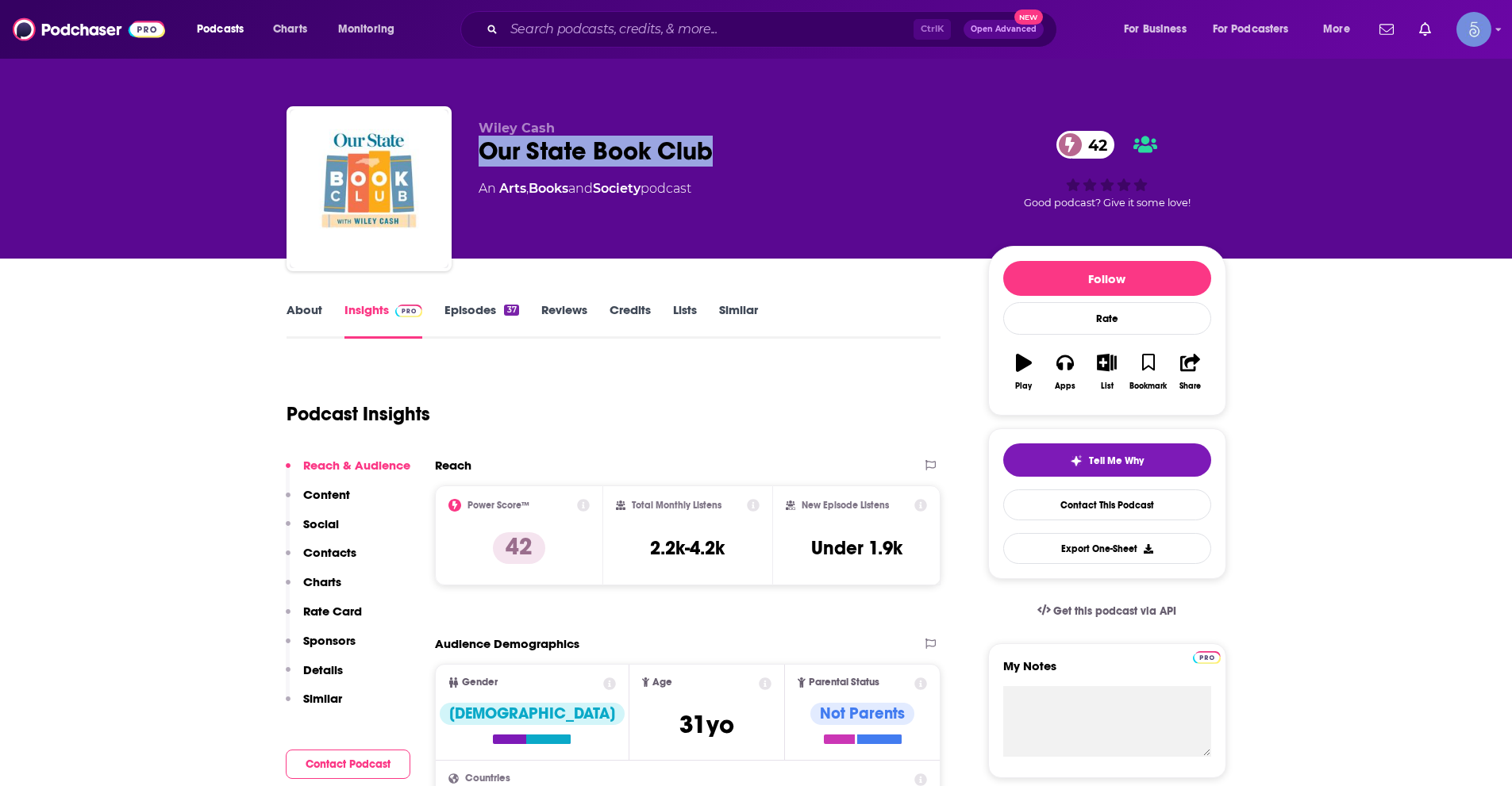
drag, startPoint x: 499, startPoint y: 145, endPoint x: 724, endPoint y: 145, distance: 225.0
click at [724, 145] on div "Our State Book Club 42" at bounding box center [720, 152] width 484 height 31
copy h2 "Our State Book Club"
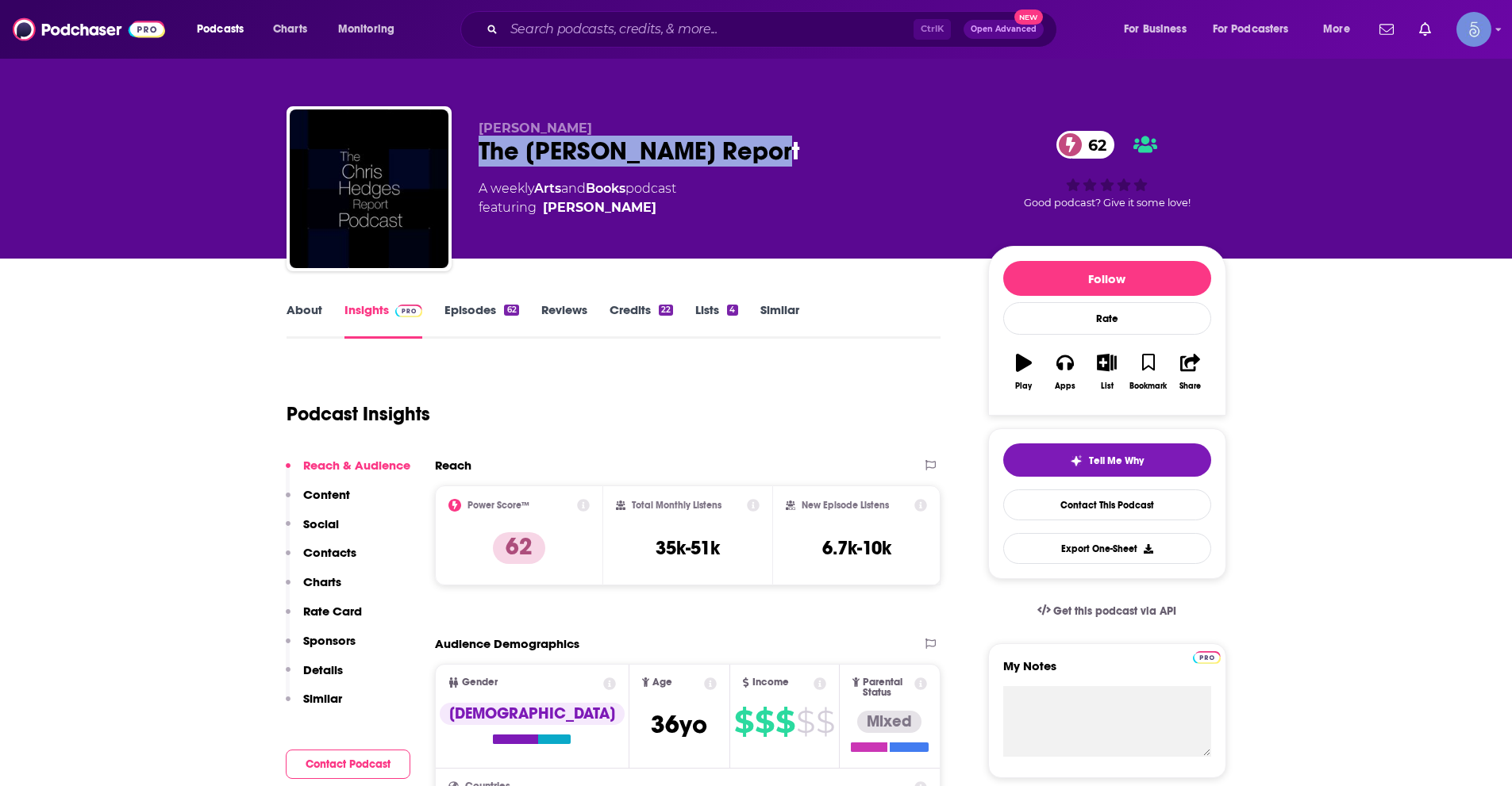
drag, startPoint x: 478, startPoint y: 155, endPoint x: 778, endPoint y: 163, distance: 300.1
click at [773, 163] on div "The Chris Hedges Report 62" at bounding box center [720, 152] width 484 height 31
copy h2 "The Chris Hedges Report"
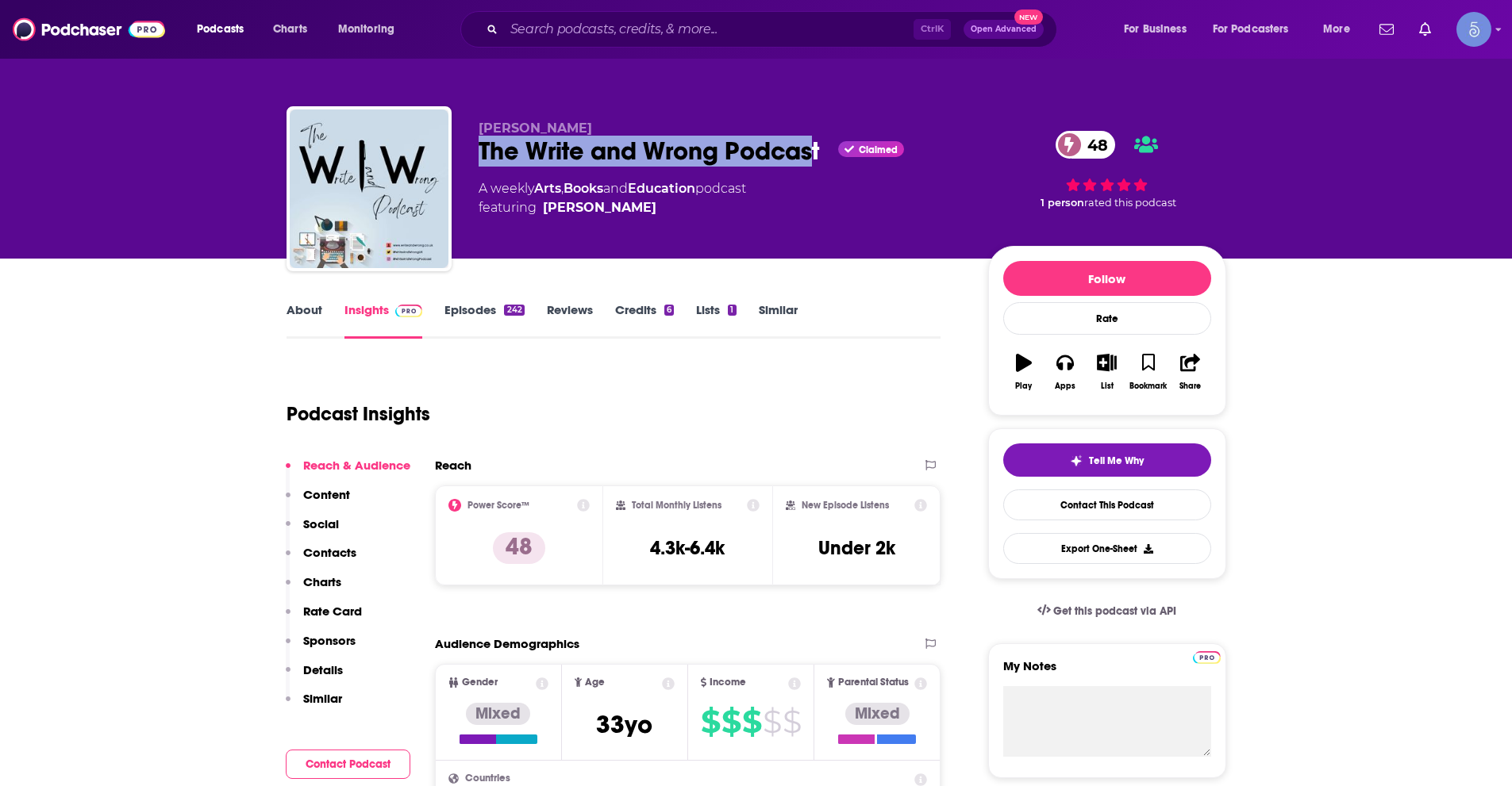
drag, startPoint x: 476, startPoint y: 152, endPoint x: 816, endPoint y: 152, distance: 340.0
click at [816, 152] on div "[PERSON_NAME] The Write and Wrong Podcast Claimed 48 A weekly Arts , Books and …" at bounding box center [757, 192] width 940 height 171
click at [764, 416] on div "Podcast Insights" at bounding box center [608, 404] width 642 height 81
drag, startPoint x: 478, startPoint y: 148, endPoint x: 819, endPoint y: 149, distance: 341.0
click at [819, 149] on div "The Write and Wrong Podcast Claimed 48" at bounding box center [720, 152] width 484 height 31
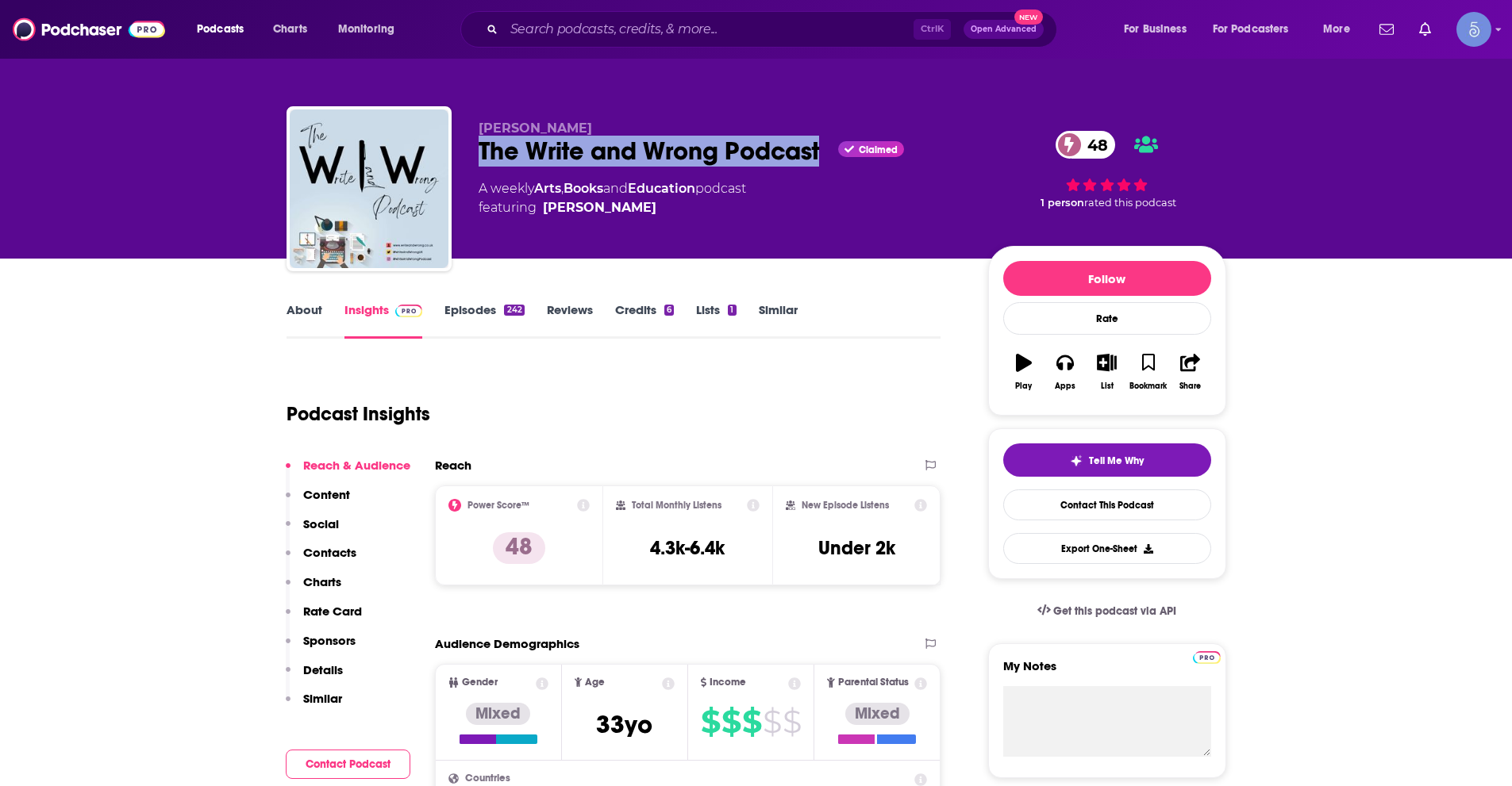
copy h2 "The Write and Wrong Podcast"
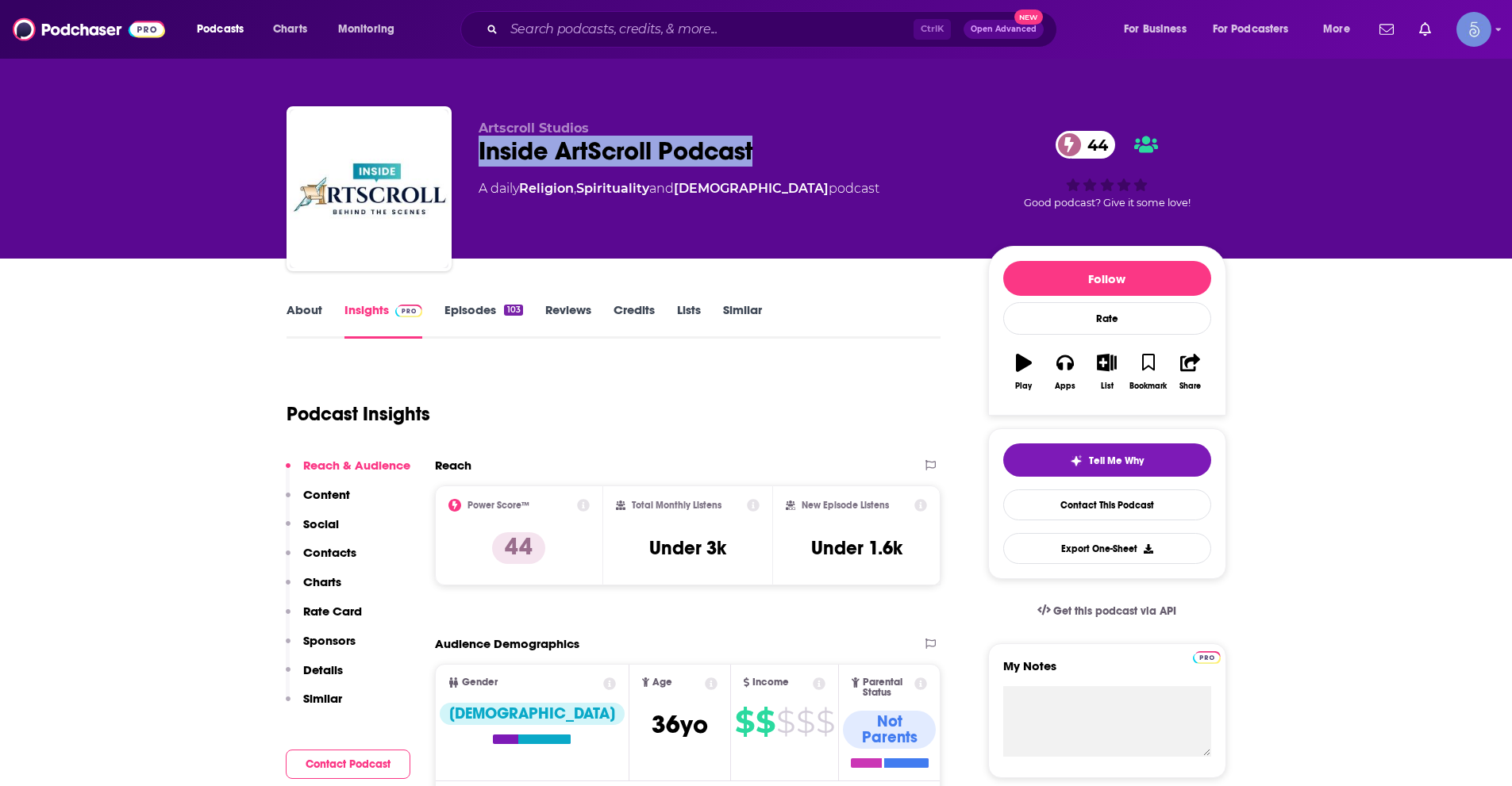
drag, startPoint x: 478, startPoint y: 151, endPoint x: 779, endPoint y: 149, distance: 301.0
click at [775, 149] on div "Inside ArtScroll Podcast 44" at bounding box center [720, 152] width 484 height 31
copy h2 "Inside ArtScroll Podcast"
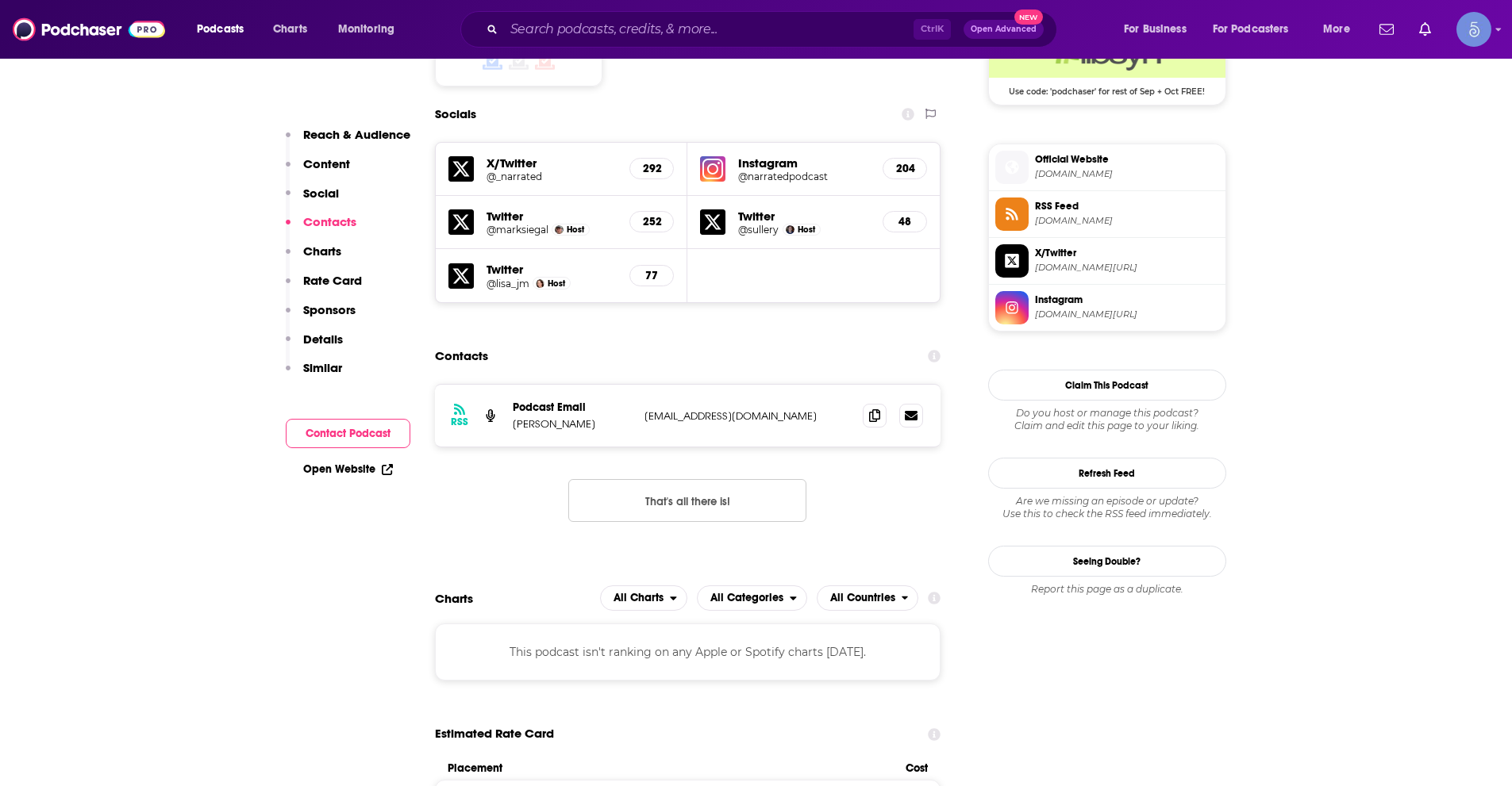
scroll to position [1349, 0]
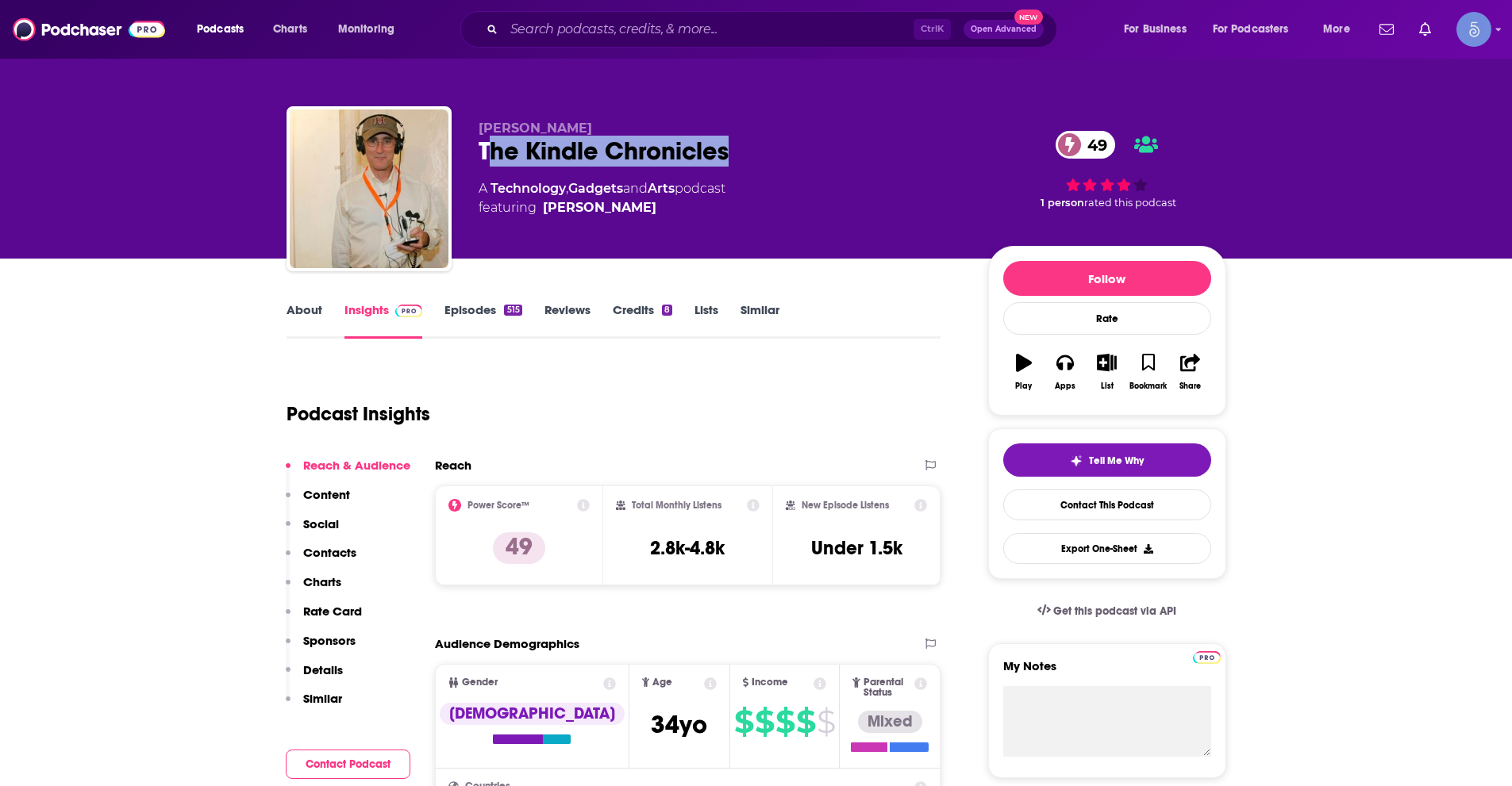
drag, startPoint x: 484, startPoint y: 147, endPoint x: 727, endPoint y: 142, distance: 243.1
click at [727, 142] on div "The Kindle Chronicles 49" at bounding box center [720, 152] width 484 height 31
click at [539, 143] on div "The Kindle Chronicles 49" at bounding box center [720, 152] width 484 height 31
drag, startPoint x: 478, startPoint y: 144, endPoint x: 743, endPoint y: 145, distance: 265.0
click at [743, 145] on div "The Kindle Chronicles 49" at bounding box center [720, 152] width 484 height 31
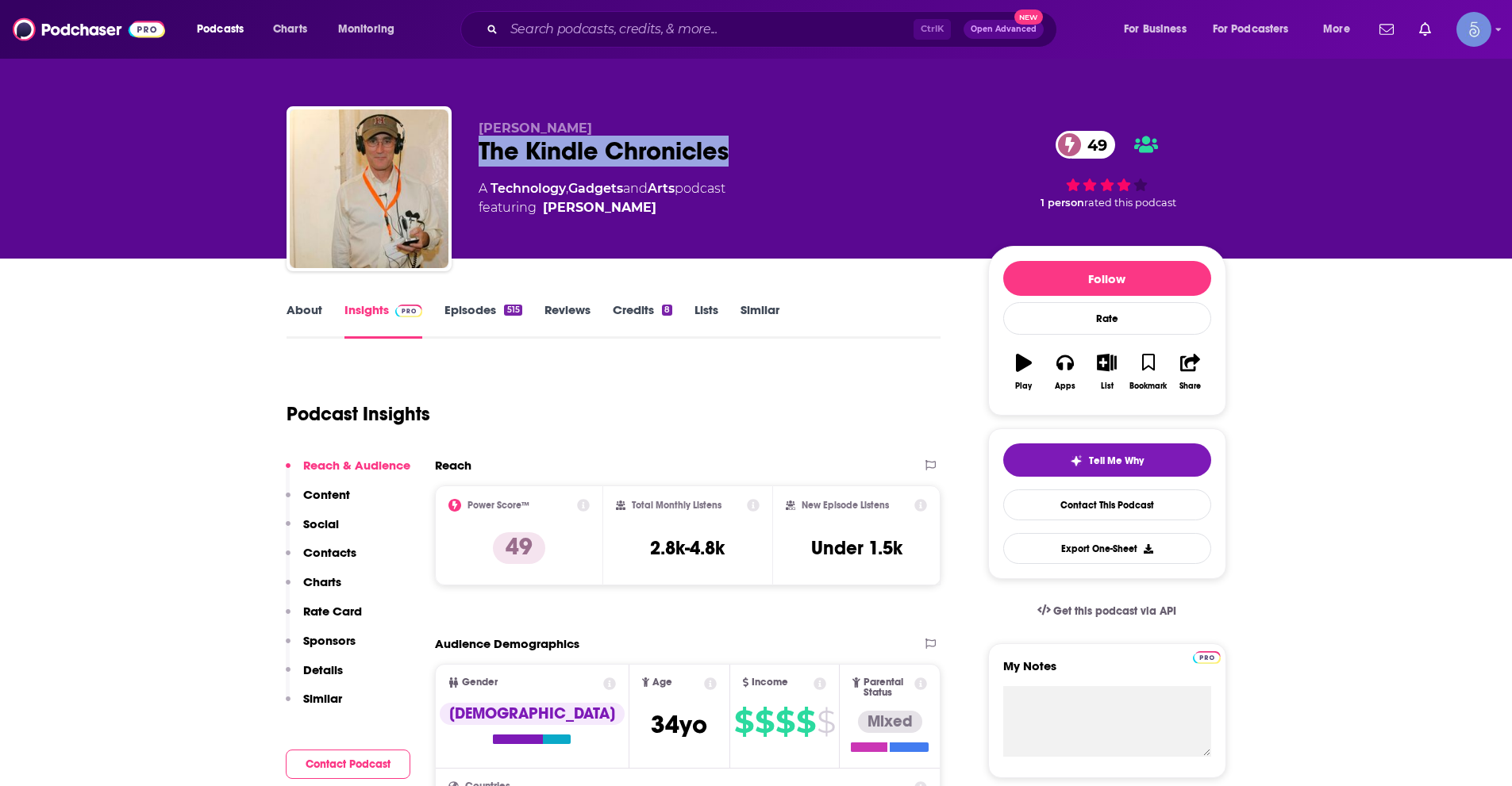
copy h2 "The Kindle Chronicles"
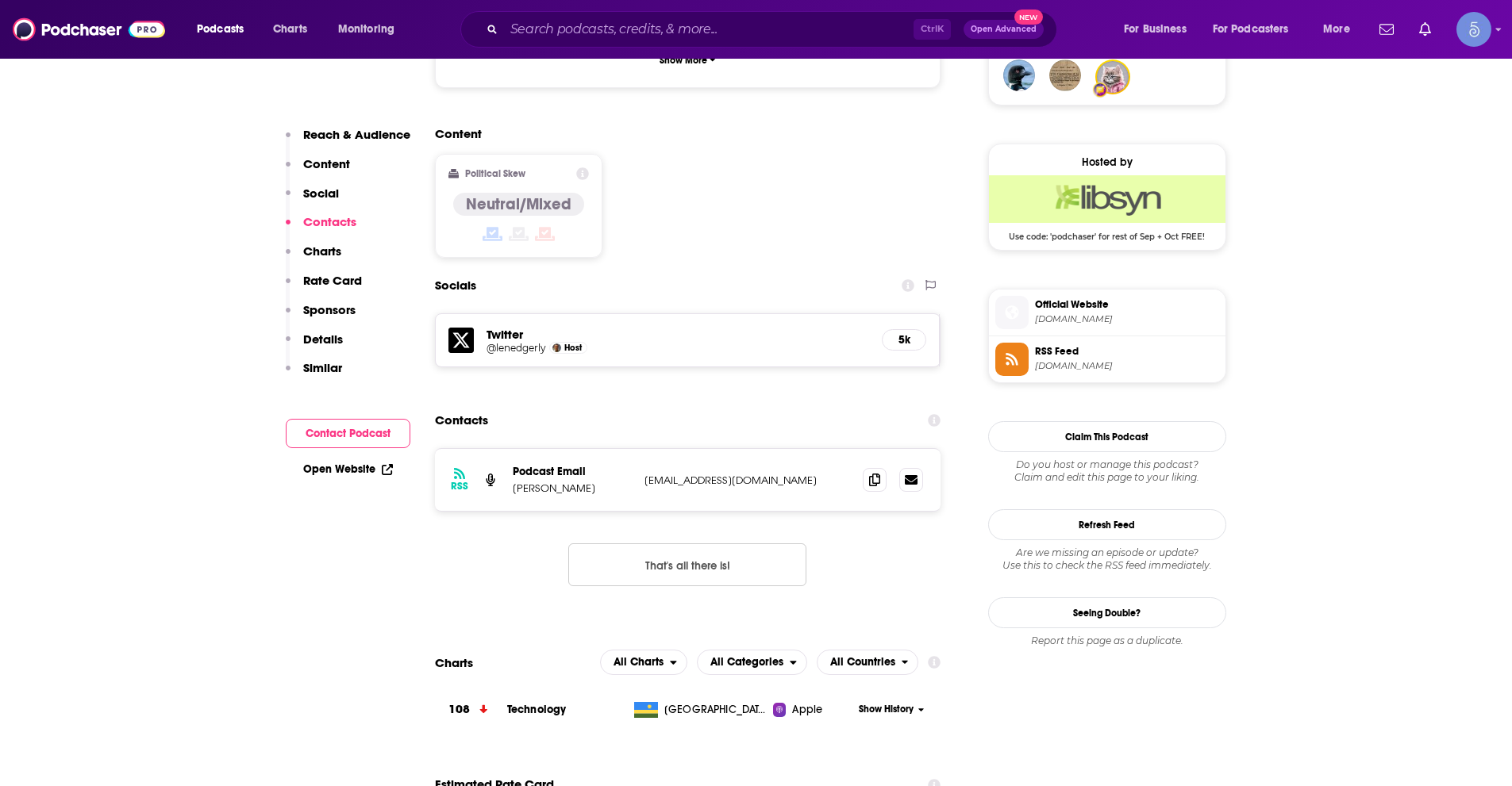
scroll to position [1190, 0]
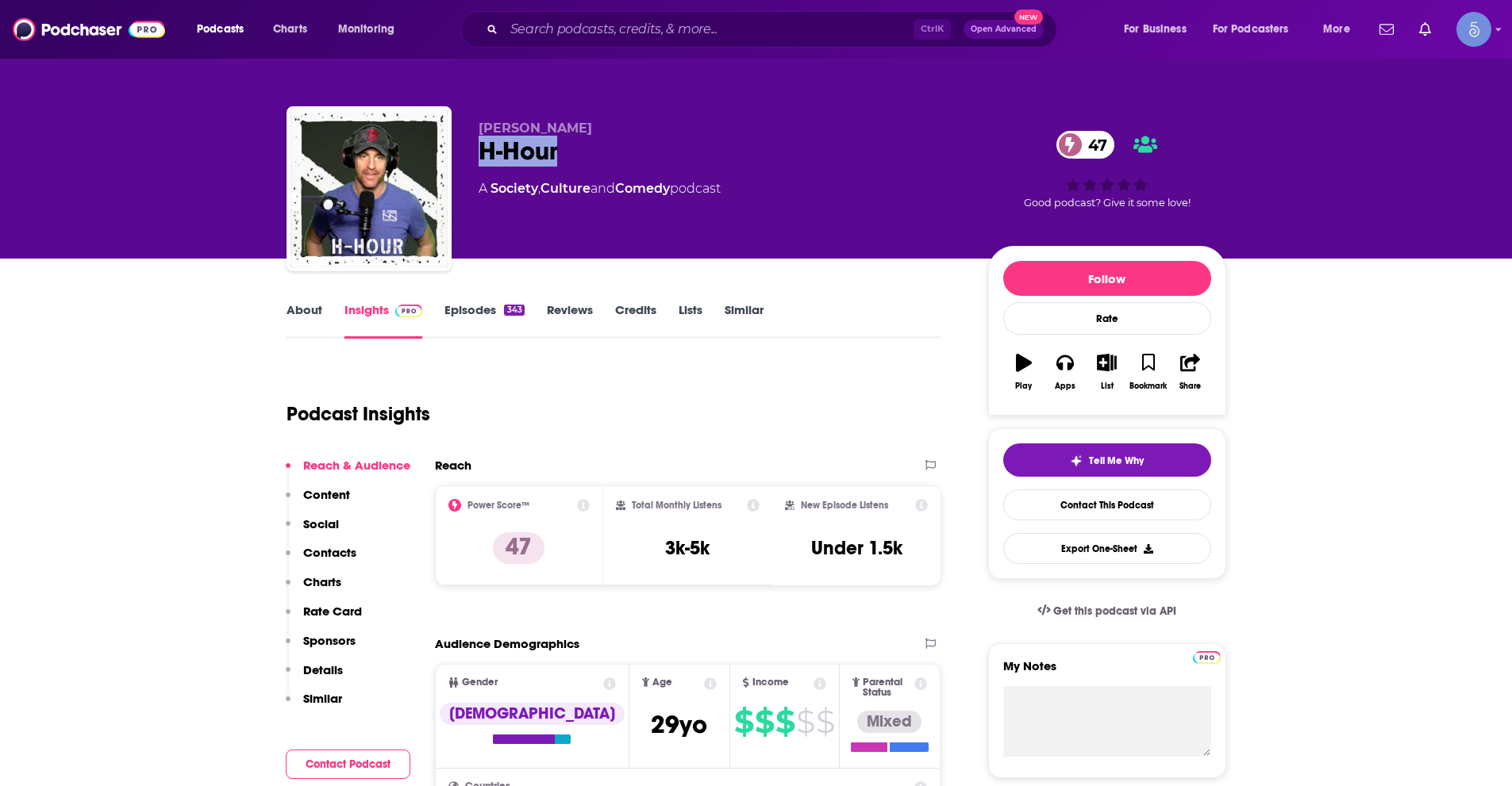
drag, startPoint x: 486, startPoint y: 150, endPoint x: 570, endPoint y: 153, distance: 84.1
click at [567, 154] on div "H-Hour 47" at bounding box center [720, 152] width 484 height 31
copy h2 "H-Hour"
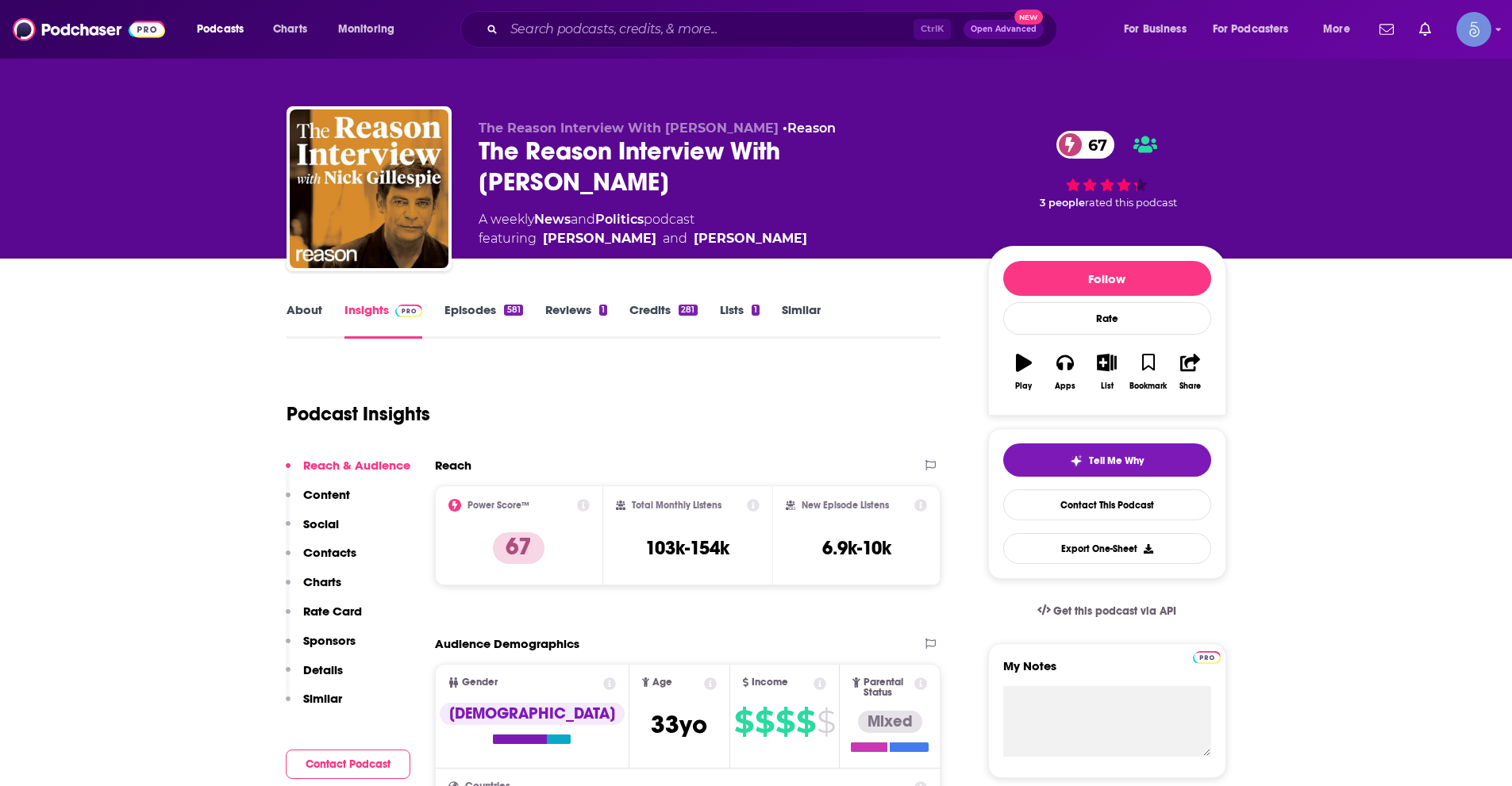
drag, startPoint x: 478, startPoint y: 148, endPoint x: 946, endPoint y: 158, distance: 468.1
click at [946, 158] on div "The Reason Interview With [PERSON_NAME] 67" at bounding box center [720, 166] width 484 height 62
copy h2 "The Reason Interview With [PERSON_NAME]"
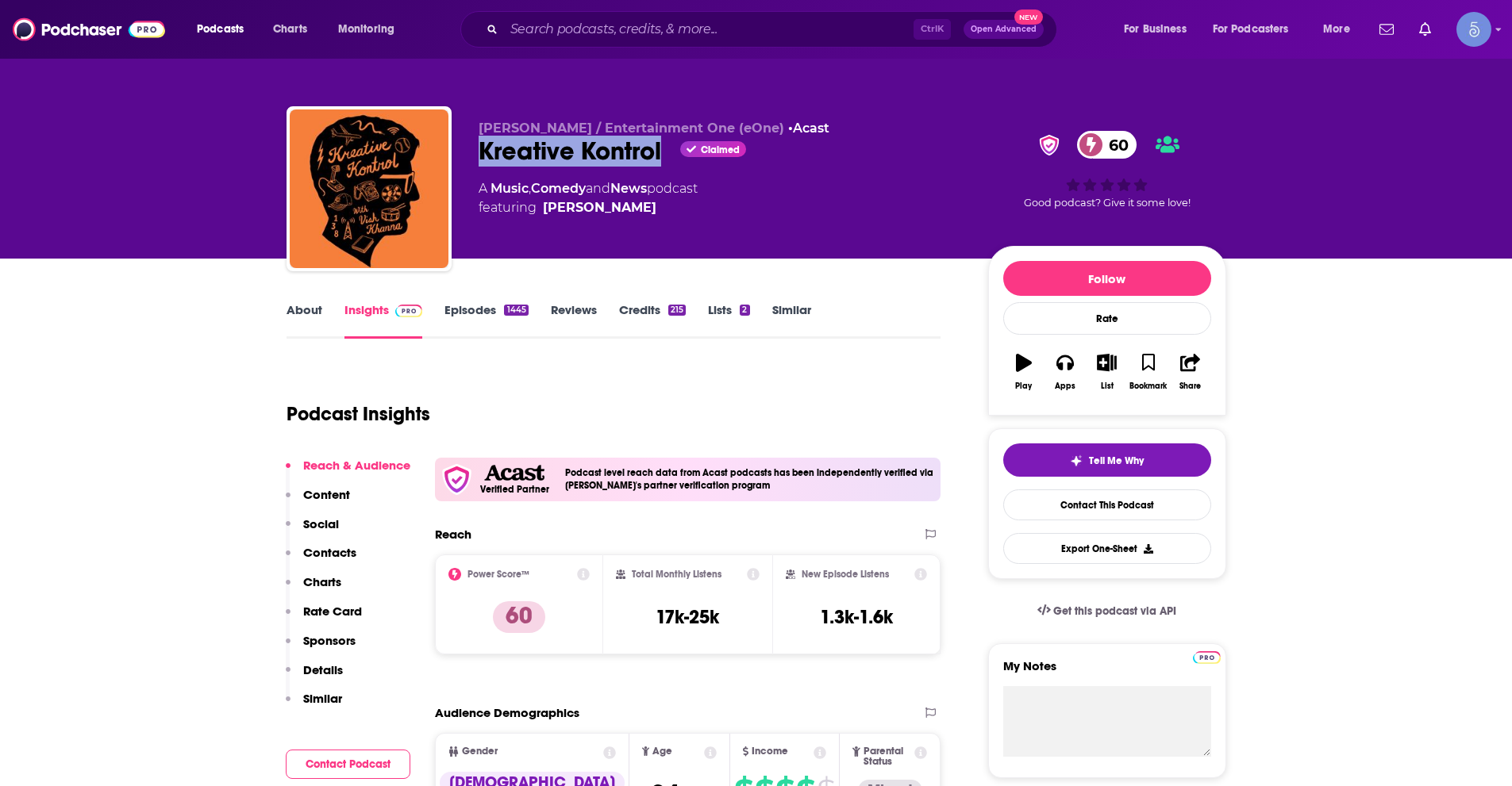
drag, startPoint x: 478, startPoint y: 153, endPoint x: 660, endPoint y: 154, distance: 182.0
click at [660, 154] on div "Kreative Kontrol Claimed 60" at bounding box center [720, 152] width 484 height 31
copy h2 "Kreative Kontrol"
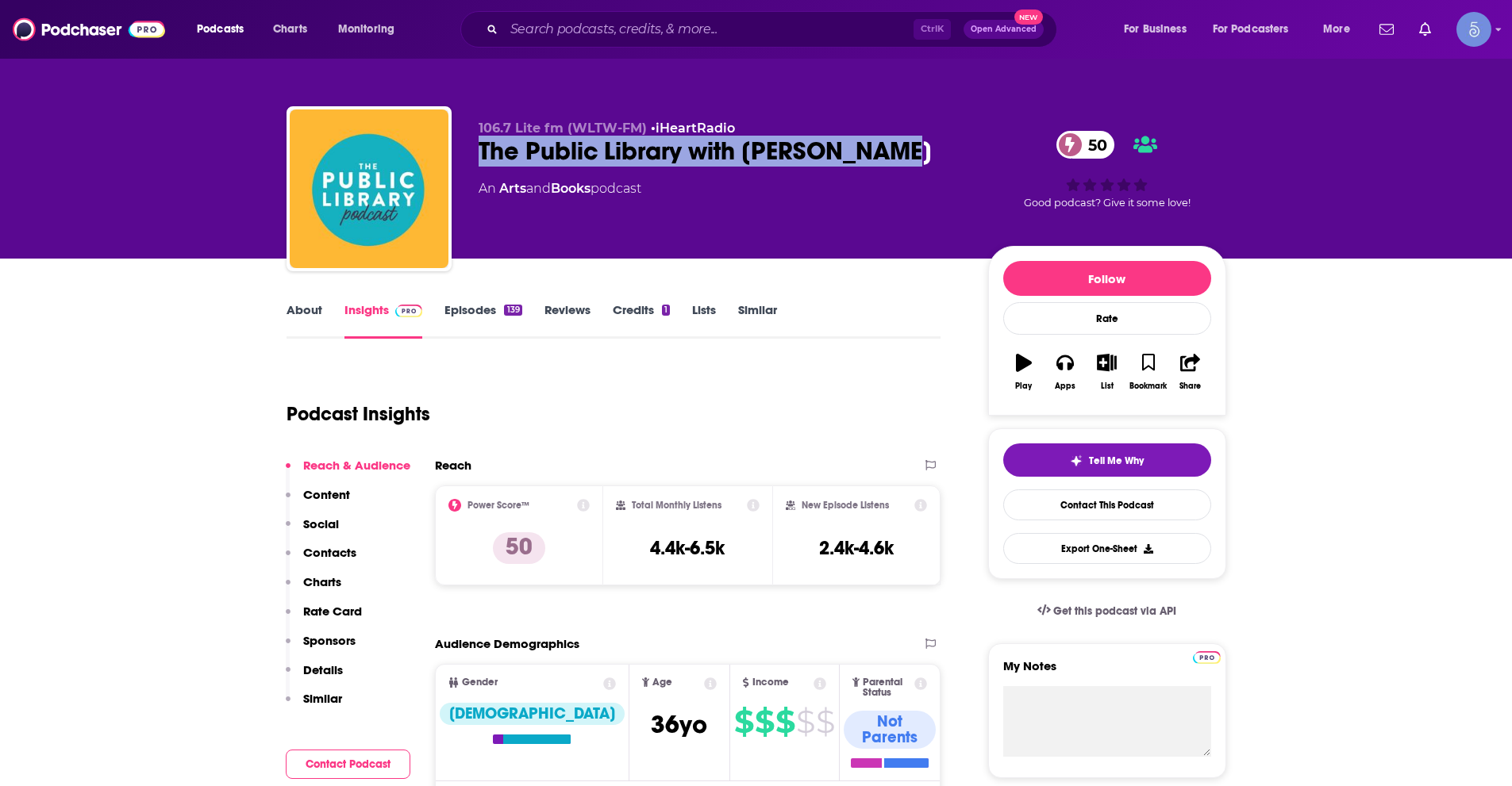
drag, startPoint x: 481, startPoint y: 151, endPoint x: 876, endPoint y: 149, distance: 395.0
click at [876, 149] on div "The Public Library with Helen Little 50" at bounding box center [720, 152] width 484 height 31
copy h2 "The Public Library with Helen Little"
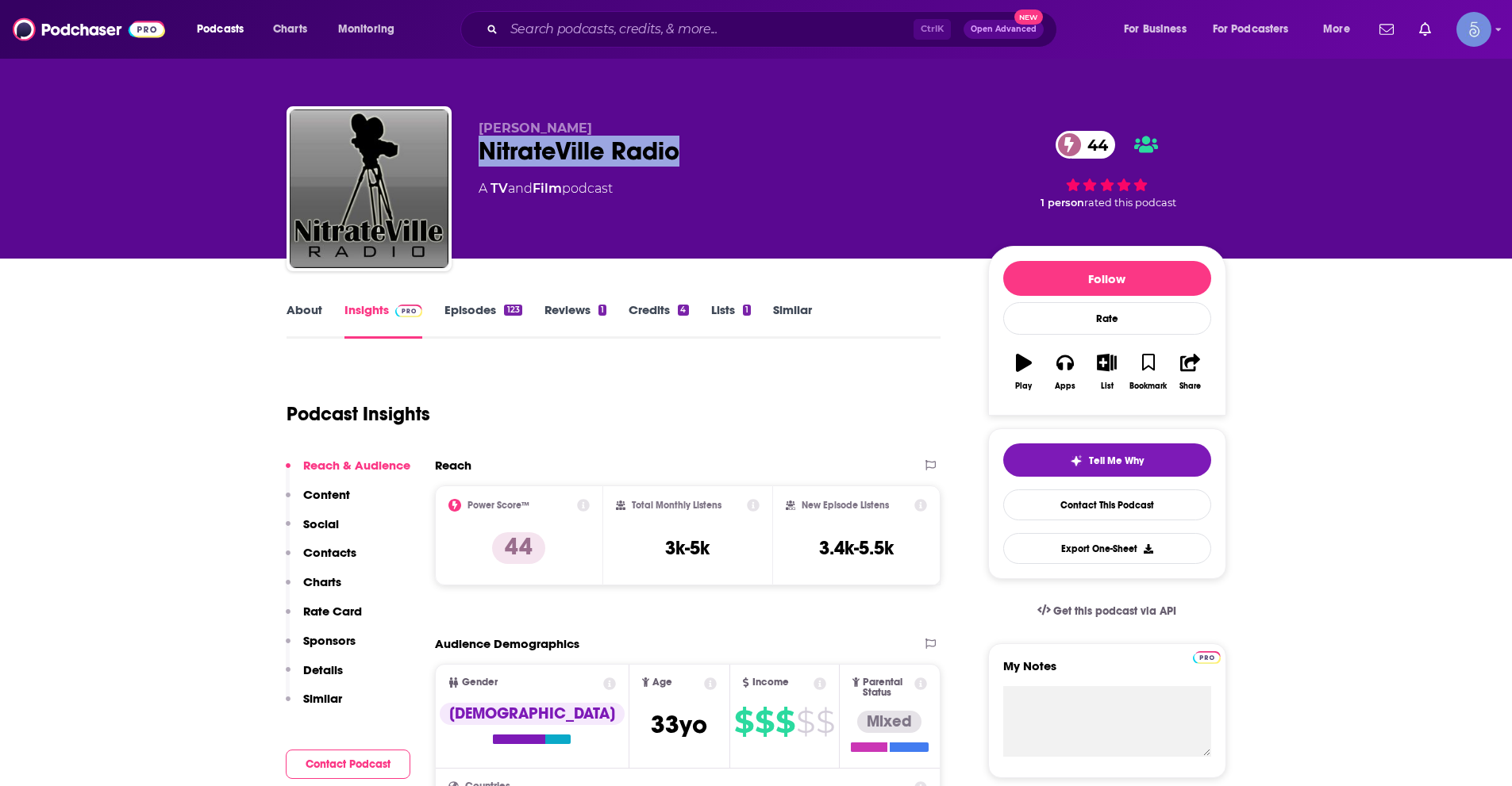
drag, startPoint x: 495, startPoint y: 150, endPoint x: 684, endPoint y: 165, distance: 189.6
click at [684, 165] on div "NitrateVille Radio 44" at bounding box center [720, 152] width 484 height 31
copy h2 "NitrateVille Radio"
drag, startPoint x: 477, startPoint y: 131, endPoint x: 578, endPoint y: 128, distance: 101.0
click at [578, 128] on div "[PERSON_NAME] NitrateVille Radio 44 A TV and Film podcast 44 1 person rated thi…" at bounding box center [757, 192] width 940 height 171
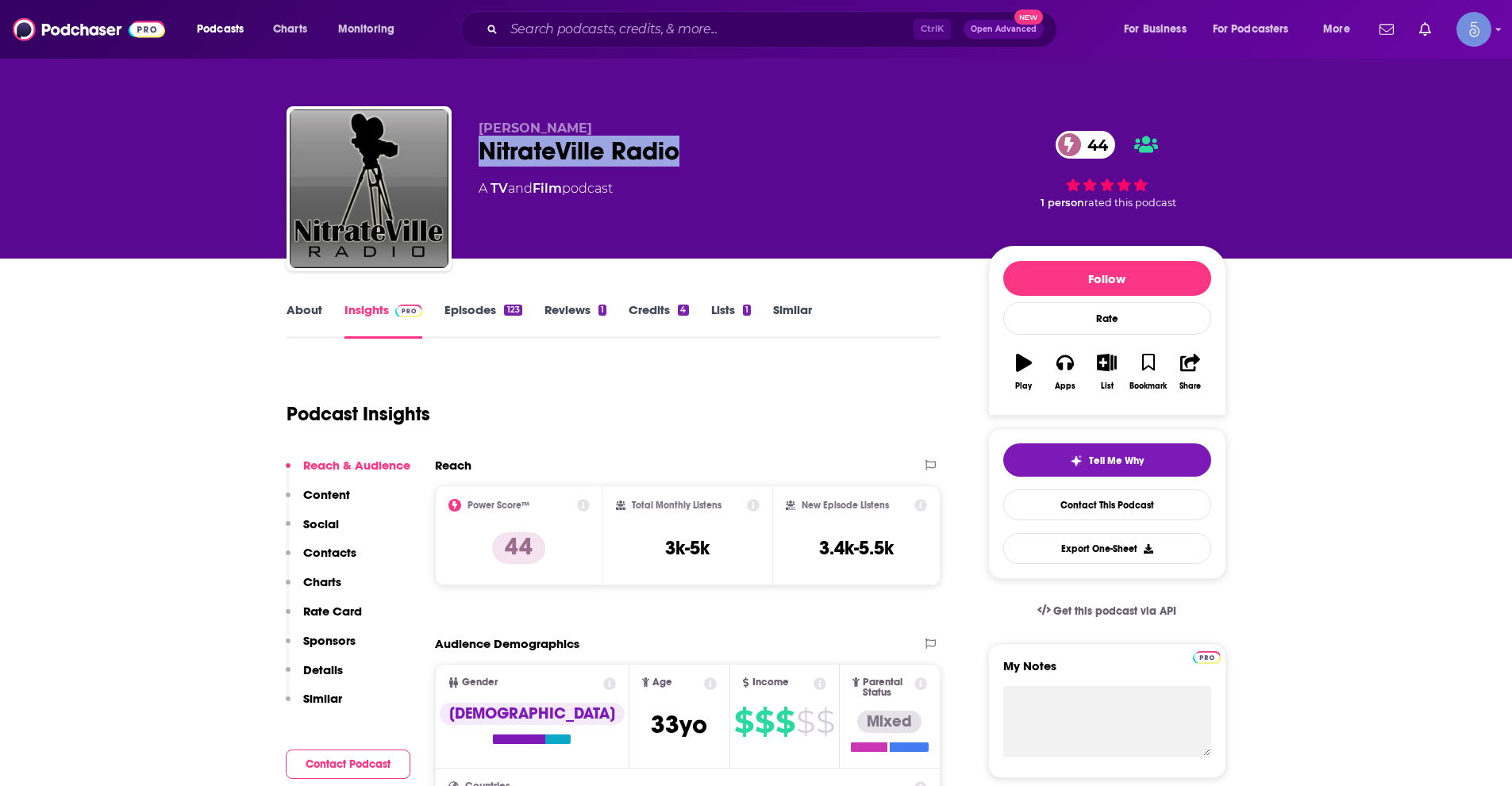
copy span "[PERSON_NAME]"
